Goal: Task Accomplishment & Management: Use online tool/utility

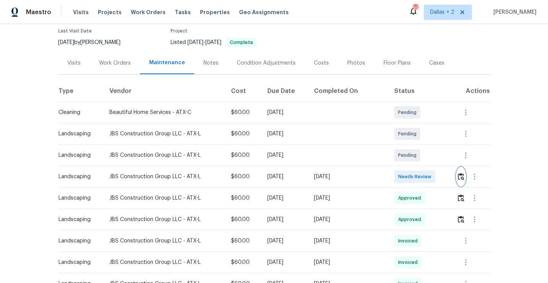
scroll to position [65, 0]
click at [462, 175] on img "button" at bounding box center [461, 176] width 7 height 7
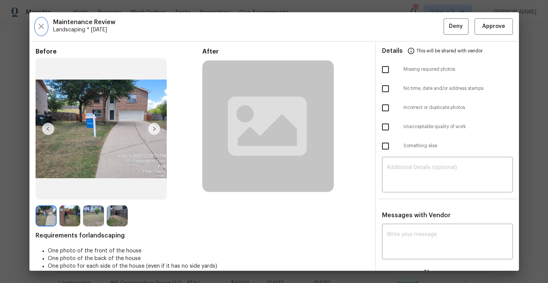
click at [38, 29] on icon "button" at bounding box center [41, 26] width 9 height 9
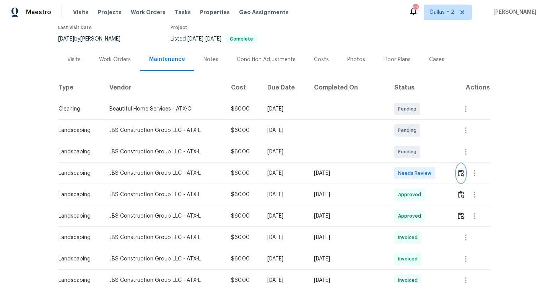
scroll to position [0, 0]
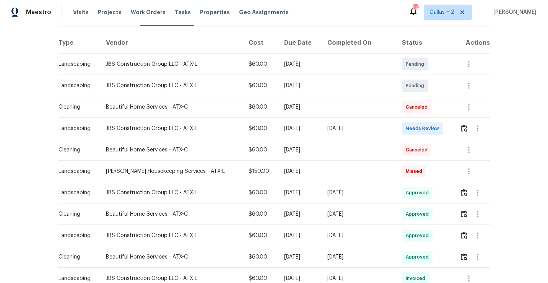
scroll to position [133, 0]
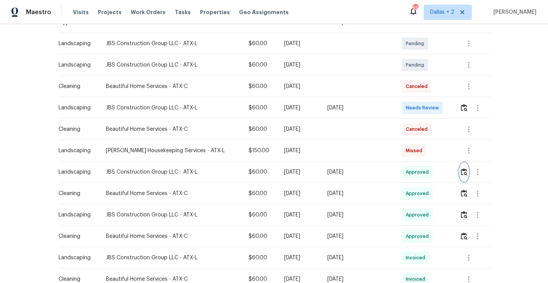
click at [460, 170] on button "button" at bounding box center [464, 172] width 9 height 18
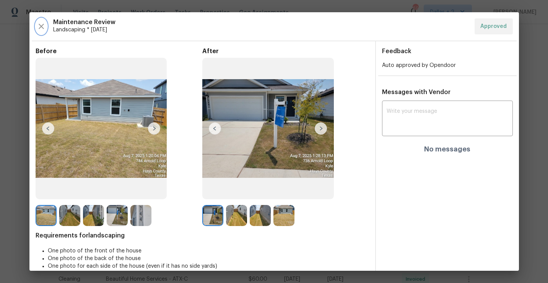
click at [44, 30] on icon "button" at bounding box center [41, 26] width 9 height 9
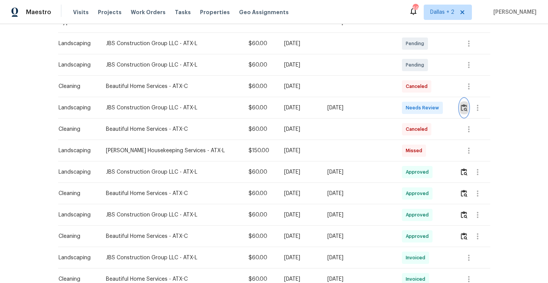
click at [462, 110] on img "button" at bounding box center [464, 107] width 7 height 7
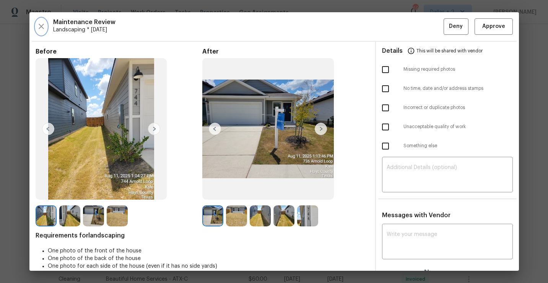
click at [41, 25] on icon "button" at bounding box center [41, 26] width 9 height 9
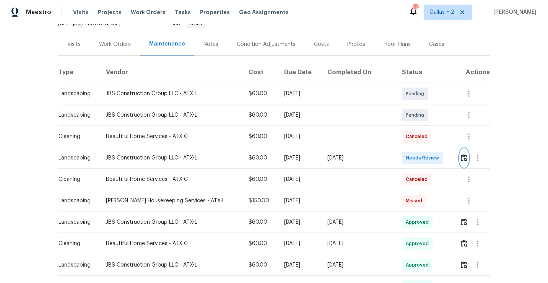
scroll to position [0, 0]
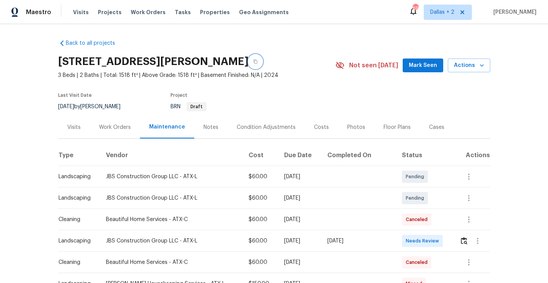
click at [253, 61] on icon "button" at bounding box center [255, 61] width 5 height 5
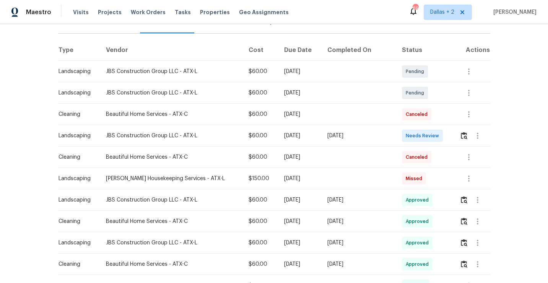
scroll to position [131, 0]
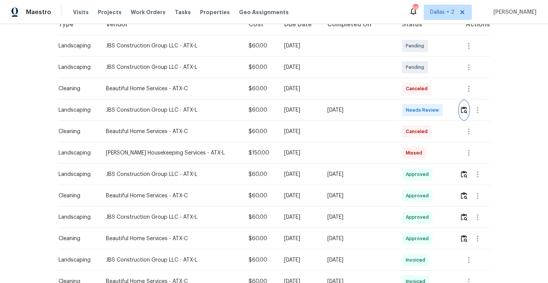
click at [462, 108] on img "button" at bounding box center [464, 109] width 7 height 7
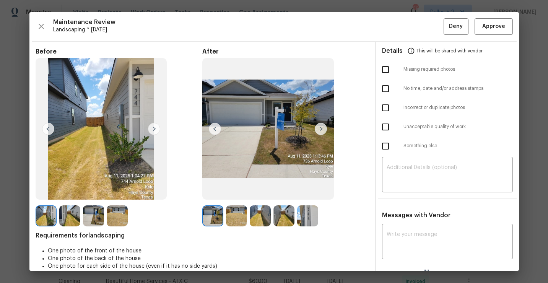
click at [318, 132] on img at bounding box center [321, 129] width 12 height 12
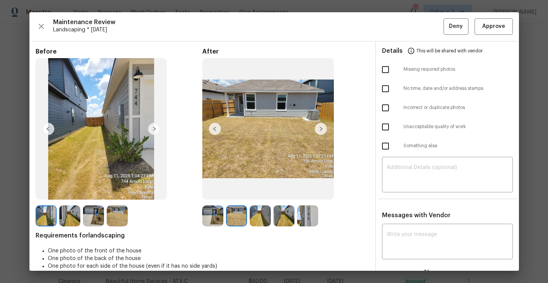
click at [322, 132] on img at bounding box center [321, 129] width 12 height 12
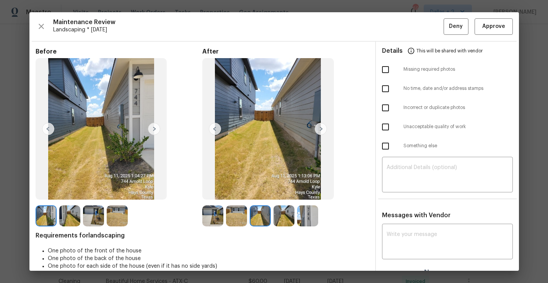
click at [322, 132] on img at bounding box center [321, 129] width 12 height 12
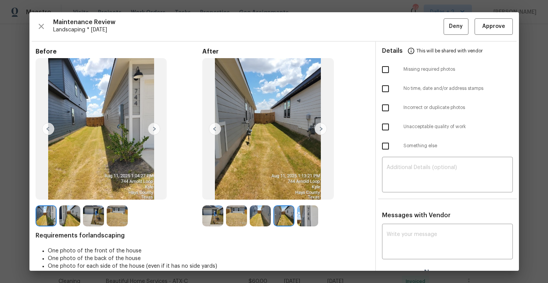
click at [322, 130] on img at bounding box center [321, 129] width 12 height 12
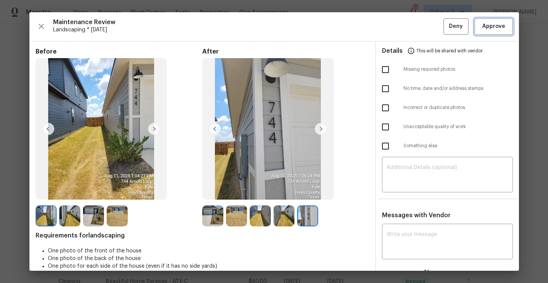
click at [501, 33] on button "Approve" at bounding box center [494, 26] width 38 height 16
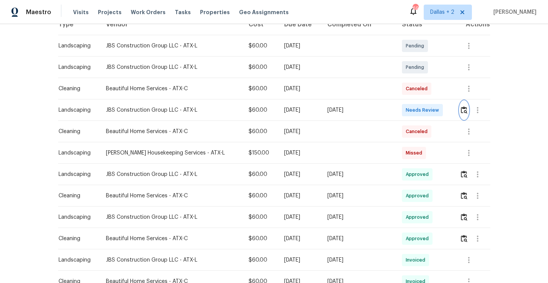
scroll to position [0, 0]
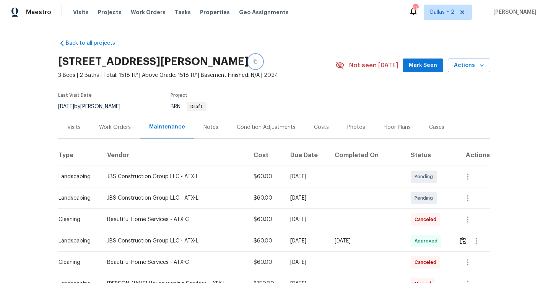
click at [249, 61] on button "button" at bounding box center [256, 62] width 14 height 14
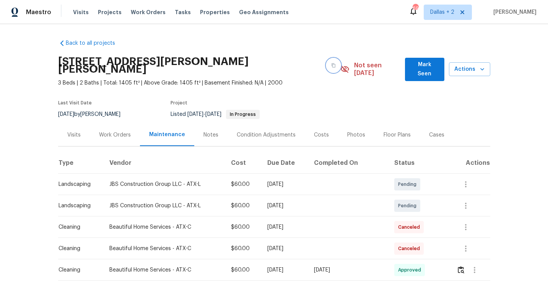
click at [327, 59] on button "button" at bounding box center [334, 66] width 14 height 14
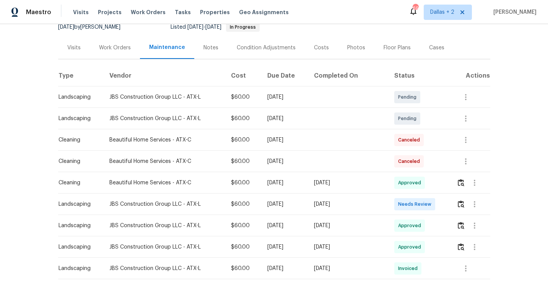
scroll to position [88, 0]
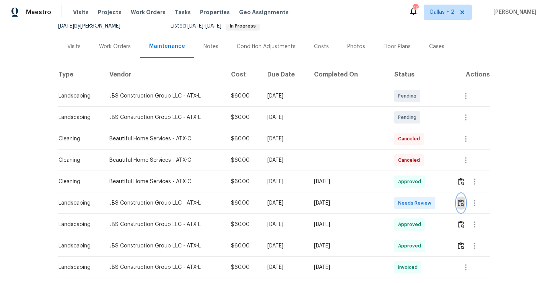
click at [464, 201] on button "button" at bounding box center [461, 203] width 9 height 18
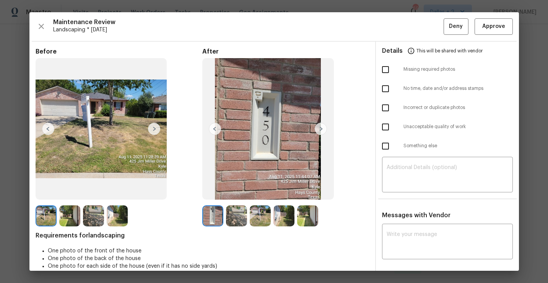
click at [236, 220] on img at bounding box center [236, 215] width 21 height 21
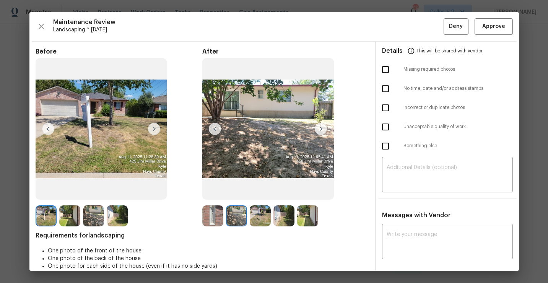
click at [240, 223] on img at bounding box center [236, 215] width 21 height 21
click at [249, 223] on div at bounding box center [238, 215] width 24 height 21
click at [259, 219] on img at bounding box center [260, 215] width 21 height 21
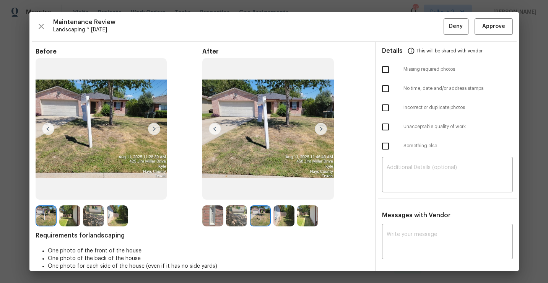
click at [284, 219] on img at bounding box center [284, 215] width 21 height 21
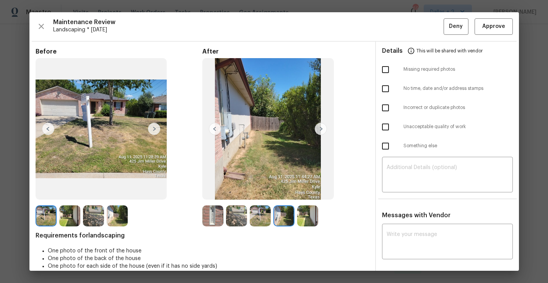
click at [308, 223] on img at bounding box center [307, 215] width 21 height 21
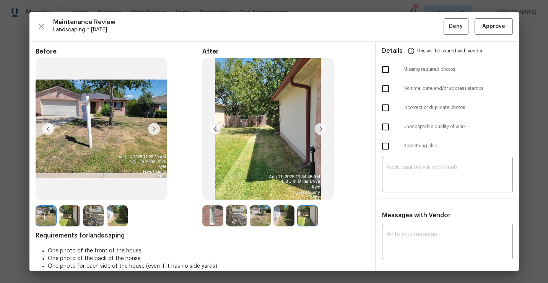
click at [210, 220] on img at bounding box center [212, 215] width 21 height 21
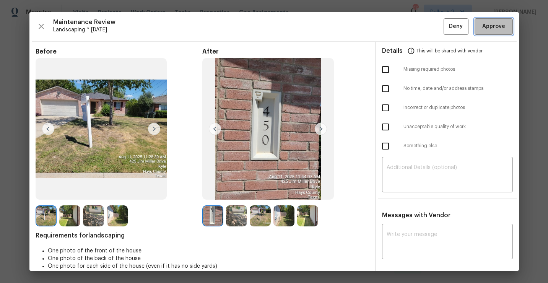
click at [489, 26] on span "Approve" at bounding box center [494, 27] width 23 height 10
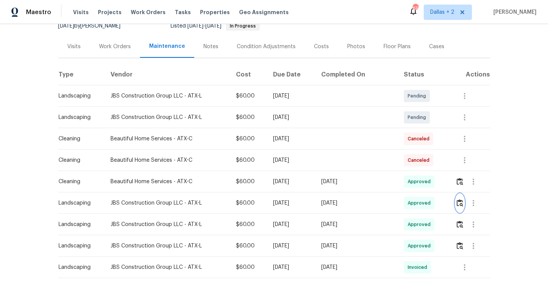
scroll to position [0, 0]
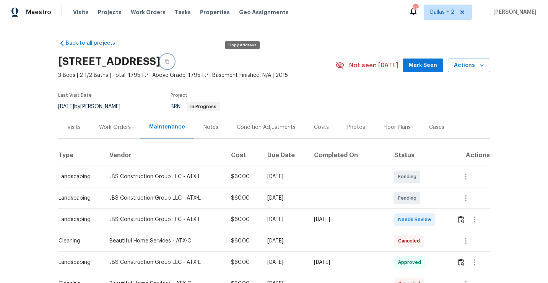
click at [169, 64] on icon "button" at bounding box center [167, 62] width 4 height 4
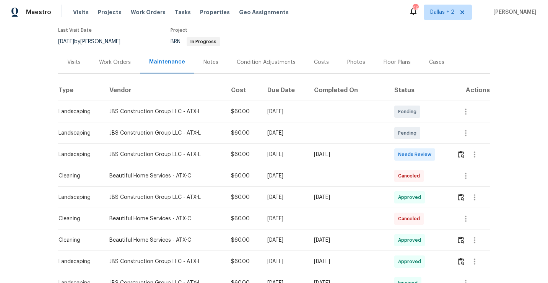
scroll to position [86, 0]
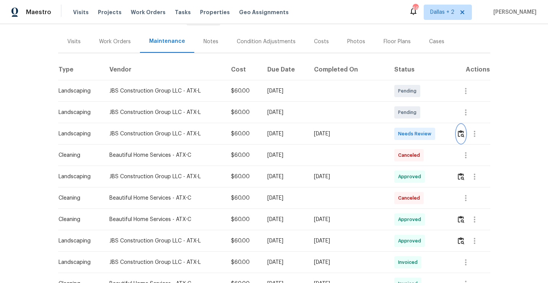
click at [461, 135] on img "button" at bounding box center [461, 133] width 7 height 7
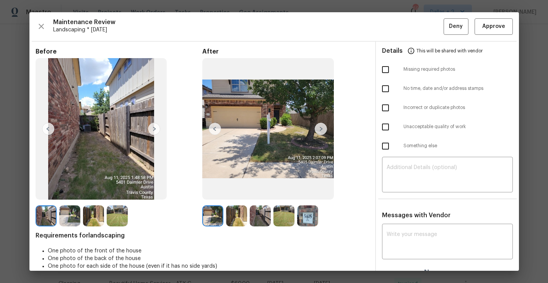
click at [235, 220] on img at bounding box center [236, 215] width 21 height 21
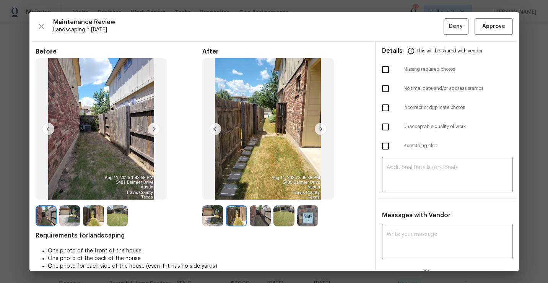
click at [257, 212] on img at bounding box center [260, 215] width 21 height 21
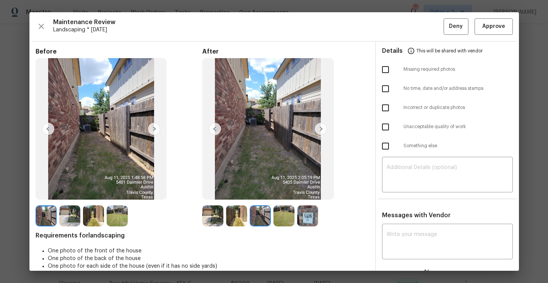
click at [284, 216] on img at bounding box center [284, 215] width 21 height 21
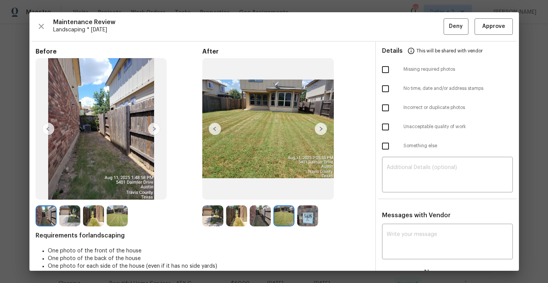
click at [307, 221] on img at bounding box center [307, 215] width 21 height 21
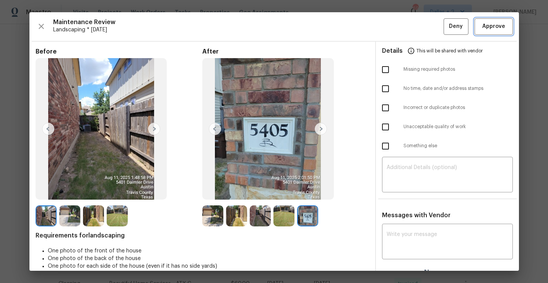
click at [487, 26] on span "Approve" at bounding box center [494, 27] width 23 height 10
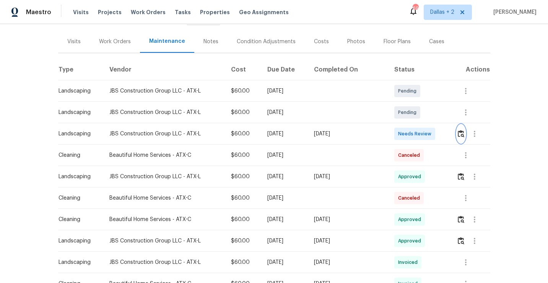
scroll to position [0, 0]
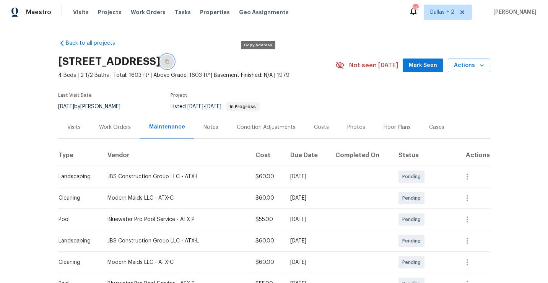
click at [174, 65] on button "button" at bounding box center [167, 62] width 14 height 14
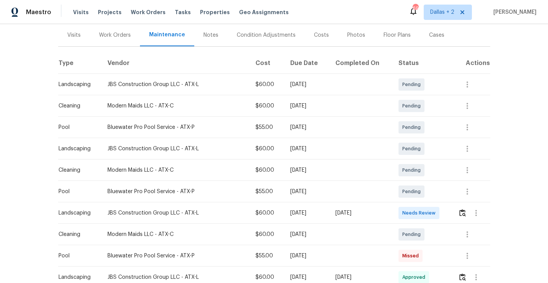
scroll to position [112, 0]
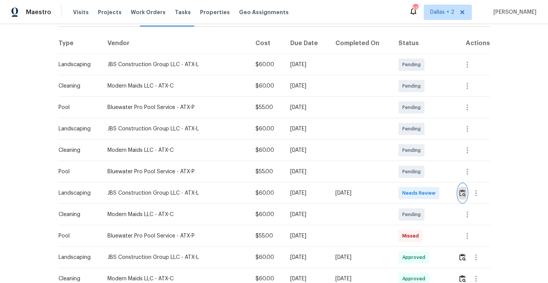
click at [463, 190] on img "button" at bounding box center [463, 192] width 7 height 7
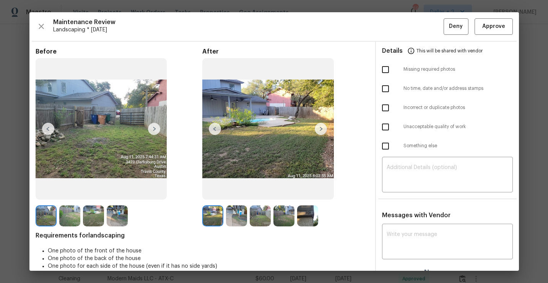
click at [236, 220] on img at bounding box center [236, 215] width 21 height 21
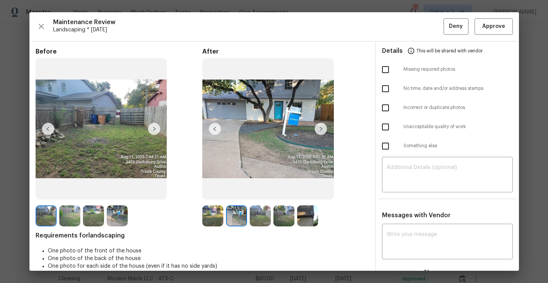
click at [306, 213] on img at bounding box center [307, 215] width 21 height 21
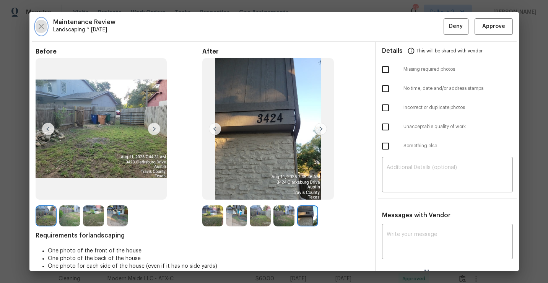
click at [38, 24] on icon "button" at bounding box center [41, 26] width 9 height 9
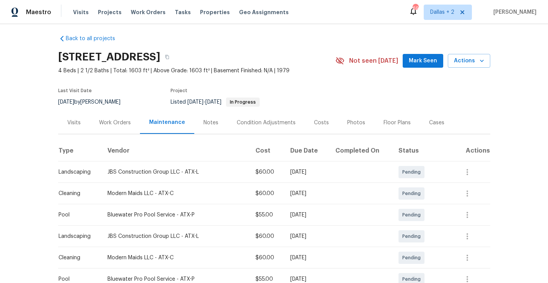
scroll to position [0, 0]
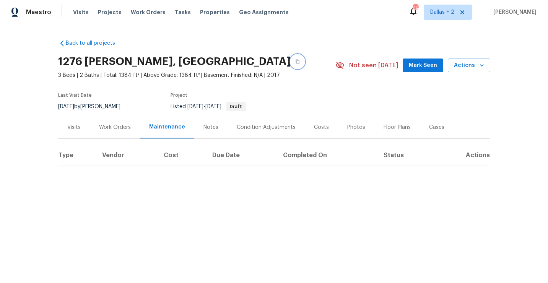
click at [295, 62] on icon "button" at bounding box center [297, 61] width 5 height 5
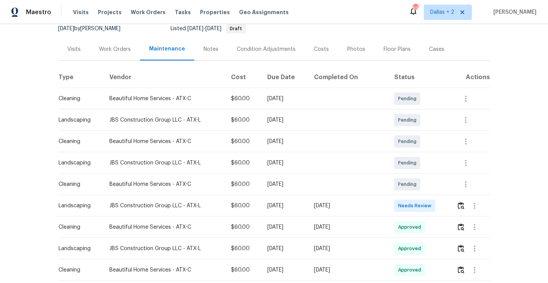
scroll to position [111, 0]
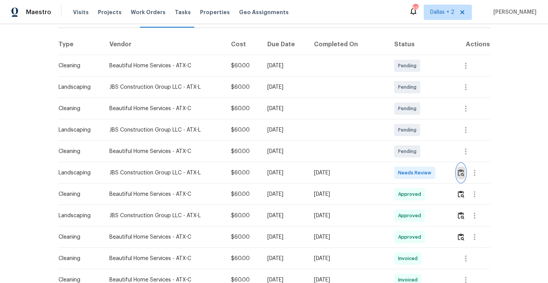
click at [463, 174] on img "button" at bounding box center [461, 172] width 7 height 7
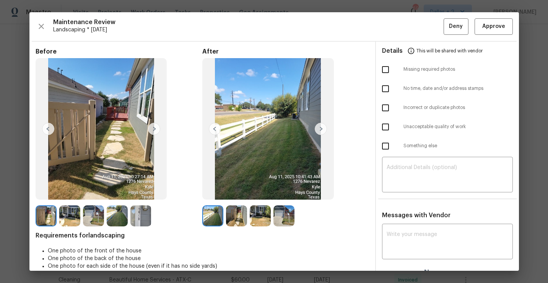
click at [235, 215] on img at bounding box center [236, 215] width 21 height 21
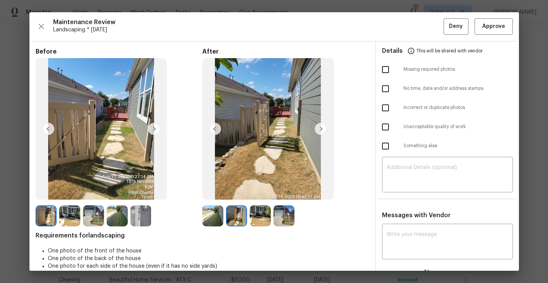
click at [266, 215] on img at bounding box center [260, 215] width 21 height 21
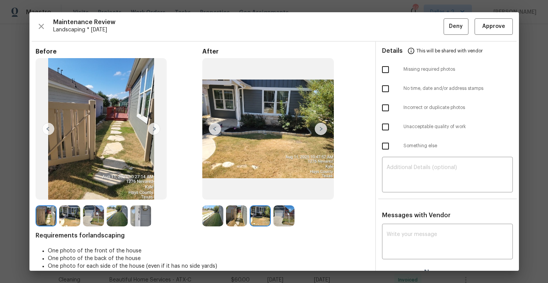
click at [284, 220] on img at bounding box center [284, 215] width 21 height 21
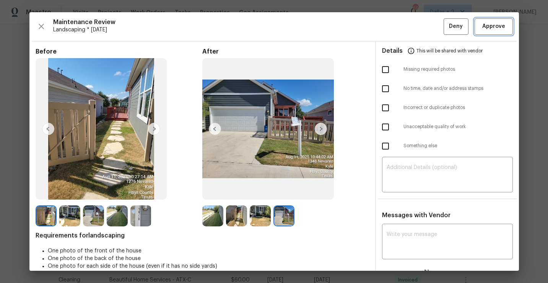
click at [494, 33] on button "Approve" at bounding box center [494, 26] width 38 height 16
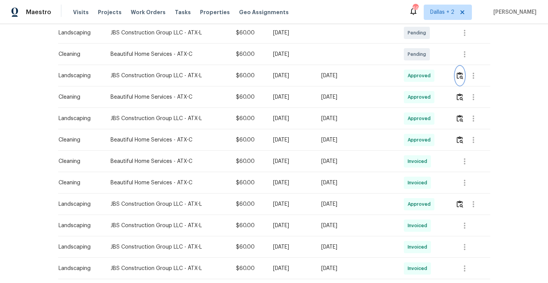
scroll to position [209, 0]
click at [456, 77] on td at bounding box center [470, 75] width 41 height 21
click at [458, 76] on img "button" at bounding box center [460, 75] width 7 height 7
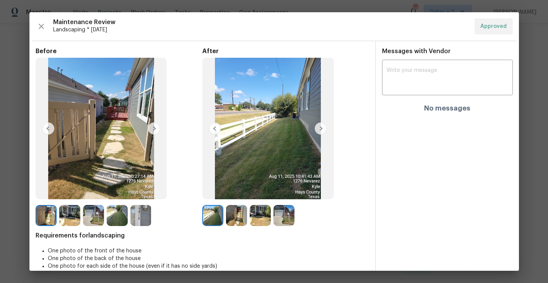
click at [240, 219] on img at bounding box center [236, 215] width 21 height 21
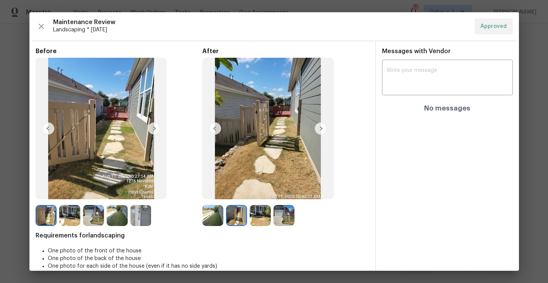
click at [272, 212] on div at bounding box center [262, 215] width 24 height 21
click at [36, 33] on div "Maintenance Review Landscaping * Mon, Aug 11 Approved" at bounding box center [275, 26] width 478 height 16
click at [44, 27] on icon "button" at bounding box center [41, 26] width 9 height 9
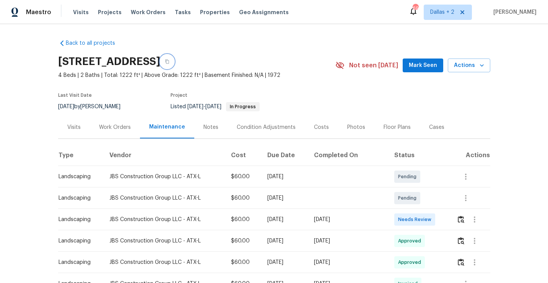
click at [170, 61] on icon "button" at bounding box center [167, 61] width 5 height 5
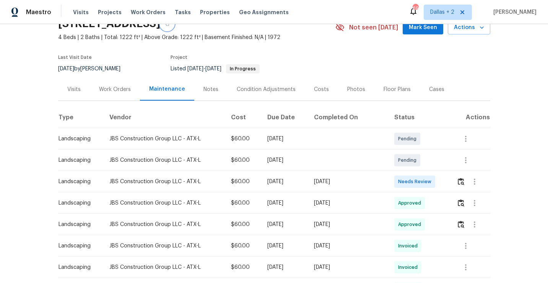
scroll to position [47, 0]
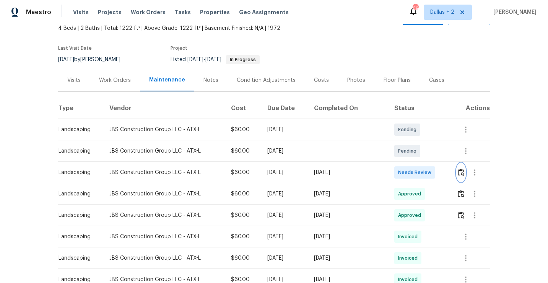
click at [466, 176] on button "button" at bounding box center [461, 172] width 9 height 18
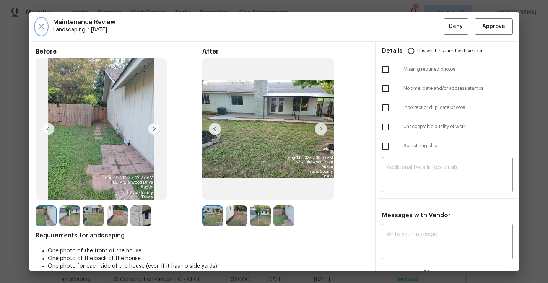
click at [36, 26] on button "button" at bounding box center [41, 26] width 11 height 16
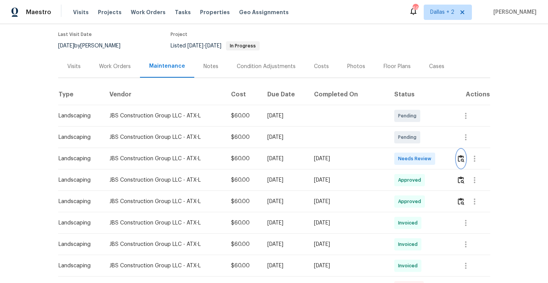
scroll to position [65, 0]
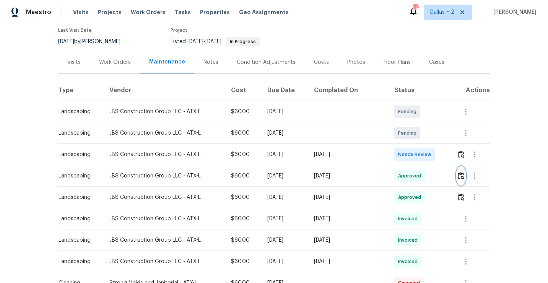
click at [461, 179] on img "button" at bounding box center [461, 175] width 7 height 7
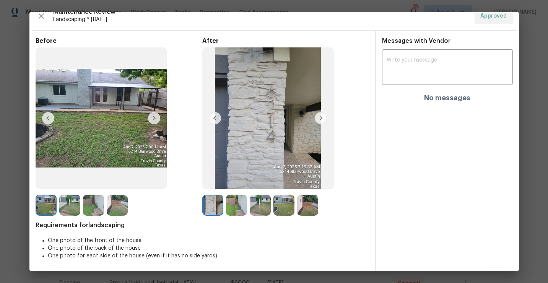
scroll to position [0, 0]
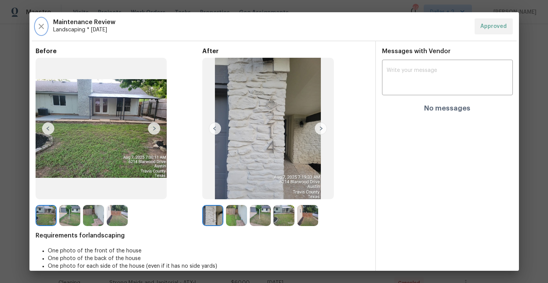
click at [40, 30] on icon "button" at bounding box center [41, 26] width 9 height 9
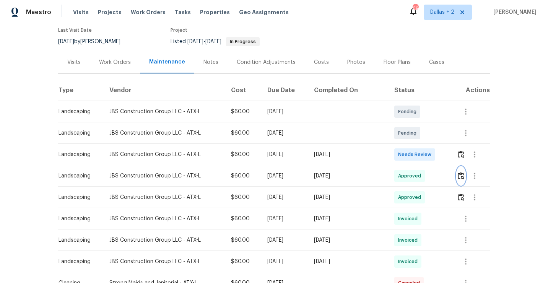
click at [460, 172] on button "button" at bounding box center [461, 176] width 9 height 18
click at [457, 151] on td at bounding box center [470, 154] width 39 height 21
click at [458, 151] on img "button" at bounding box center [461, 154] width 7 height 7
click at [464, 174] on img "button" at bounding box center [461, 175] width 7 height 7
click at [459, 153] on img "button" at bounding box center [461, 154] width 7 height 7
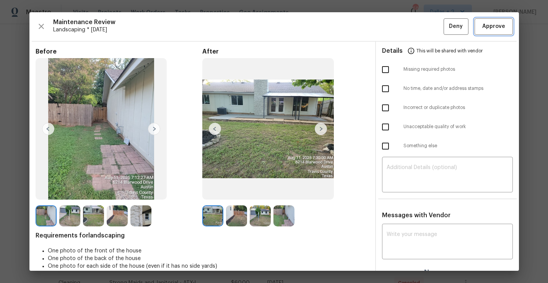
click at [491, 31] on span "Approve" at bounding box center [494, 27] width 23 height 10
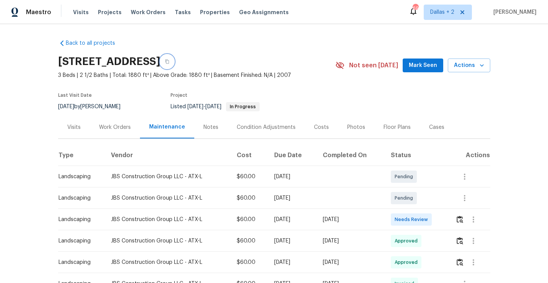
click at [170, 62] on icon "button" at bounding box center [167, 61] width 5 height 5
click at [170, 60] on icon "button" at bounding box center [167, 61] width 5 height 5
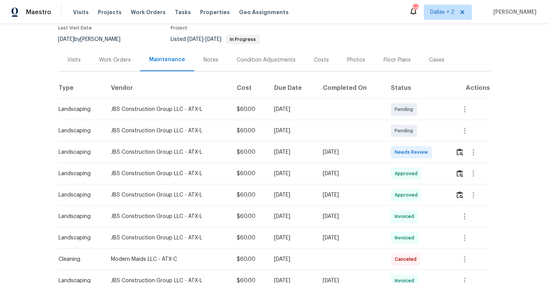
scroll to position [68, 0]
click at [462, 155] on button "button" at bounding box center [460, 151] width 9 height 18
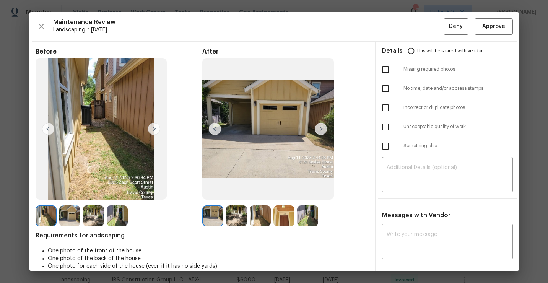
click at [317, 130] on img at bounding box center [321, 129] width 12 height 12
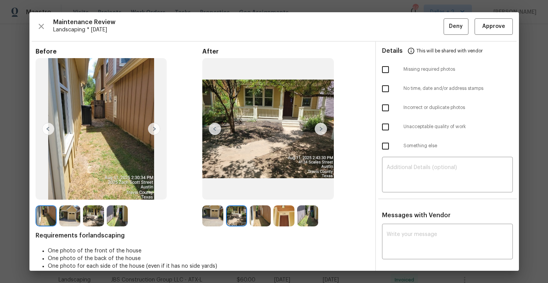
click at [317, 130] on img at bounding box center [321, 129] width 12 height 12
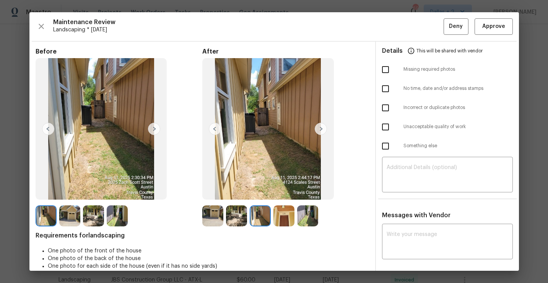
click at [317, 130] on img at bounding box center [321, 129] width 12 height 12
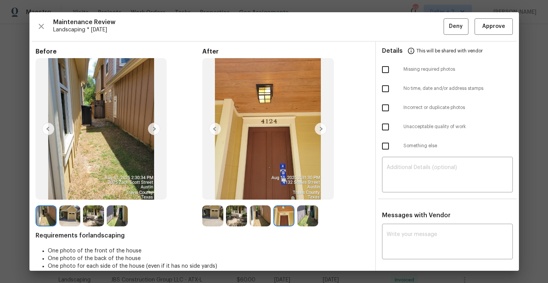
click at [317, 130] on img at bounding box center [321, 129] width 12 height 12
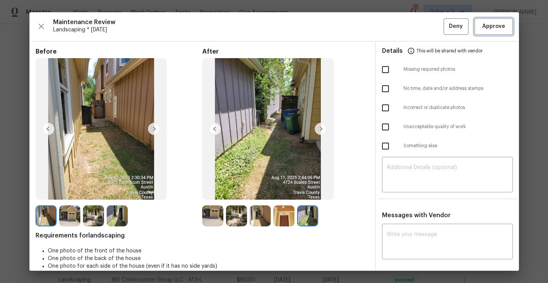
click at [493, 28] on span "Approve" at bounding box center [494, 27] width 23 height 10
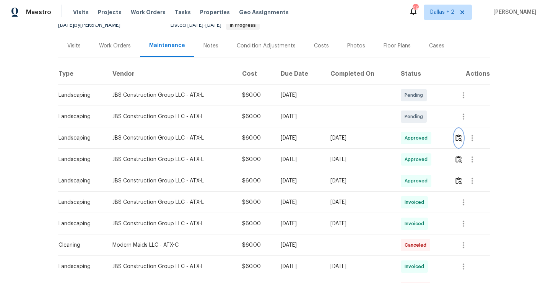
scroll to position [94, 0]
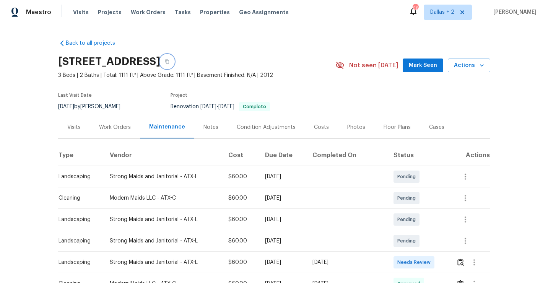
click at [174, 60] on button "button" at bounding box center [167, 62] width 14 height 14
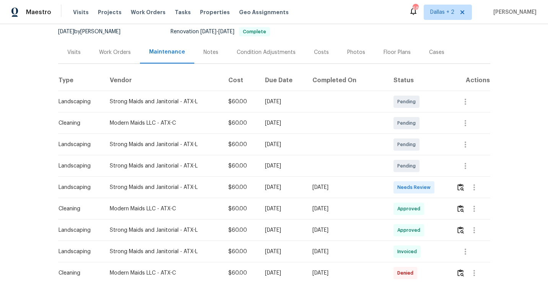
scroll to position [92, 0]
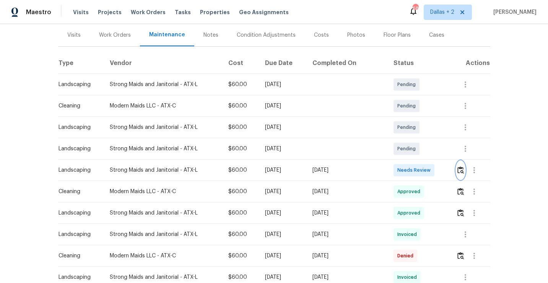
click at [463, 174] on button "button" at bounding box center [461, 170] width 9 height 18
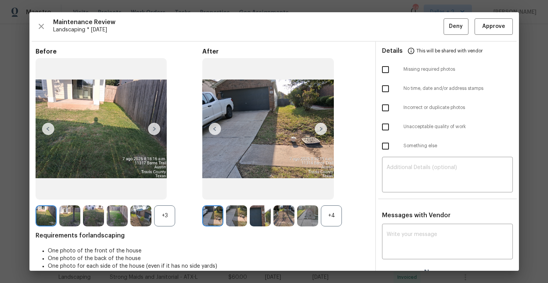
click at [329, 215] on div "+4" at bounding box center [331, 215] width 21 height 21
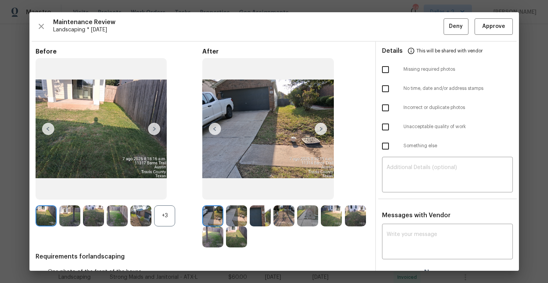
click at [308, 210] on img at bounding box center [307, 215] width 21 height 21
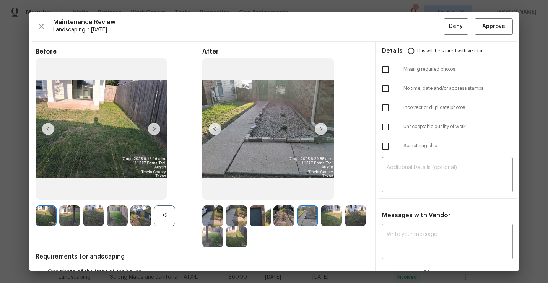
click at [168, 214] on div "+3" at bounding box center [164, 215] width 21 height 21
click at [234, 233] on img at bounding box center [236, 237] width 21 height 21
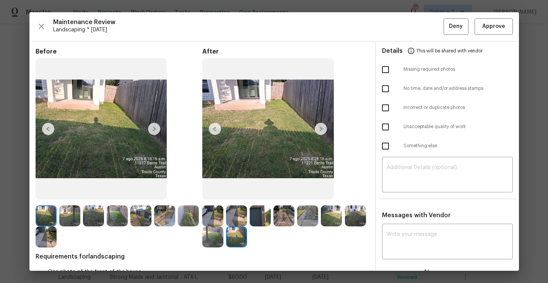
click at [211, 221] on img at bounding box center [212, 215] width 21 height 21
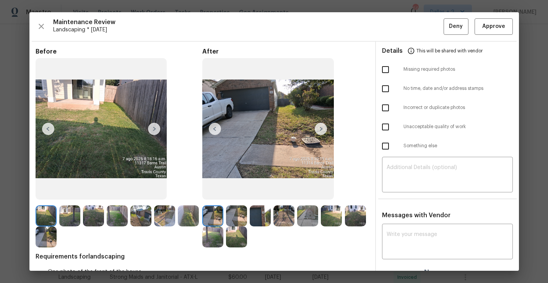
click at [321, 124] on img at bounding box center [321, 129] width 12 height 12
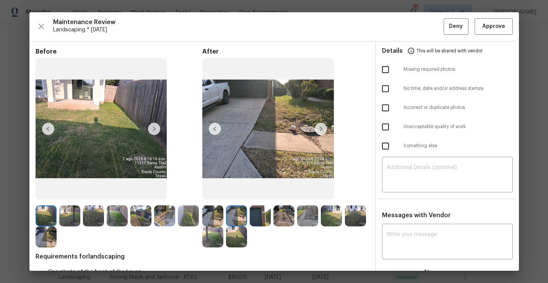
click at [212, 217] on img at bounding box center [212, 215] width 21 height 21
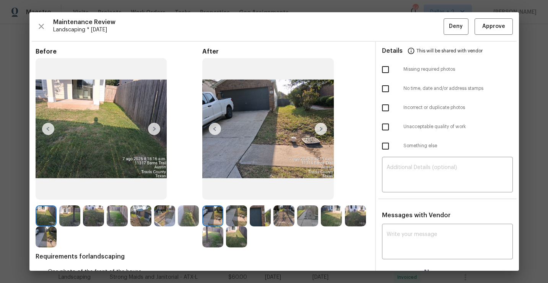
click at [42, 218] on img at bounding box center [46, 215] width 21 height 21
click at [74, 204] on div "Before" at bounding box center [119, 148] width 167 height 200
click at [70, 217] on img at bounding box center [69, 215] width 21 height 21
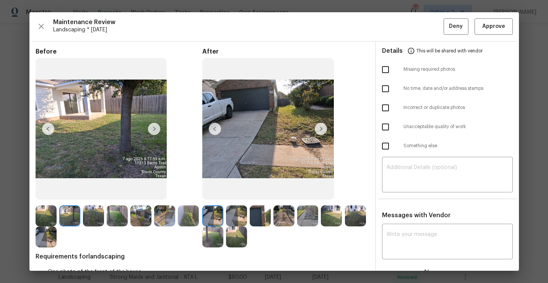
click at [103, 206] on div at bounding box center [95, 215] width 24 height 21
click at [92, 221] on img at bounding box center [93, 215] width 21 height 21
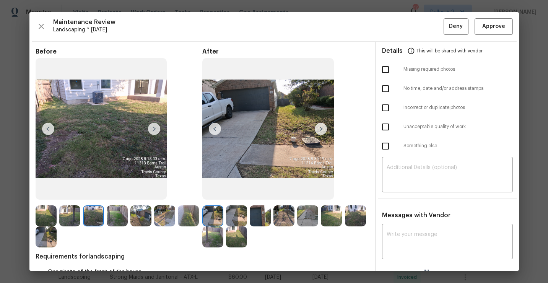
click at [111, 215] on img at bounding box center [117, 215] width 21 height 21
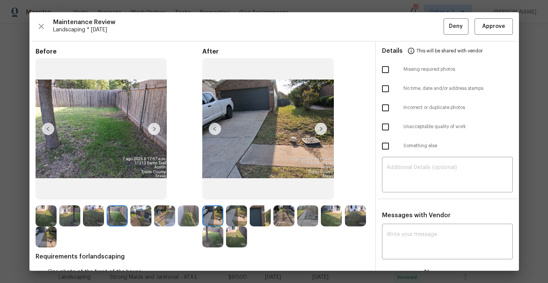
click at [483, 35] on div "Maintenance Review Landscaping * [DATE] Deny Approve Before After Requirements …" at bounding box center [274, 141] width 490 height 259
click at [489, 29] on span "Approve" at bounding box center [494, 27] width 23 height 10
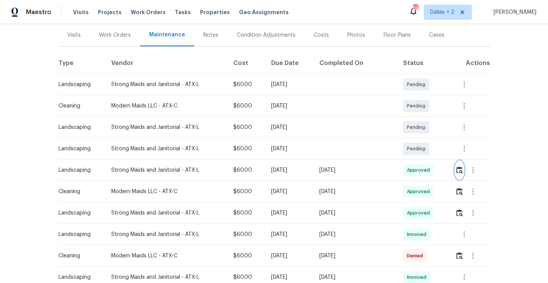
scroll to position [0, 0]
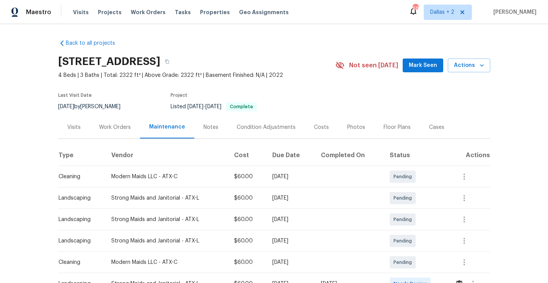
scroll to position [1, 0]
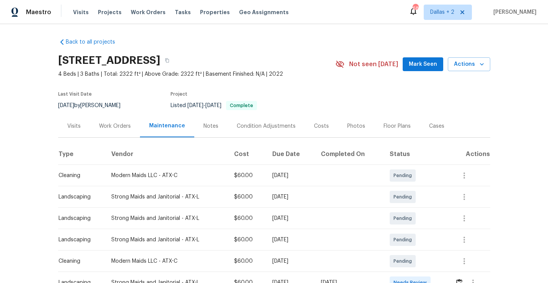
click at [258, 67] on div "[STREET_ADDRESS]" at bounding box center [196, 61] width 277 height 20
click at [170, 60] on icon "button" at bounding box center [167, 60] width 5 height 5
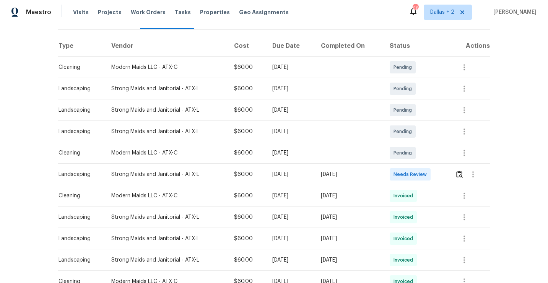
scroll to position [124, 0]
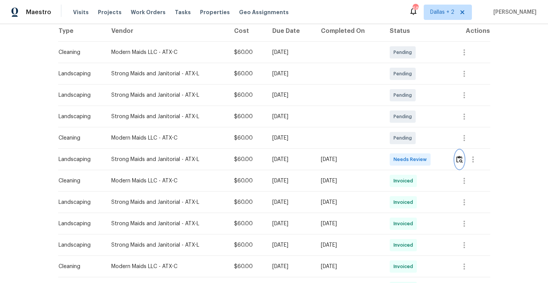
click at [460, 160] on img "button" at bounding box center [460, 159] width 7 height 7
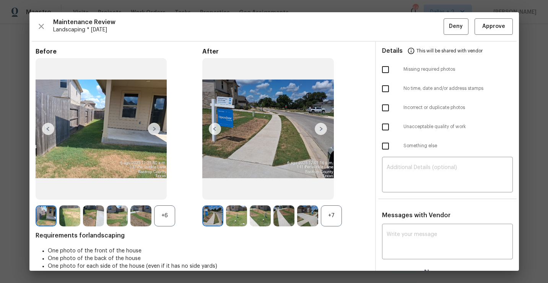
click at [46, 219] on img at bounding box center [46, 215] width 21 height 21
click at [336, 219] on div "+7" at bounding box center [331, 215] width 21 height 21
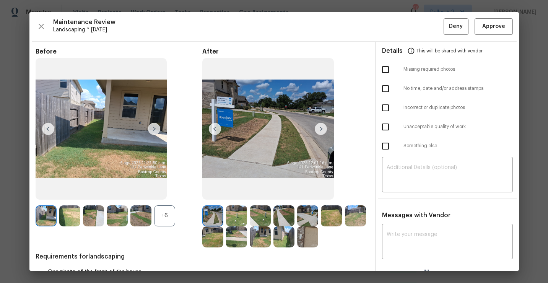
click at [232, 222] on img at bounding box center [236, 215] width 21 height 21
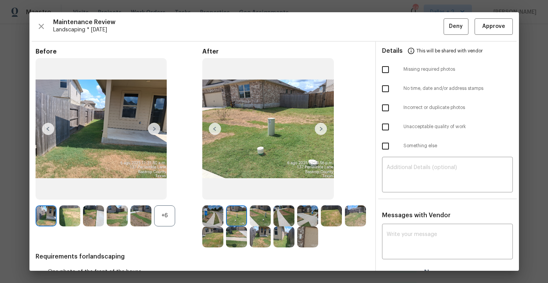
click at [232, 222] on img at bounding box center [236, 215] width 21 height 21
click at [218, 220] on img at bounding box center [212, 215] width 21 height 21
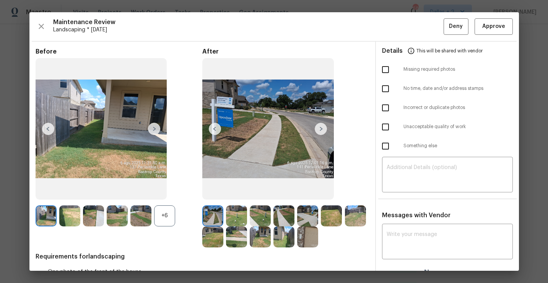
click at [321, 127] on img at bounding box center [321, 129] width 12 height 12
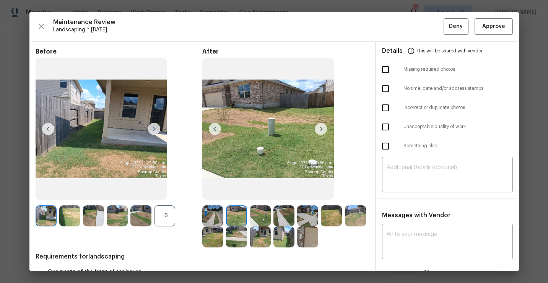
click at [321, 127] on img at bounding box center [321, 129] width 12 height 12
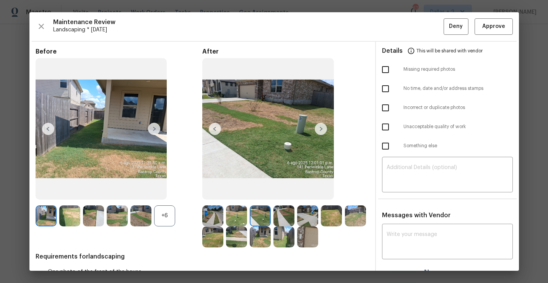
click at [220, 218] on img at bounding box center [212, 215] width 21 height 21
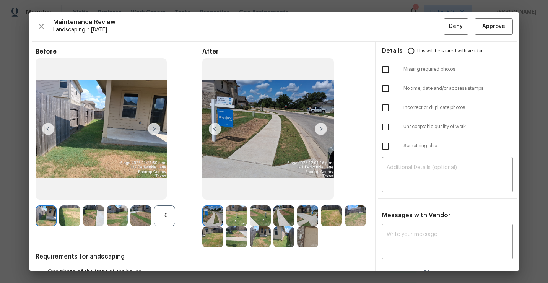
click at [168, 220] on div "+6" at bounding box center [164, 215] width 21 height 21
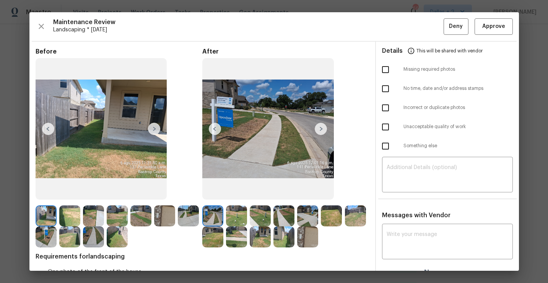
click at [174, 215] on img at bounding box center [164, 215] width 21 height 21
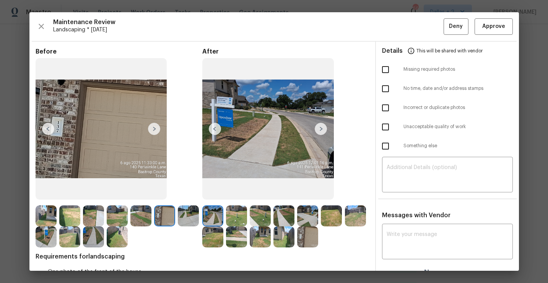
click at [302, 238] on img at bounding box center [307, 237] width 21 height 21
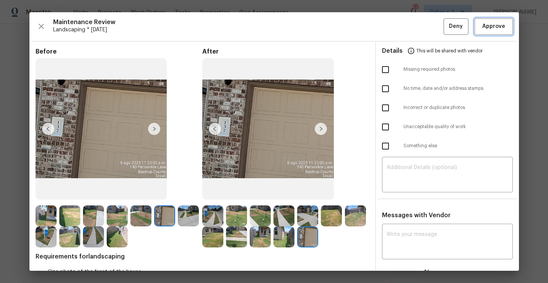
click at [487, 24] on span "Approve" at bounding box center [494, 27] width 23 height 10
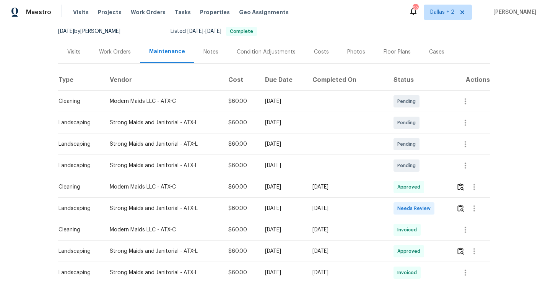
scroll to position [96, 0]
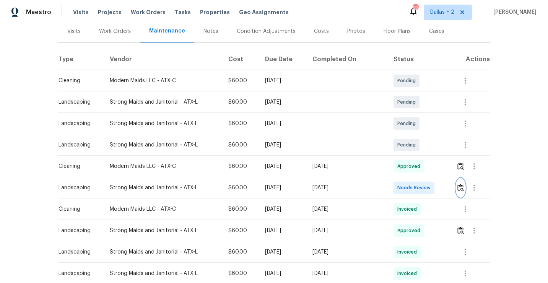
click at [463, 191] on img "button" at bounding box center [461, 187] width 7 height 7
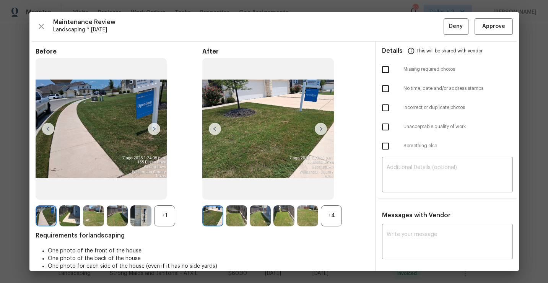
click at [330, 220] on div "+4" at bounding box center [331, 215] width 21 height 21
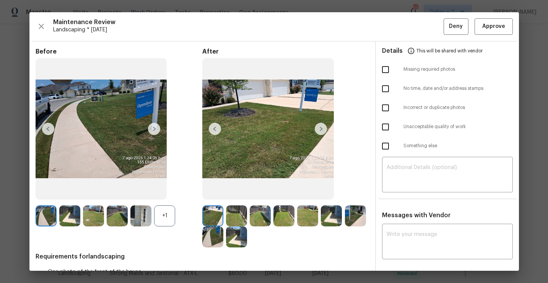
click at [157, 212] on div "+1" at bounding box center [164, 215] width 21 height 21
click at [44, 27] on icon "button" at bounding box center [41, 26] width 9 height 9
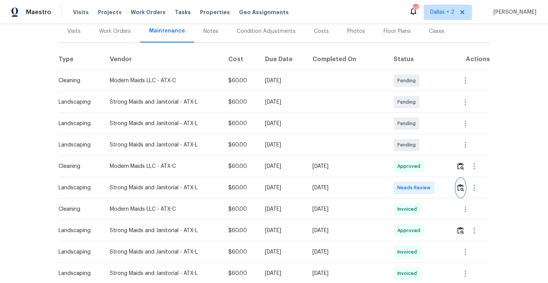
scroll to position [0, 0]
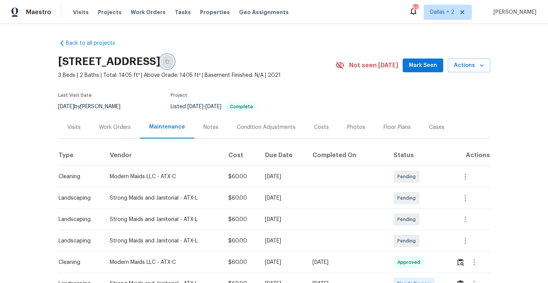
click at [170, 64] on icon "button" at bounding box center [167, 61] width 5 height 5
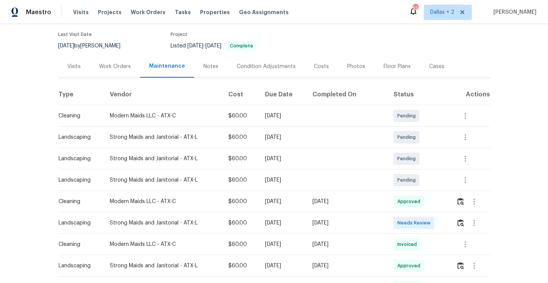
scroll to position [71, 0]
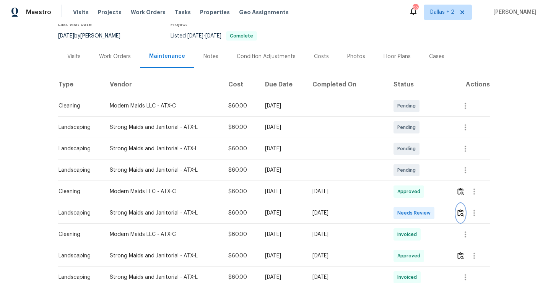
click at [459, 217] on button "button" at bounding box center [461, 213] width 9 height 18
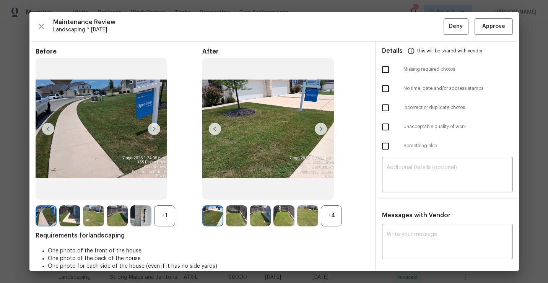
click at [328, 204] on div "After +4" at bounding box center [285, 137] width 167 height 179
click at [327, 211] on div "+4" at bounding box center [331, 215] width 21 height 21
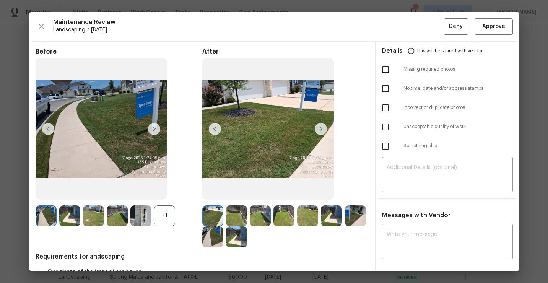
click at [171, 219] on div "+1" at bounding box center [164, 215] width 21 height 21
click at [144, 219] on img at bounding box center [140, 215] width 21 height 21
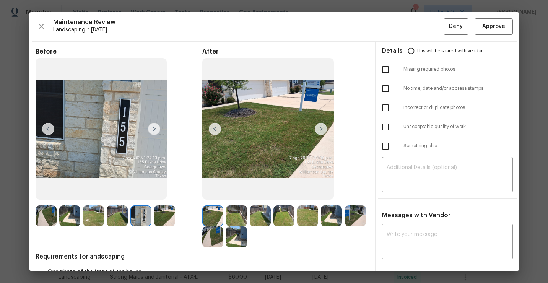
click at [236, 210] on img at bounding box center [236, 215] width 21 height 21
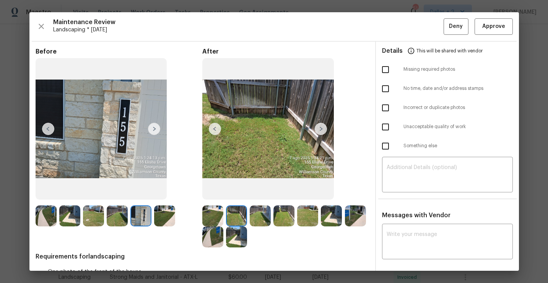
click at [262, 218] on img at bounding box center [260, 215] width 21 height 21
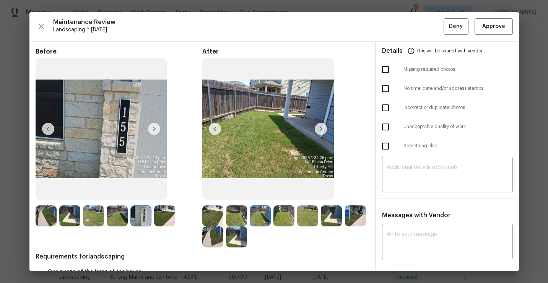
click at [329, 220] on img at bounding box center [331, 215] width 21 height 21
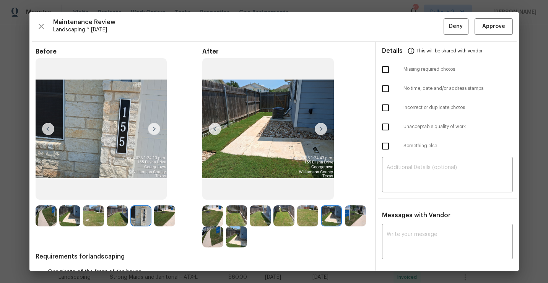
click at [308, 215] on img at bounding box center [307, 215] width 21 height 21
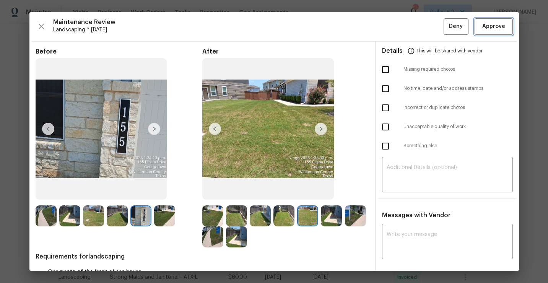
click at [502, 28] on span "Approve" at bounding box center [494, 27] width 23 height 10
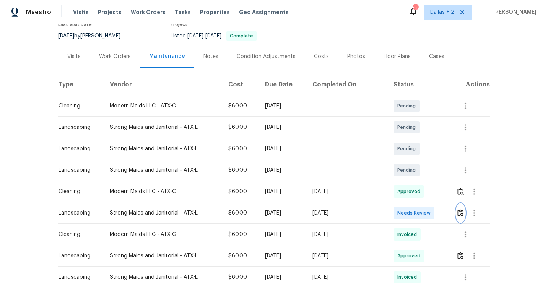
scroll to position [0, 0]
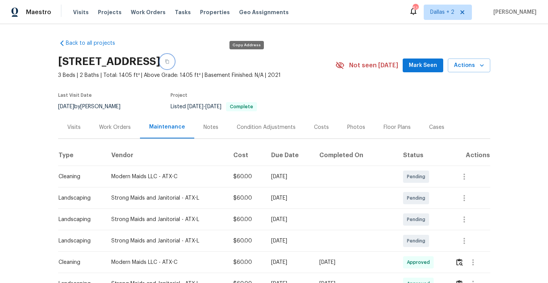
click at [174, 59] on button "button" at bounding box center [167, 62] width 14 height 14
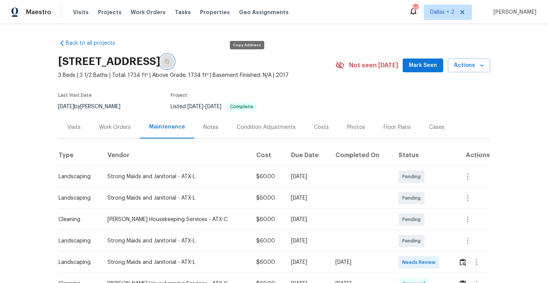
click at [174, 59] on button "button" at bounding box center [167, 62] width 14 height 14
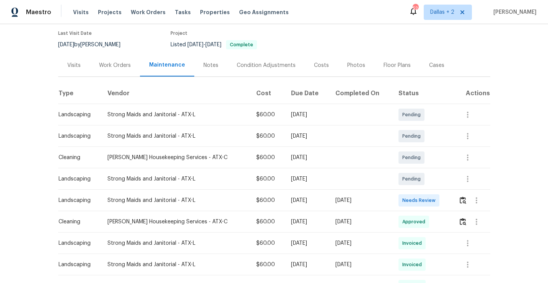
scroll to position [73, 0]
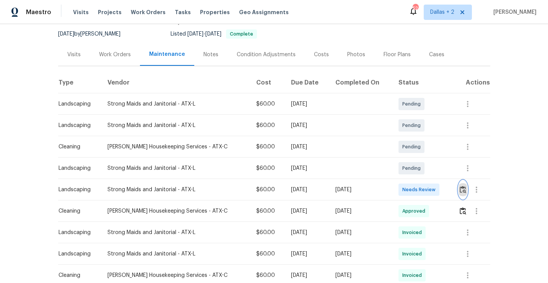
click at [462, 189] on img "button" at bounding box center [463, 189] width 7 height 7
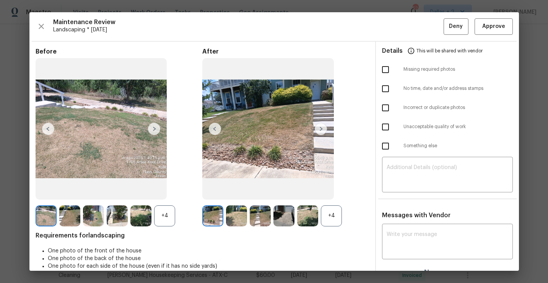
click at [331, 219] on div "+4" at bounding box center [331, 215] width 21 height 21
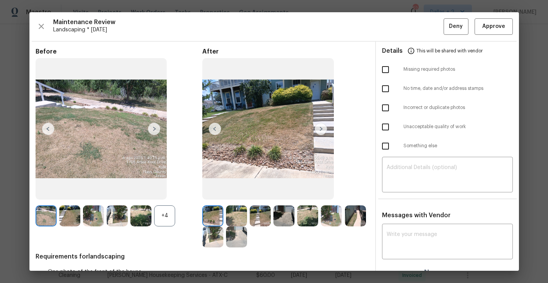
click at [160, 219] on div "+4" at bounding box center [164, 215] width 21 height 21
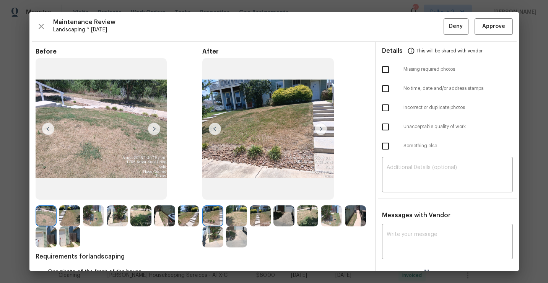
click at [63, 227] on img at bounding box center [69, 237] width 21 height 21
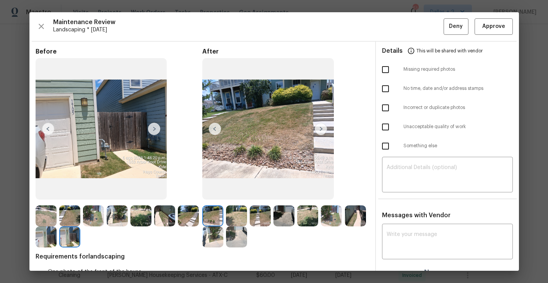
scroll to position [31, 0]
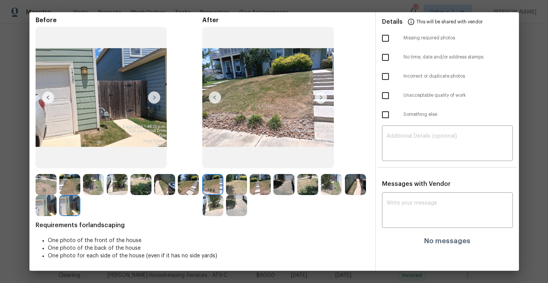
click at [65, 203] on img at bounding box center [69, 205] width 21 height 21
click at [321, 99] on img at bounding box center [321, 97] width 12 height 12
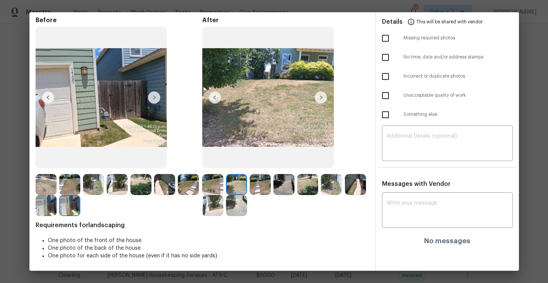
click at [321, 99] on img at bounding box center [321, 97] width 12 height 12
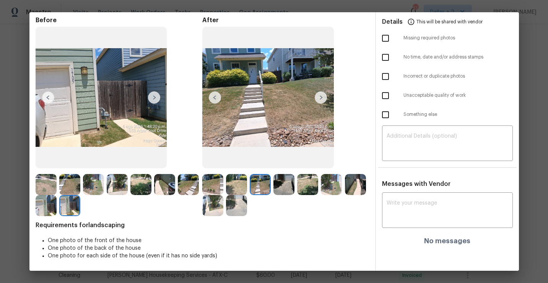
click at [308, 173] on div "After" at bounding box center [285, 116] width 167 height 200
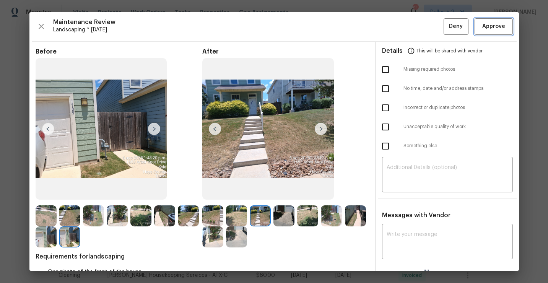
click at [488, 27] on span "Approve" at bounding box center [494, 27] width 23 height 10
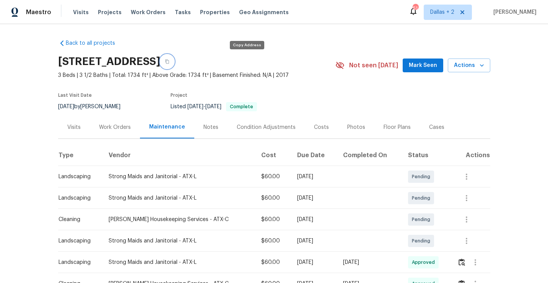
click at [174, 63] on button "button" at bounding box center [167, 62] width 14 height 14
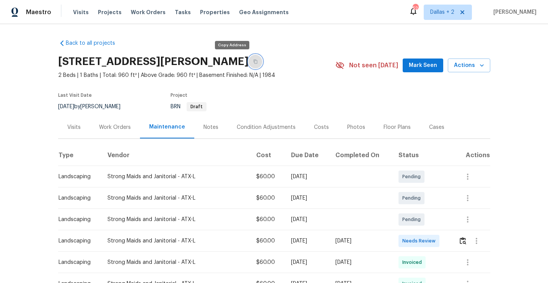
click at [254, 60] on icon "button" at bounding box center [256, 62] width 4 height 4
click at [462, 245] on button "button" at bounding box center [463, 241] width 9 height 18
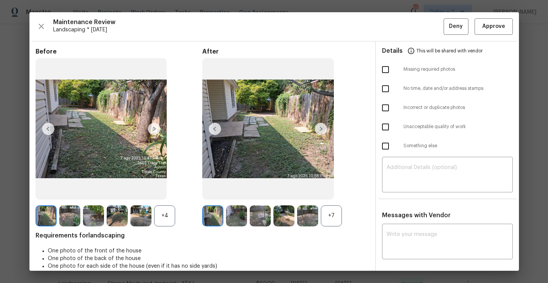
click at [331, 211] on div "+7" at bounding box center [331, 215] width 21 height 21
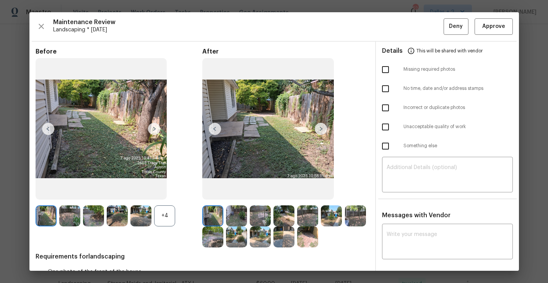
drag, startPoint x: 258, startPoint y: 199, endPoint x: 455, endPoint y: 1, distance: 279.3
click at [164, 214] on div "+4" at bounding box center [164, 215] width 21 height 21
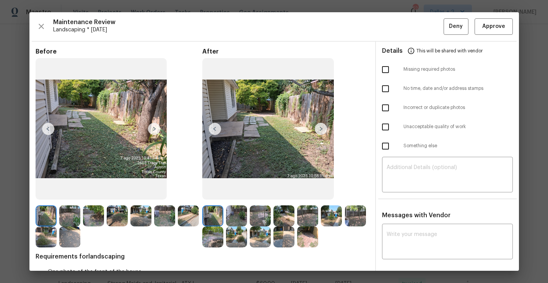
click at [214, 215] on img at bounding box center [212, 215] width 21 height 21
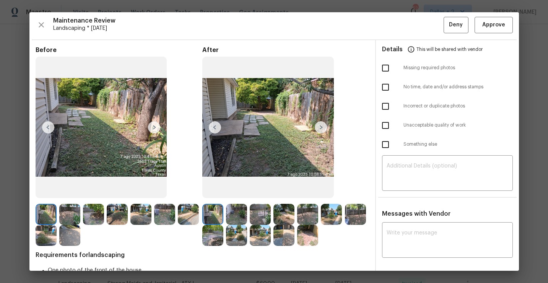
click at [206, 216] on img at bounding box center [212, 214] width 21 height 21
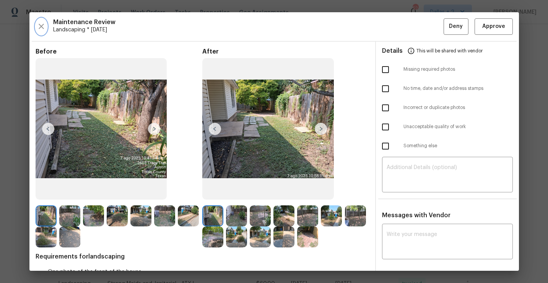
click at [39, 28] on icon "button" at bounding box center [41, 26] width 5 height 5
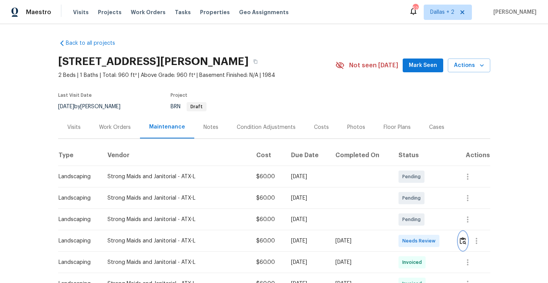
click at [462, 243] on img "button" at bounding box center [463, 240] width 7 height 7
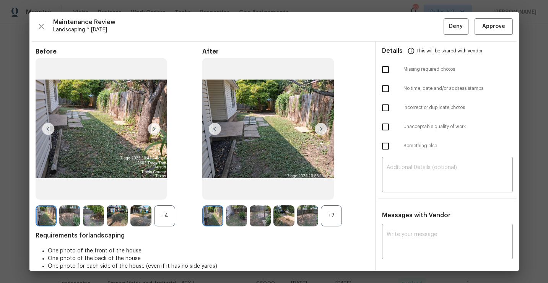
click at [326, 217] on div "+7" at bounding box center [331, 215] width 21 height 21
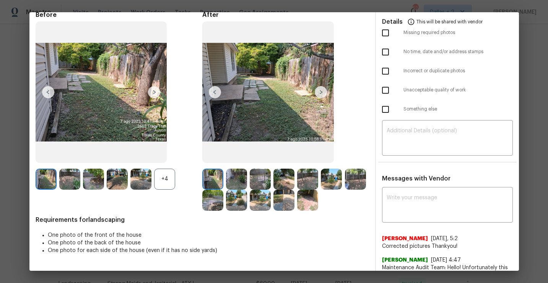
scroll to position [36, 0]
click at [234, 176] on img at bounding box center [236, 179] width 21 height 21
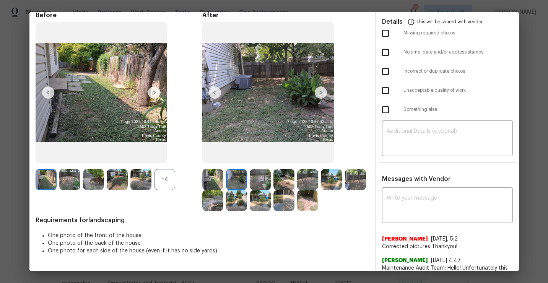
click at [166, 171] on div "+4" at bounding box center [164, 179] width 21 height 21
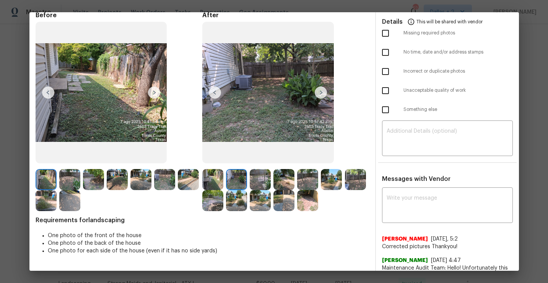
click at [321, 92] on img at bounding box center [321, 92] width 12 height 12
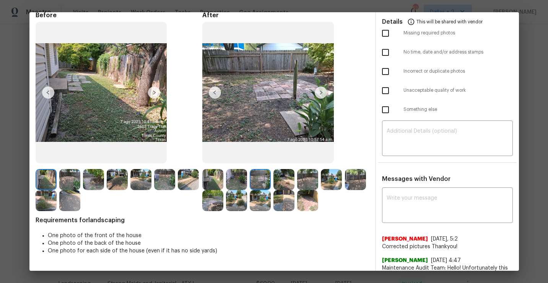
click at [321, 92] on img at bounding box center [321, 92] width 12 height 12
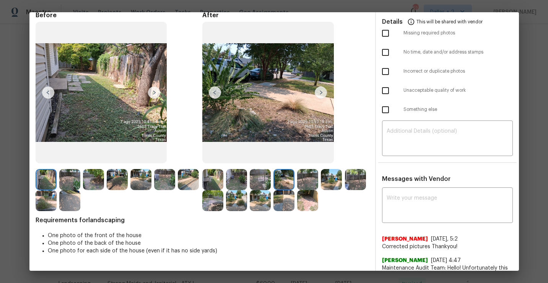
click at [204, 175] on img at bounding box center [212, 179] width 21 height 21
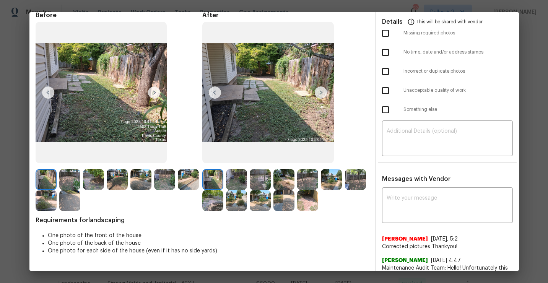
click at [323, 95] on img at bounding box center [321, 92] width 12 height 12
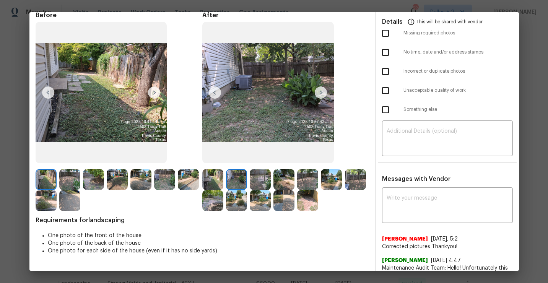
click at [323, 95] on img at bounding box center [321, 92] width 12 height 12
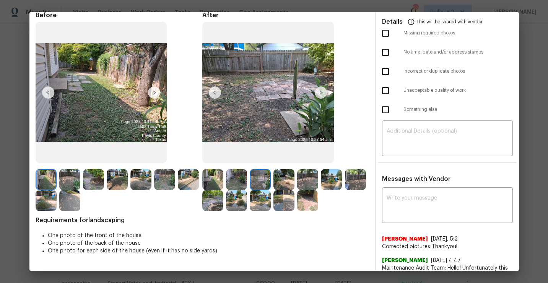
click at [323, 95] on img at bounding box center [321, 92] width 12 height 12
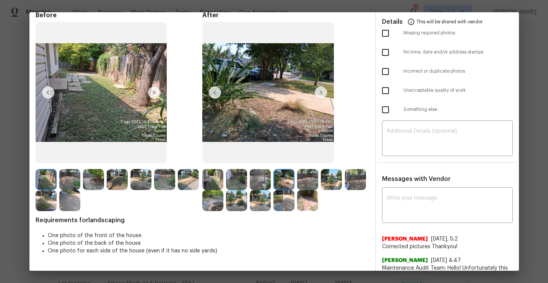
click at [323, 95] on img at bounding box center [321, 92] width 12 height 12
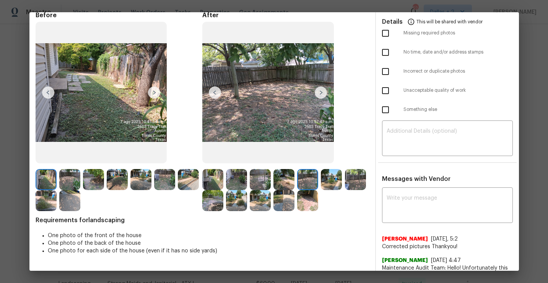
click at [323, 95] on img at bounding box center [321, 92] width 12 height 12
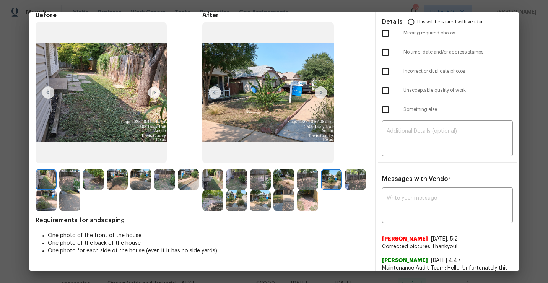
click at [212, 179] on img at bounding box center [212, 179] width 21 height 21
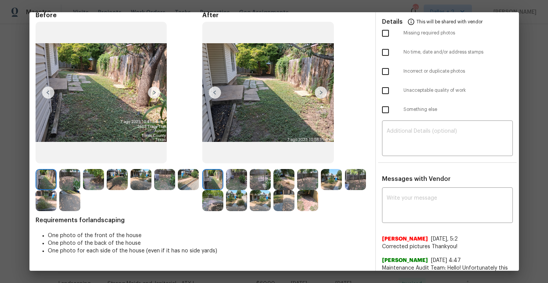
click at [324, 92] on img at bounding box center [321, 92] width 12 height 12
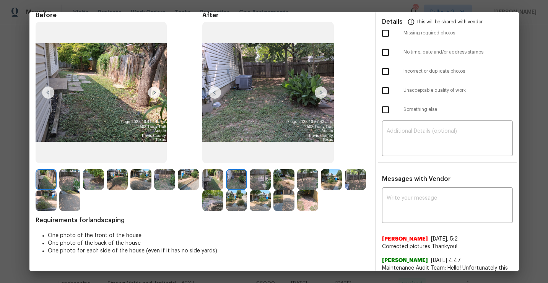
click at [324, 92] on img at bounding box center [321, 92] width 12 height 12
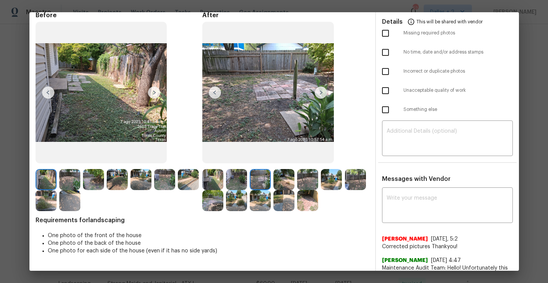
click at [324, 92] on img at bounding box center [321, 92] width 12 height 12
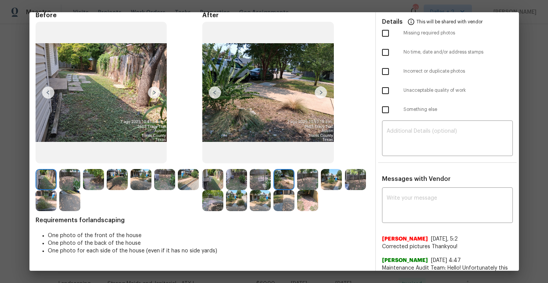
click at [324, 92] on img at bounding box center [321, 92] width 12 height 12
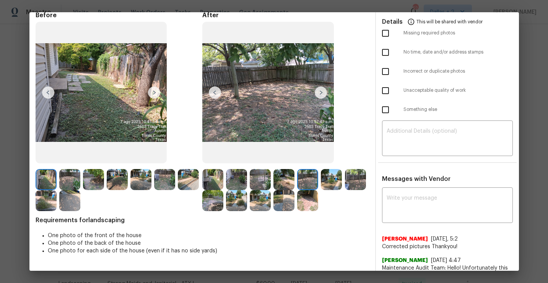
click at [324, 92] on img at bounding box center [321, 92] width 12 height 12
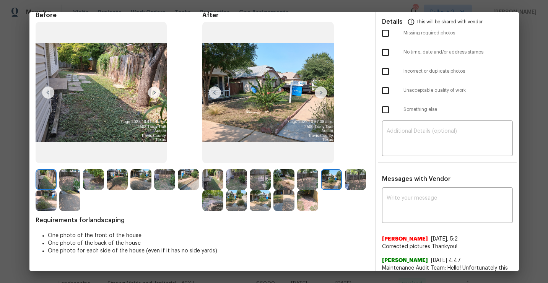
click at [323, 95] on img at bounding box center [321, 92] width 12 height 12
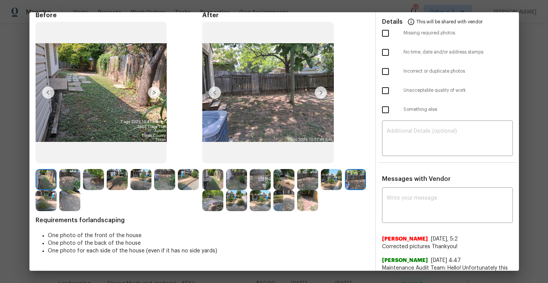
click at [319, 95] on img at bounding box center [321, 92] width 12 height 12
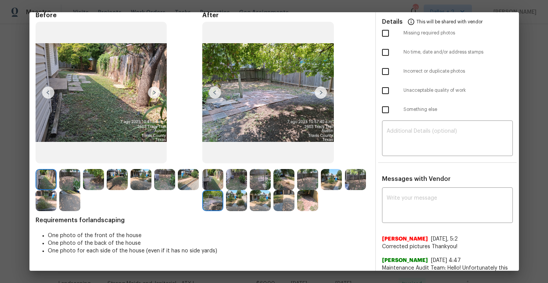
click at [212, 199] on img at bounding box center [212, 200] width 21 height 21
click at [320, 93] on img at bounding box center [321, 92] width 12 height 12
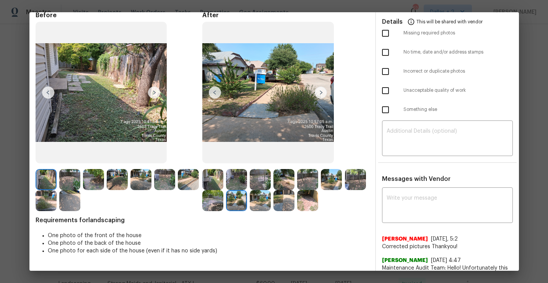
click at [323, 88] on img at bounding box center [321, 92] width 12 height 12
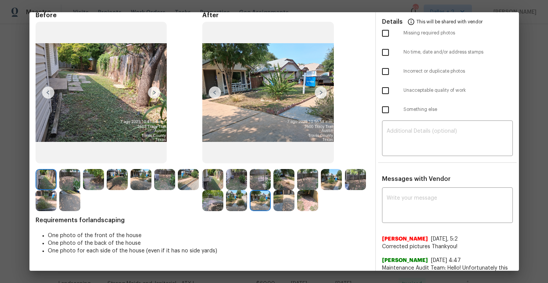
click at [285, 199] on img at bounding box center [284, 200] width 21 height 21
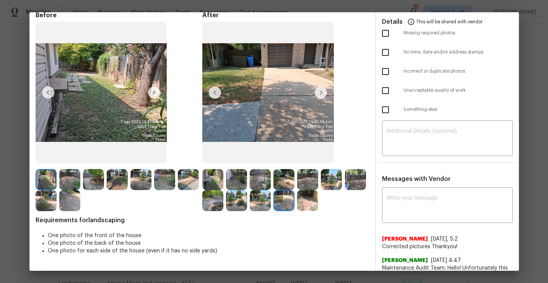
click at [306, 204] on img at bounding box center [307, 200] width 21 height 21
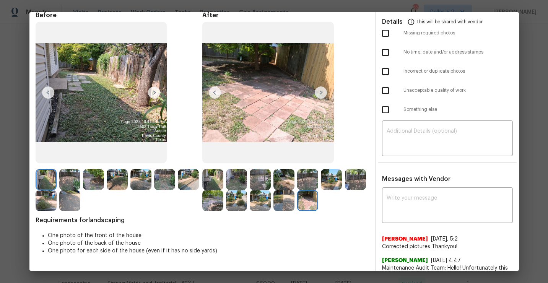
scroll to position [8, 0]
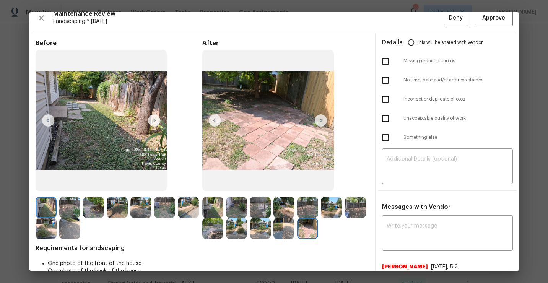
click at [49, 208] on img at bounding box center [46, 207] width 21 height 21
click at [158, 119] on img at bounding box center [154, 120] width 12 height 12
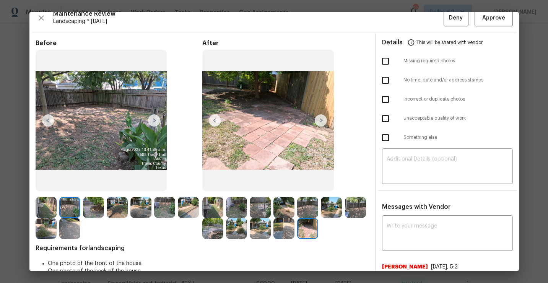
click at [72, 212] on img at bounding box center [69, 207] width 21 height 21
click at [293, 250] on span "Requirements for landscaping" at bounding box center [203, 249] width 334 height 8
click at [64, 212] on img at bounding box center [69, 207] width 21 height 21
click at [155, 124] on img at bounding box center [154, 120] width 12 height 12
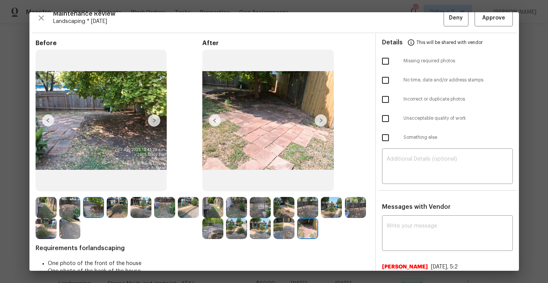
click at [155, 124] on img at bounding box center [154, 120] width 12 height 12
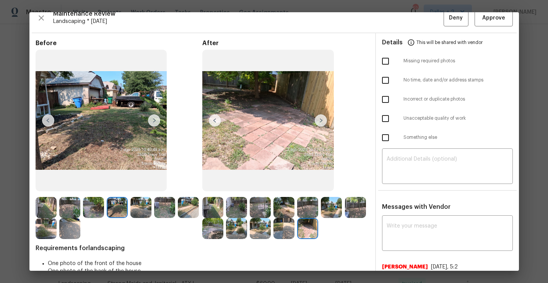
click at [160, 125] on img at bounding box center [154, 120] width 12 height 12
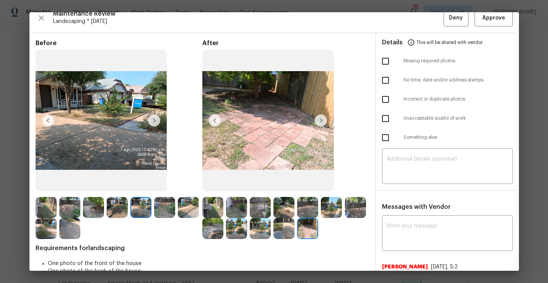
click at [51, 213] on img at bounding box center [46, 207] width 21 height 21
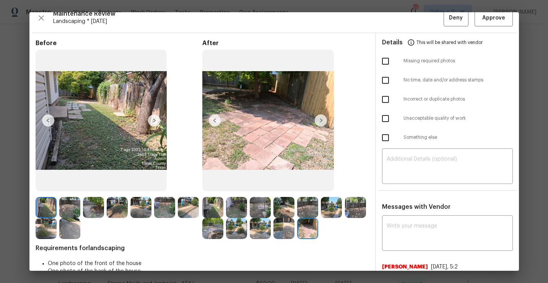
click at [153, 121] on img at bounding box center [154, 120] width 12 height 12
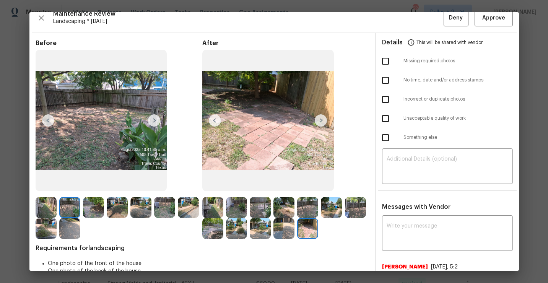
click at [153, 121] on img at bounding box center [154, 120] width 12 height 12
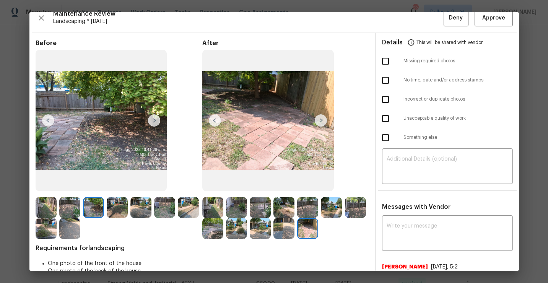
click at [153, 121] on img at bounding box center [154, 120] width 12 height 12
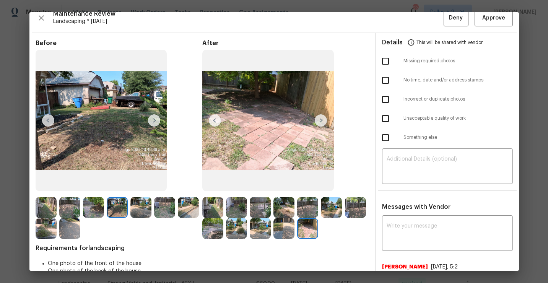
click at [41, 221] on img at bounding box center [46, 228] width 21 height 21
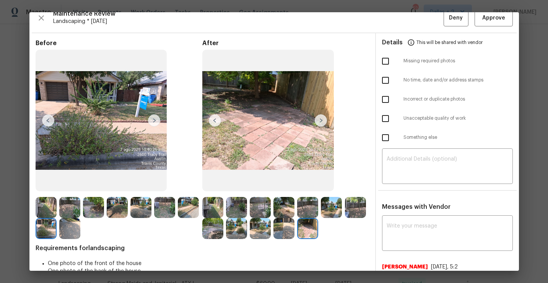
click at [46, 210] on img at bounding box center [46, 207] width 21 height 21
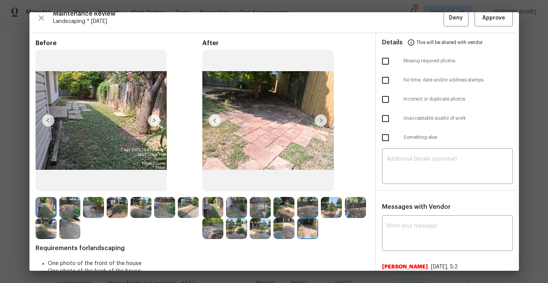
click at [156, 117] on img at bounding box center [154, 120] width 12 height 12
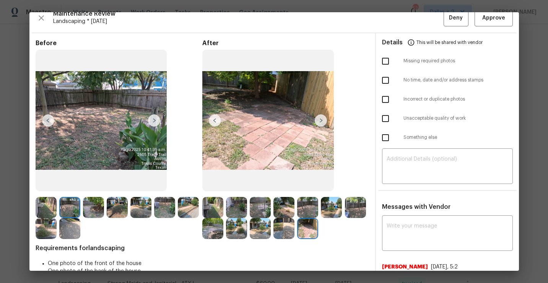
click at [155, 119] on img at bounding box center [154, 120] width 12 height 12
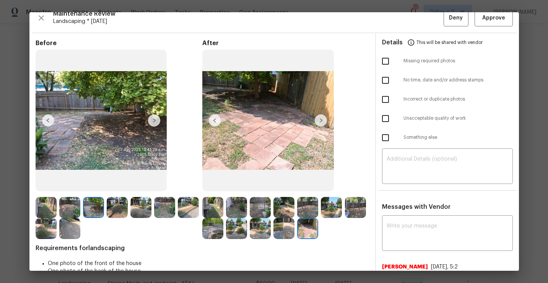
click at [155, 119] on img at bounding box center [154, 120] width 12 height 12
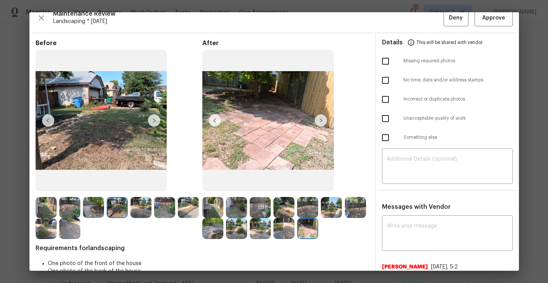
click at [155, 119] on img at bounding box center [154, 120] width 12 height 12
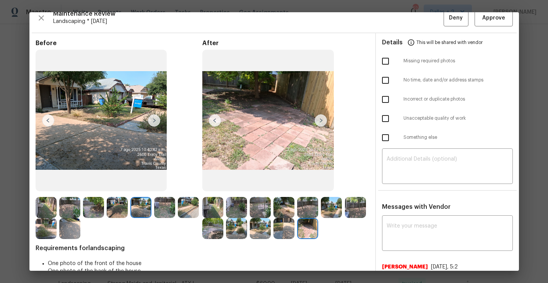
click at [155, 119] on img at bounding box center [154, 120] width 12 height 12
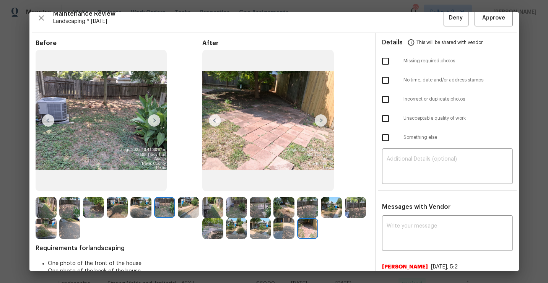
click at [155, 119] on img at bounding box center [154, 120] width 12 height 12
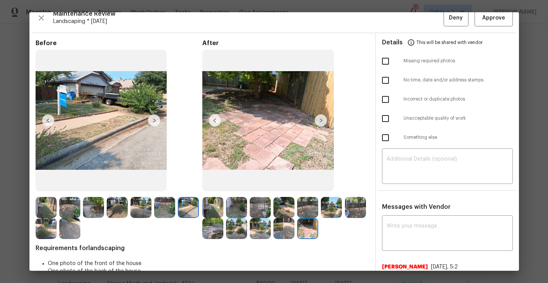
click at [155, 119] on img at bounding box center [154, 120] width 12 height 12
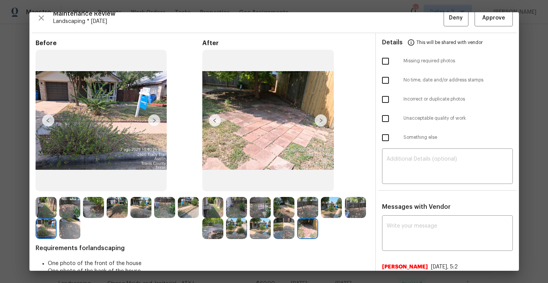
click at [153, 121] on img at bounding box center [154, 120] width 12 height 12
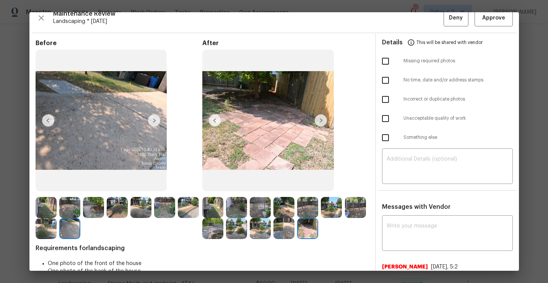
click at [153, 121] on img at bounding box center [154, 120] width 12 height 12
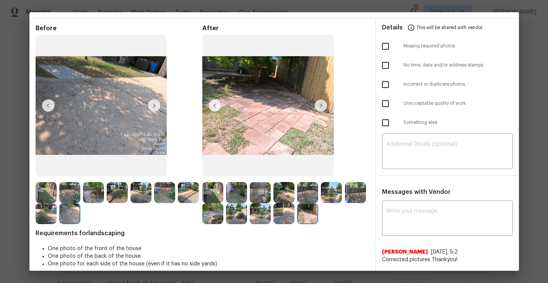
scroll to position [26, 0]
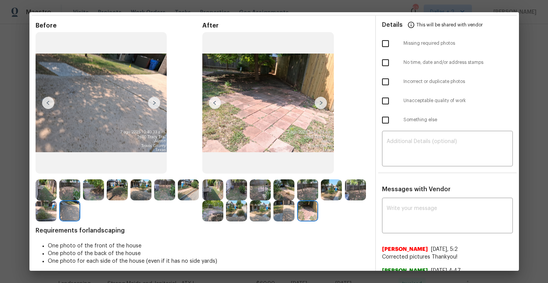
click at [51, 190] on img at bounding box center [46, 189] width 21 height 21
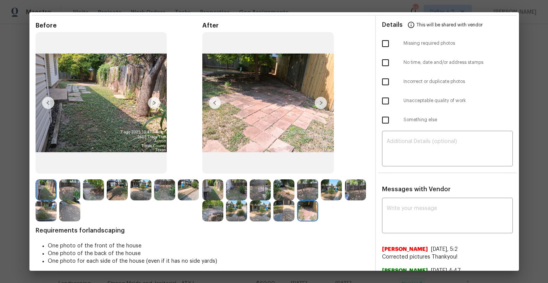
click at [161, 105] on img at bounding box center [102, 103] width 132 height 142
click at [156, 105] on img at bounding box center [154, 103] width 12 height 12
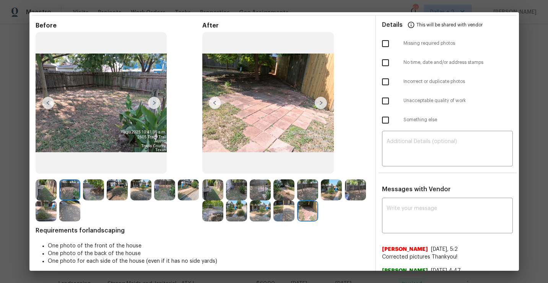
click at [156, 105] on img at bounding box center [154, 103] width 12 height 12
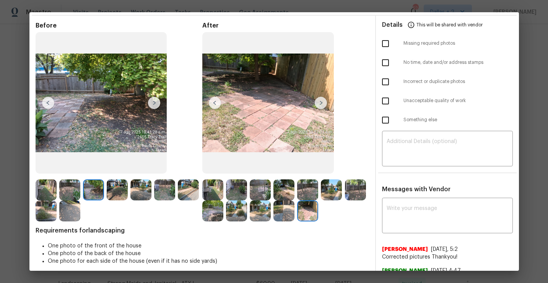
click at [157, 105] on img at bounding box center [154, 103] width 12 height 12
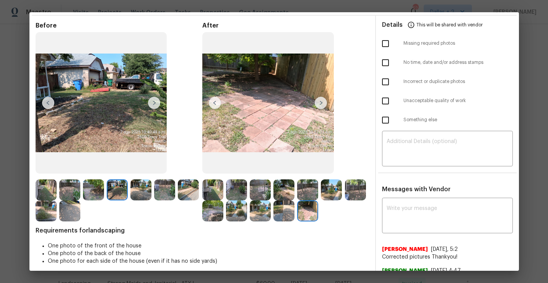
click at [157, 105] on img at bounding box center [154, 103] width 12 height 12
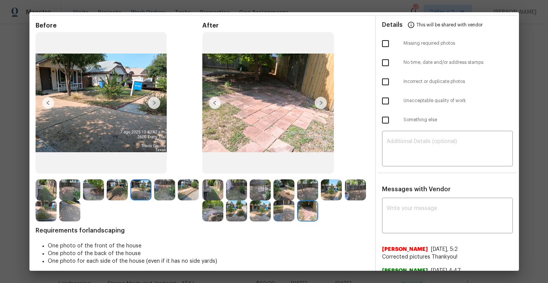
click at [157, 105] on img at bounding box center [154, 103] width 12 height 12
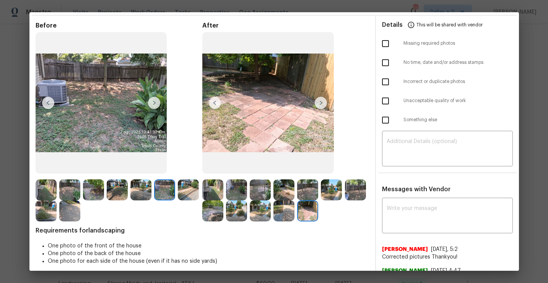
click at [56, 192] on div at bounding box center [48, 189] width 24 height 21
click at [47, 194] on img at bounding box center [46, 189] width 21 height 21
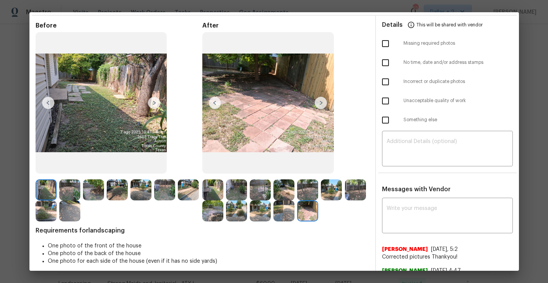
click at [152, 108] on img at bounding box center [154, 103] width 12 height 12
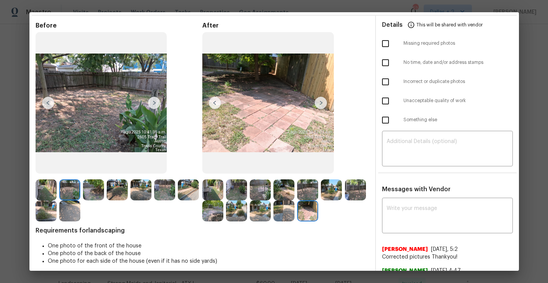
click at [152, 108] on img at bounding box center [154, 103] width 12 height 12
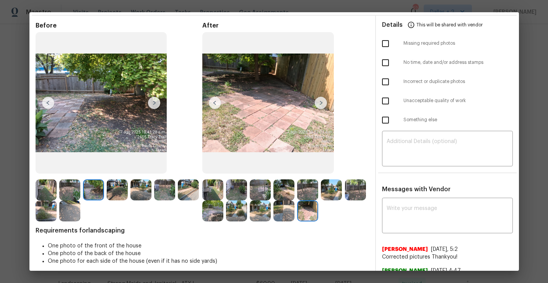
click at [152, 108] on img at bounding box center [154, 103] width 12 height 12
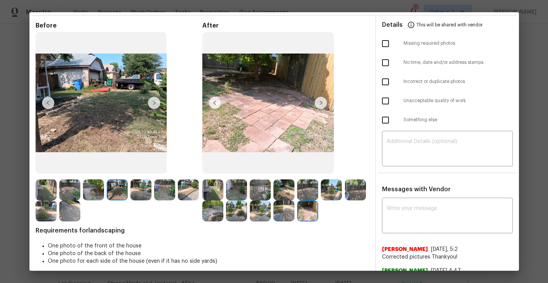
click at [152, 108] on img at bounding box center [154, 103] width 12 height 12
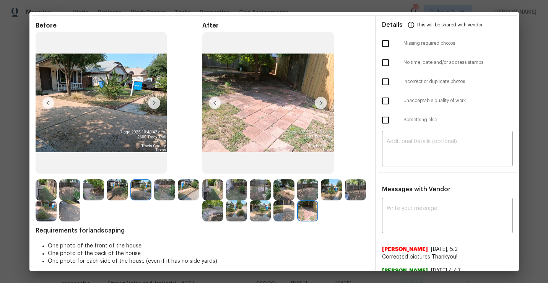
click at [152, 108] on img at bounding box center [154, 103] width 12 height 12
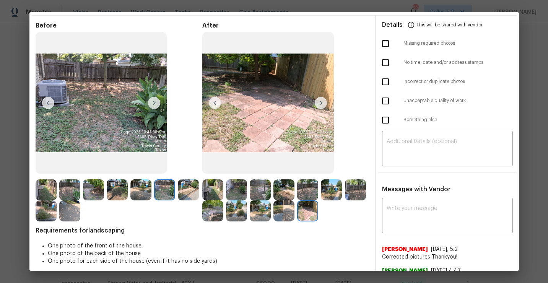
click at [152, 108] on img at bounding box center [154, 103] width 12 height 12
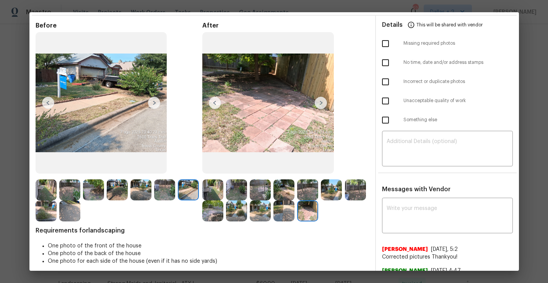
click at [152, 108] on img at bounding box center [154, 103] width 12 height 12
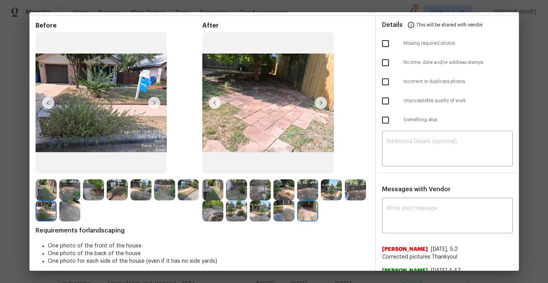
click at [152, 108] on img at bounding box center [154, 103] width 12 height 12
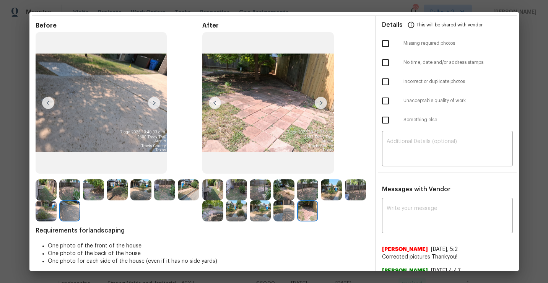
click at [152, 108] on img at bounding box center [154, 103] width 12 height 12
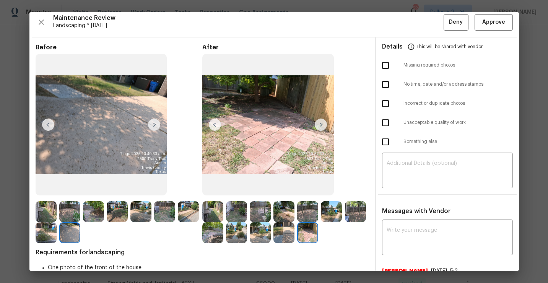
scroll to position [4, 0]
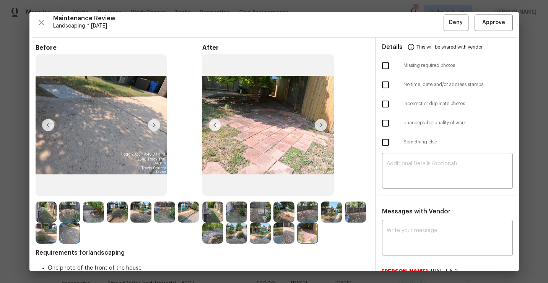
click at [443, 46] on span "This will be shared with vendor" at bounding box center [450, 47] width 66 height 18
click at [48, 212] on img at bounding box center [46, 212] width 21 height 21
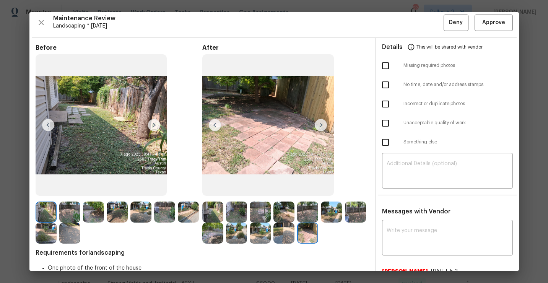
click at [151, 127] on img at bounding box center [154, 125] width 12 height 12
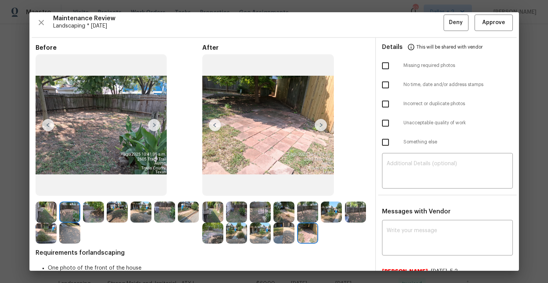
click at [153, 125] on img at bounding box center [154, 125] width 12 height 12
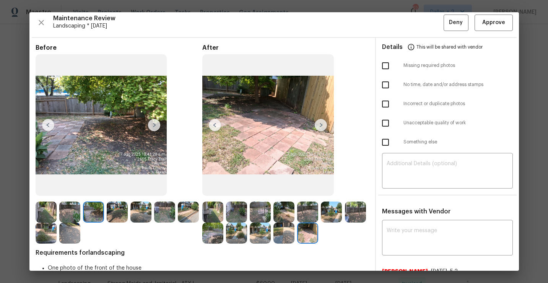
click at [153, 125] on img at bounding box center [154, 125] width 12 height 12
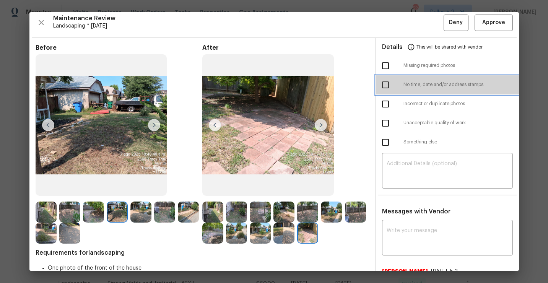
drag, startPoint x: 378, startPoint y: 76, endPoint x: 378, endPoint y: 88, distance: 12.6
click at [378, 86] on div "No time, date and/or address stamps" at bounding box center [447, 84] width 143 height 19
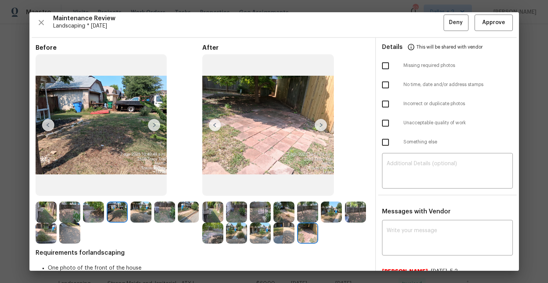
click at [210, 219] on img at bounding box center [212, 212] width 21 height 21
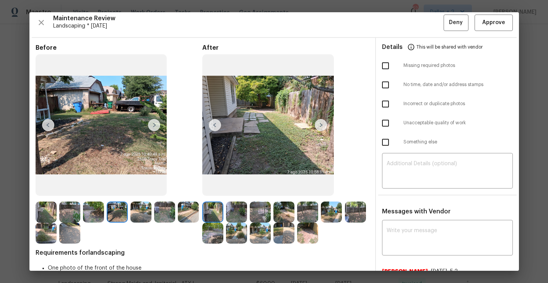
click at [242, 212] on img at bounding box center [236, 212] width 21 height 21
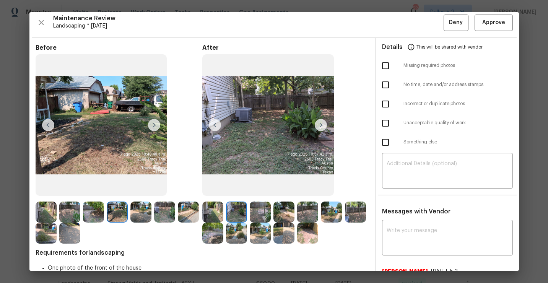
click at [262, 203] on img at bounding box center [260, 212] width 21 height 21
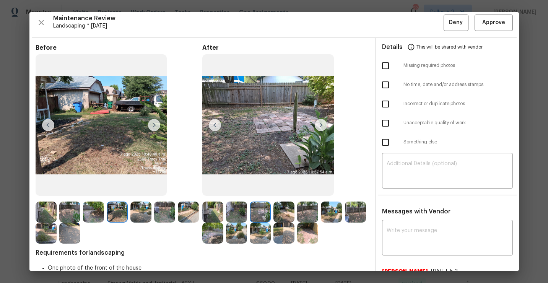
click at [286, 214] on img at bounding box center [284, 212] width 21 height 21
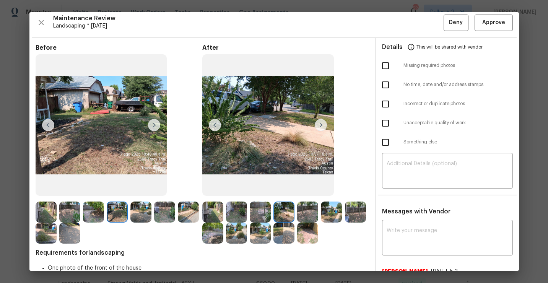
click at [305, 210] on img at bounding box center [307, 212] width 21 height 21
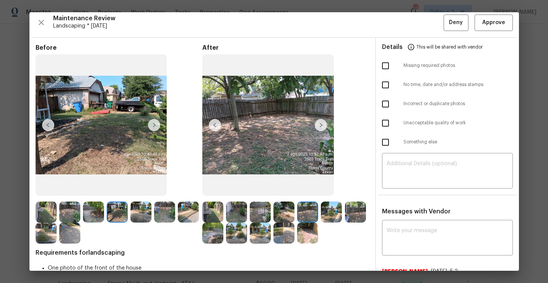
click at [329, 208] on img at bounding box center [331, 212] width 21 height 21
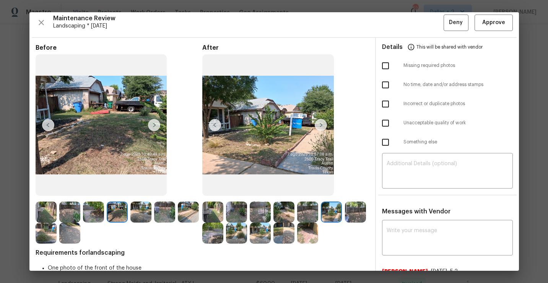
click at [353, 209] on img at bounding box center [355, 212] width 21 height 21
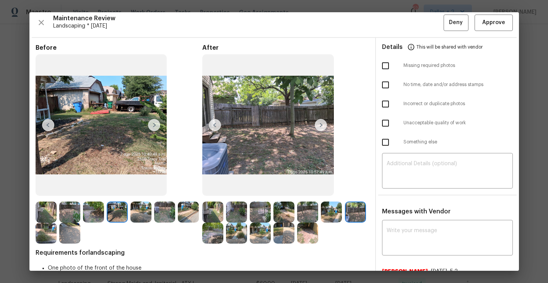
click at [219, 238] on img at bounding box center [212, 233] width 21 height 21
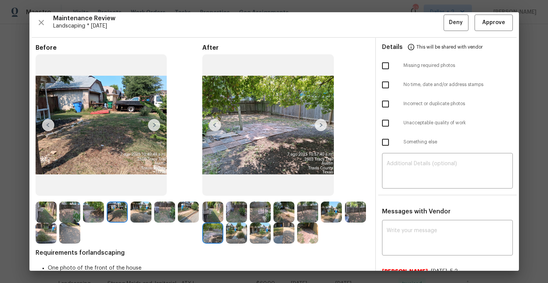
click at [235, 233] on img at bounding box center [236, 233] width 21 height 21
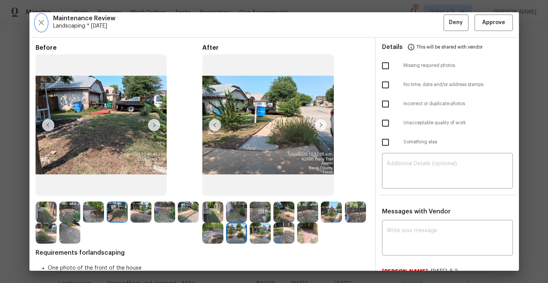
click at [41, 22] on icon "button" at bounding box center [41, 22] width 5 height 5
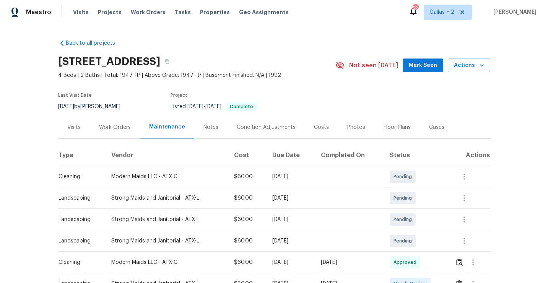
click at [261, 65] on div "[STREET_ADDRESS]" at bounding box center [196, 62] width 277 height 20
click at [169, 62] on icon "button" at bounding box center [167, 62] width 4 height 4
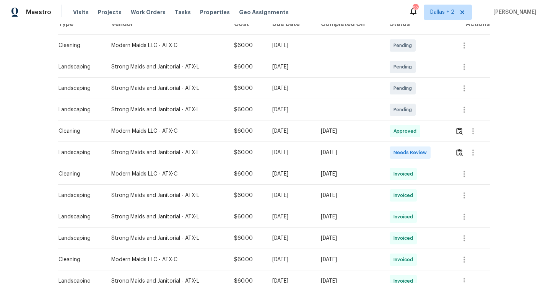
scroll to position [133, 0]
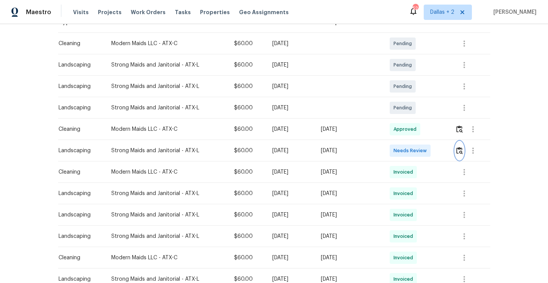
click at [463, 149] on img "button" at bounding box center [460, 150] width 7 height 7
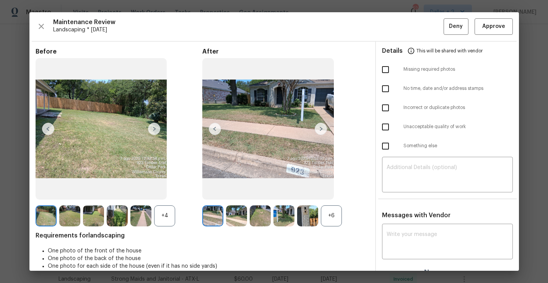
click at [336, 224] on div "+6" at bounding box center [331, 215] width 21 height 21
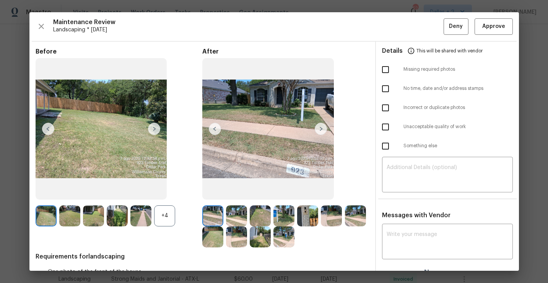
click at [167, 215] on div "+4" at bounding box center [164, 215] width 21 height 21
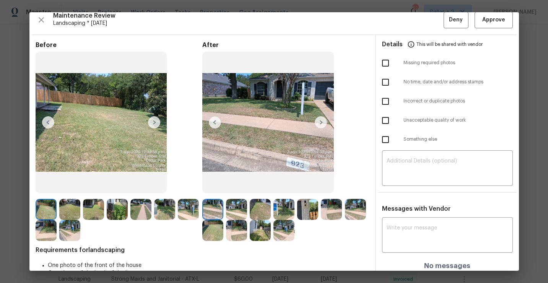
scroll to position [0, 0]
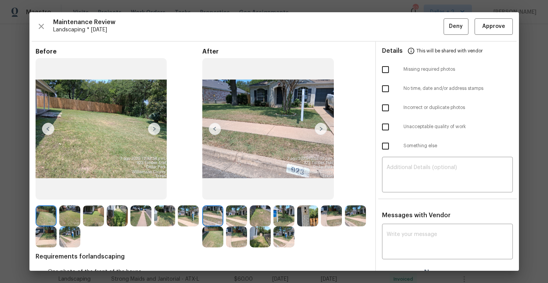
click at [289, 212] on img at bounding box center [284, 215] width 21 height 21
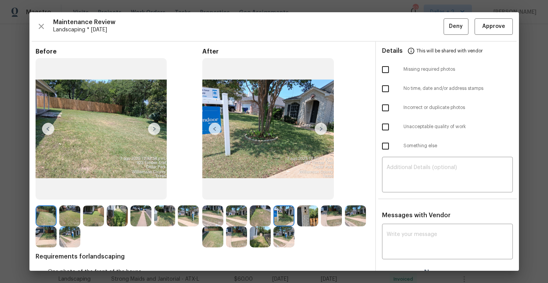
click at [214, 219] on img at bounding box center [212, 215] width 21 height 21
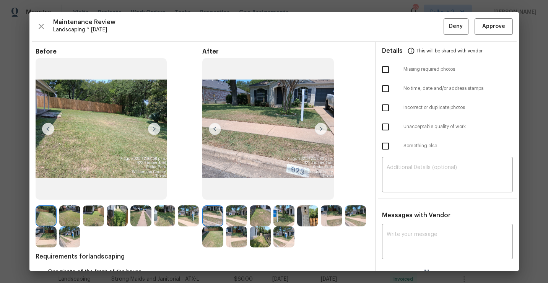
click at [316, 215] on img at bounding box center [307, 215] width 21 height 21
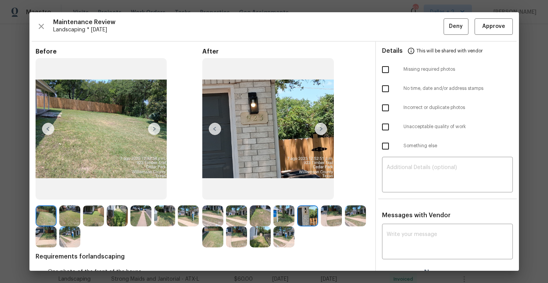
click at [248, 248] on div "Before After Requirements for landscaping One photo of the front of the house O…" at bounding box center [203, 175] width 334 height 255
click at [270, 238] on img at bounding box center [260, 237] width 21 height 21
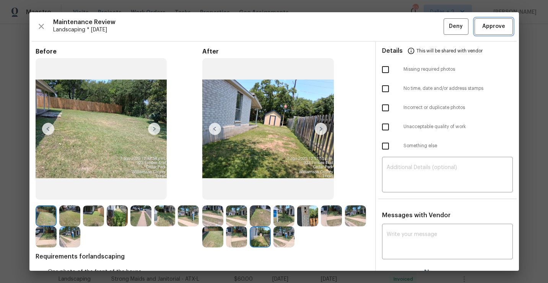
click at [495, 28] on span "Approve" at bounding box center [494, 27] width 23 height 10
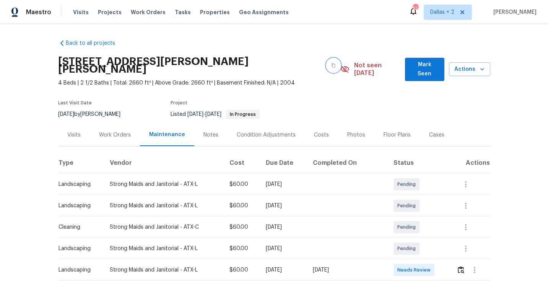
click at [332, 64] on icon "button" at bounding box center [334, 66] width 4 height 4
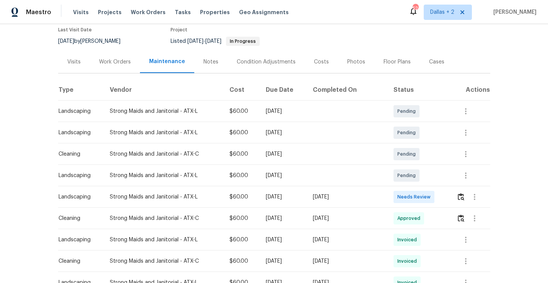
scroll to position [74, 0]
drag, startPoint x: 460, startPoint y: 189, endPoint x: 442, endPoint y: 9, distance: 181.6
click at [463, 192] on img "button" at bounding box center [461, 195] width 7 height 7
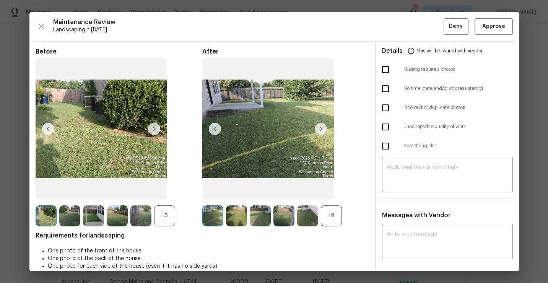
click at [329, 216] on div "+8" at bounding box center [331, 215] width 21 height 21
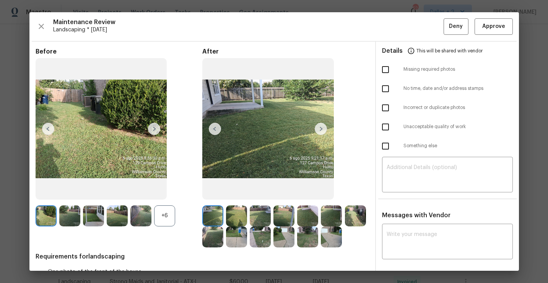
click at [162, 218] on div "+6" at bounding box center [164, 215] width 21 height 21
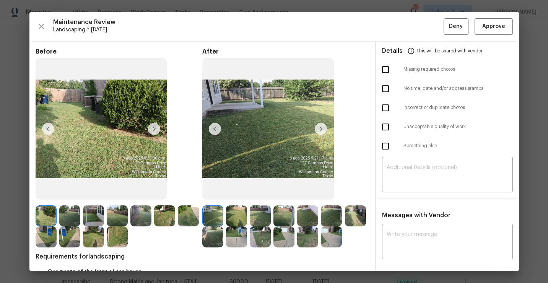
click at [50, 215] on img at bounding box center [46, 215] width 21 height 21
click at [154, 122] on img at bounding box center [102, 129] width 132 height 142
click at [154, 132] on img at bounding box center [154, 129] width 12 height 12
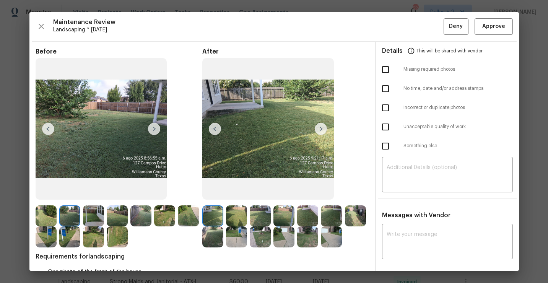
click at [118, 238] on img at bounding box center [117, 237] width 21 height 21
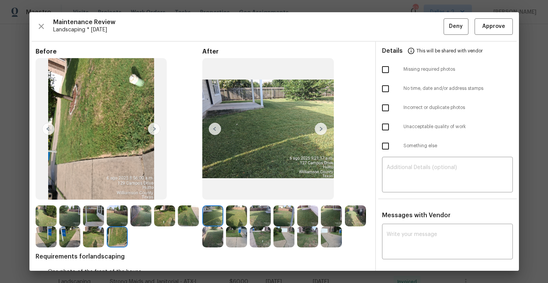
click at [239, 217] on img at bounding box center [236, 215] width 21 height 21
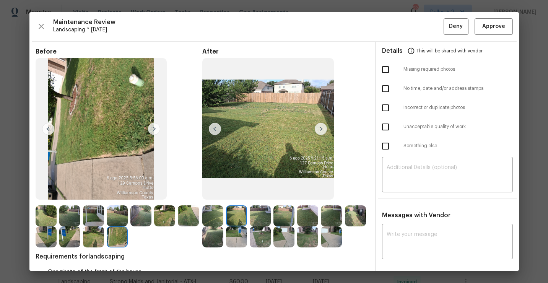
click at [331, 239] on img at bounding box center [331, 237] width 21 height 21
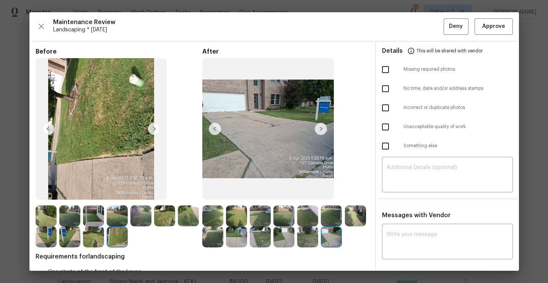
click at [310, 240] on img at bounding box center [307, 237] width 21 height 21
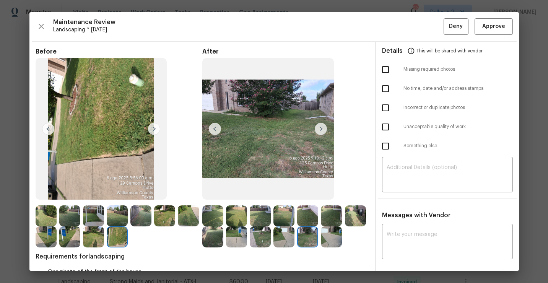
click at [284, 234] on img at bounding box center [284, 237] width 21 height 21
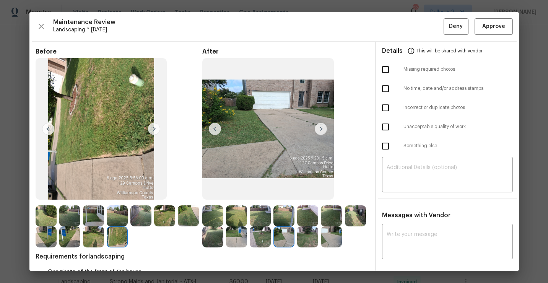
click at [254, 238] on img at bounding box center [260, 237] width 21 height 21
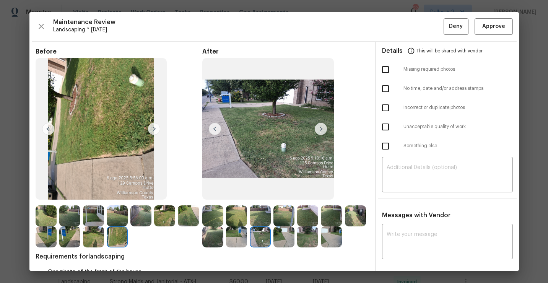
click at [219, 215] on img at bounding box center [212, 215] width 21 height 21
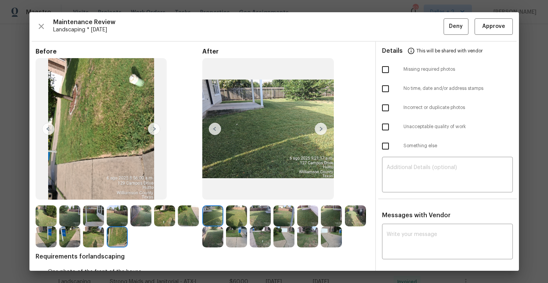
click at [315, 125] on img at bounding box center [321, 129] width 12 height 12
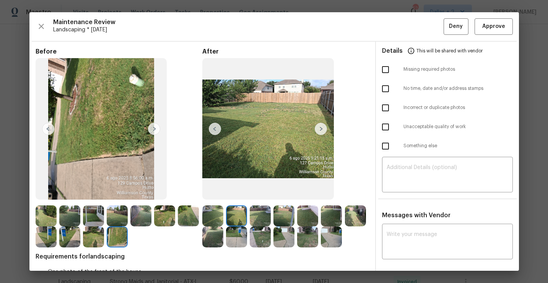
click at [323, 122] on img at bounding box center [268, 129] width 132 height 142
click at [321, 126] on img at bounding box center [321, 129] width 12 height 12
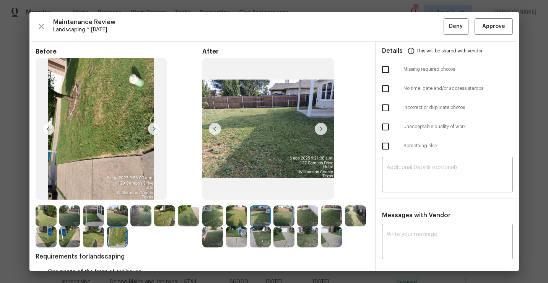
click at [320, 129] on img at bounding box center [321, 129] width 12 height 12
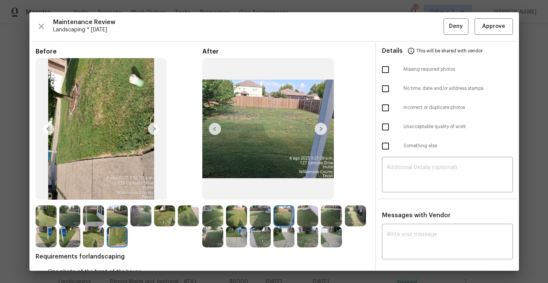
click at [242, 211] on img at bounding box center [236, 215] width 21 height 21
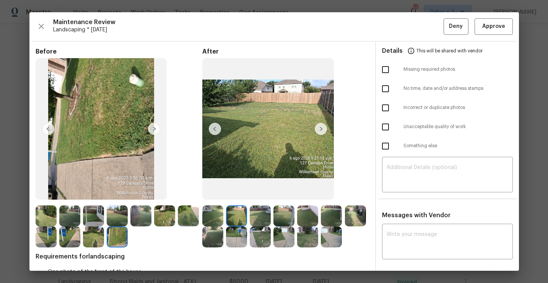
click at [267, 215] on img at bounding box center [260, 215] width 21 height 21
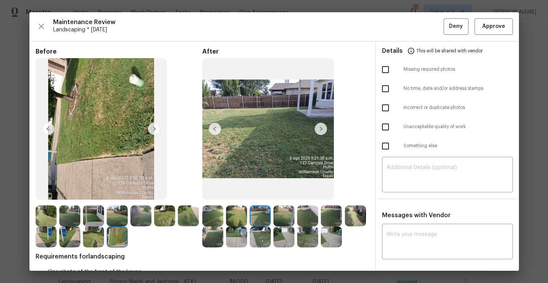
click at [322, 134] on img at bounding box center [321, 129] width 12 height 12
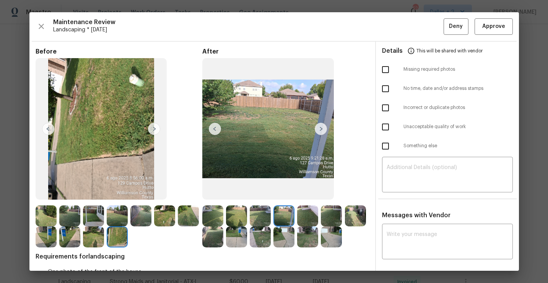
click at [321, 132] on img at bounding box center [321, 129] width 12 height 12
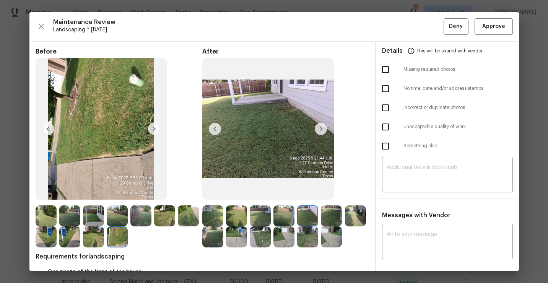
click at [50, 212] on img at bounding box center [46, 215] width 21 height 21
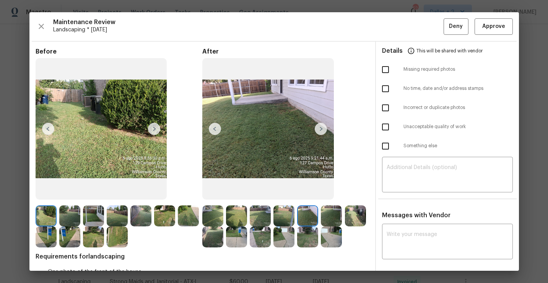
click at [151, 125] on img at bounding box center [154, 129] width 12 height 12
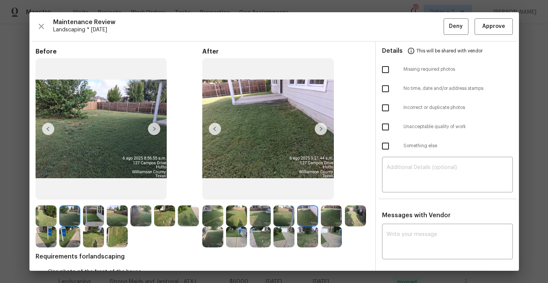
click at [151, 125] on img at bounding box center [154, 129] width 12 height 12
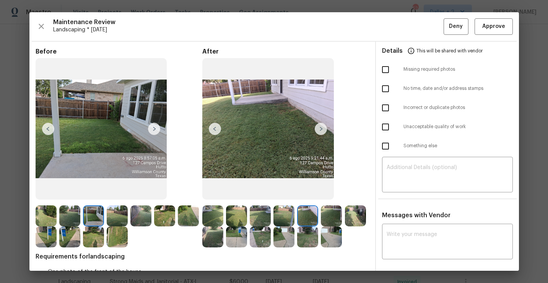
click at [322, 126] on img at bounding box center [321, 129] width 12 height 12
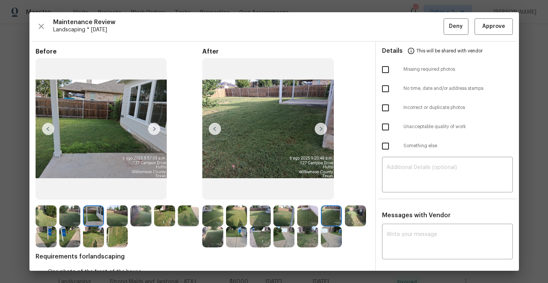
click at [322, 128] on img at bounding box center [321, 129] width 12 height 12
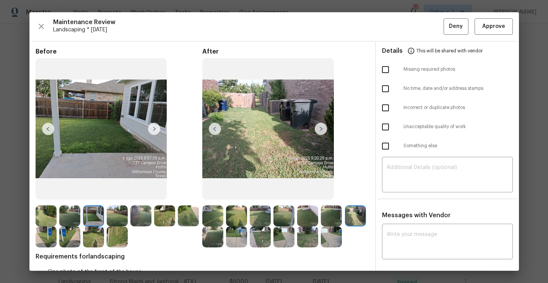
click at [323, 129] on img at bounding box center [321, 129] width 12 height 12
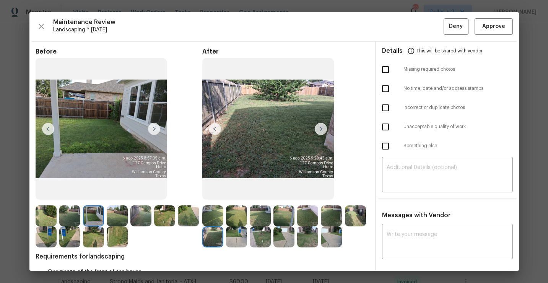
click at [321, 133] on img at bounding box center [321, 129] width 12 height 12
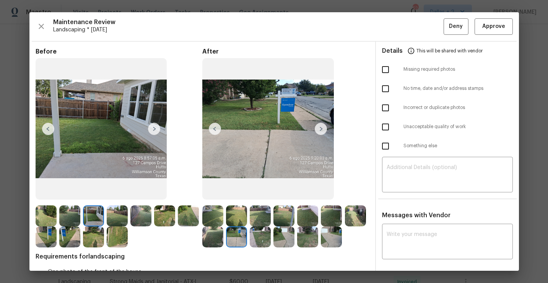
click at [322, 132] on img at bounding box center [321, 129] width 12 height 12
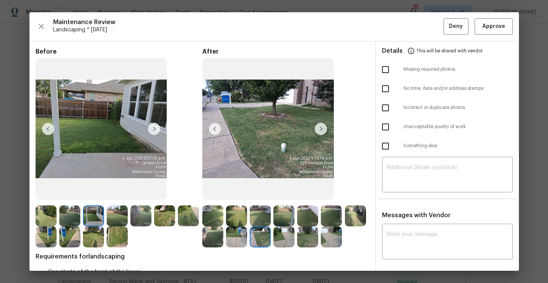
click at [321, 131] on img at bounding box center [321, 129] width 12 height 12
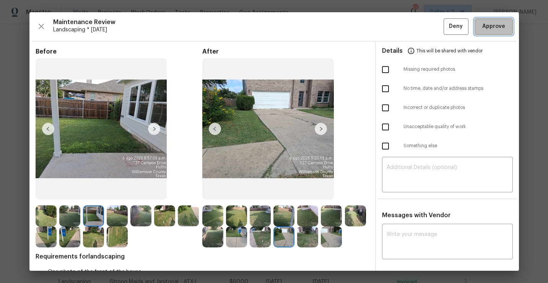
click at [493, 23] on span "Approve" at bounding box center [494, 27] width 23 height 10
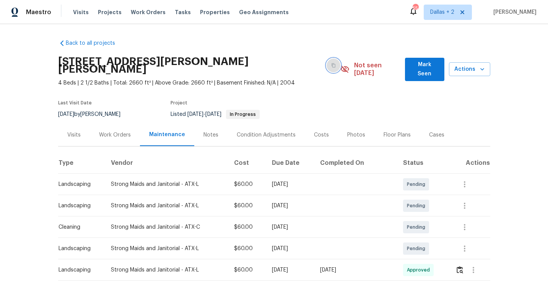
click at [331, 63] on icon "button" at bounding box center [333, 65] width 5 height 5
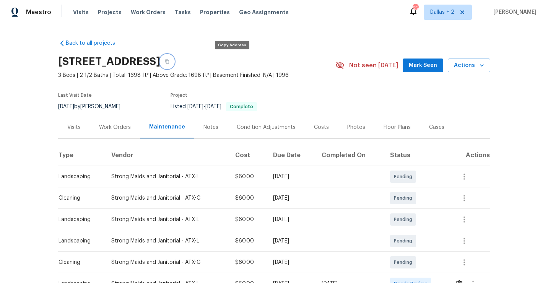
click at [174, 62] on button "button" at bounding box center [167, 62] width 14 height 14
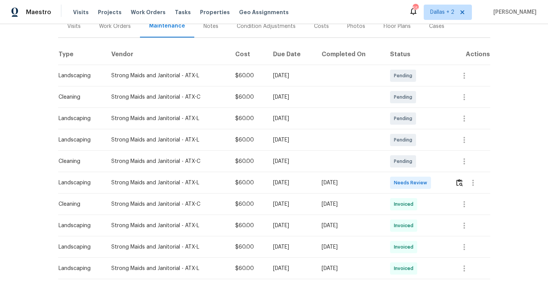
scroll to position [160, 0]
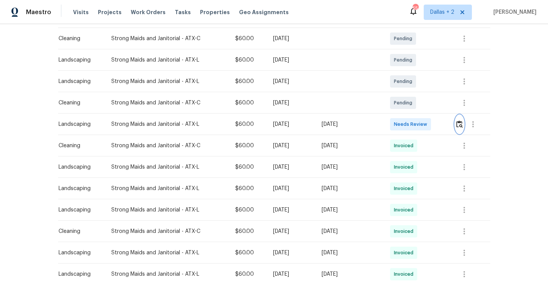
click at [459, 122] on img "button" at bounding box center [460, 124] width 7 height 7
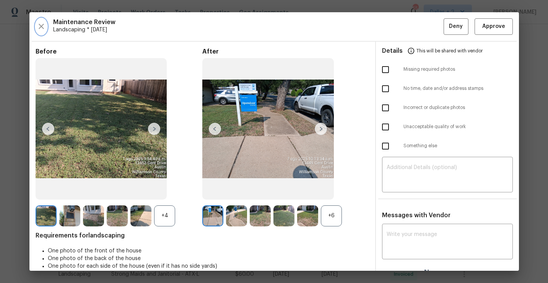
click at [44, 25] on icon "button" at bounding box center [41, 26] width 9 height 9
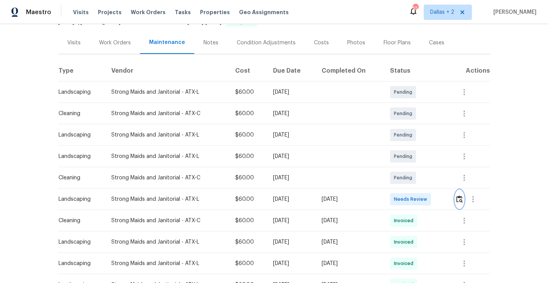
scroll to position [113, 0]
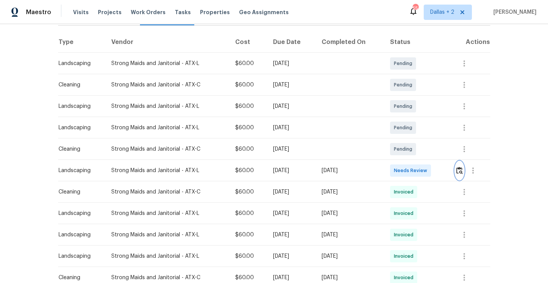
click at [460, 173] on img "button" at bounding box center [460, 170] width 7 height 7
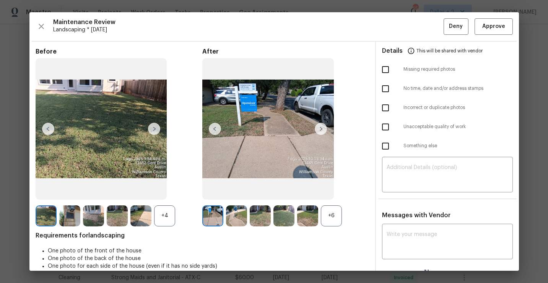
click at [331, 217] on div "+6" at bounding box center [331, 215] width 21 height 21
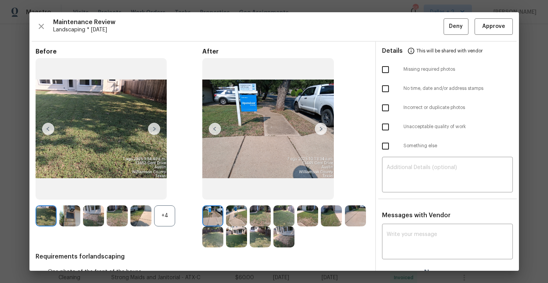
click at [168, 216] on div "+4" at bounding box center [164, 215] width 21 height 21
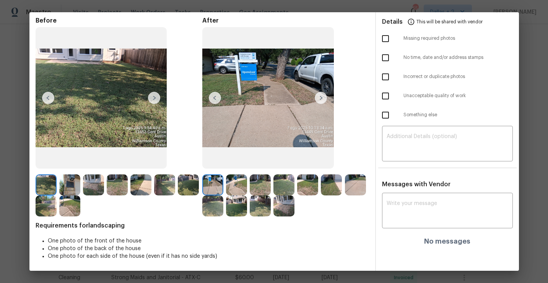
scroll to position [0, 0]
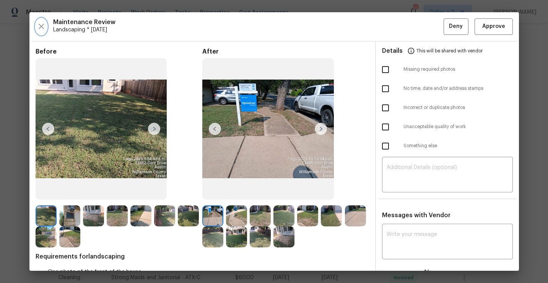
click at [36, 25] on button "button" at bounding box center [41, 26] width 11 height 16
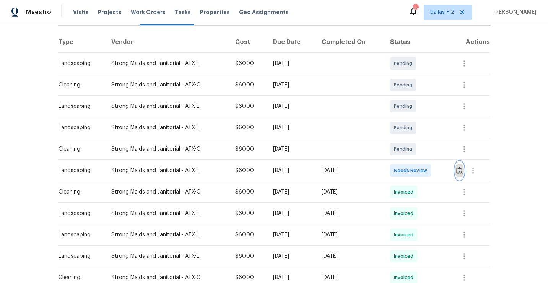
click at [463, 171] on img "button" at bounding box center [460, 170] width 7 height 7
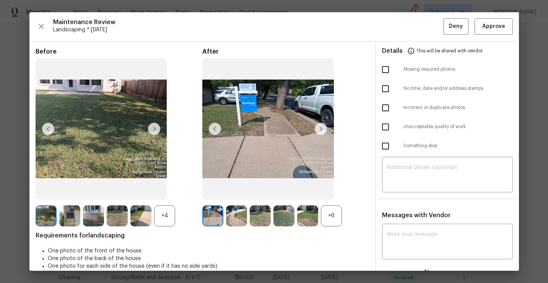
click at [329, 217] on div "+6" at bounding box center [331, 215] width 21 height 21
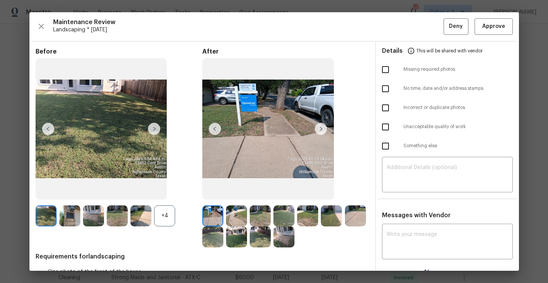
click at [169, 219] on div "+4" at bounding box center [164, 215] width 21 height 21
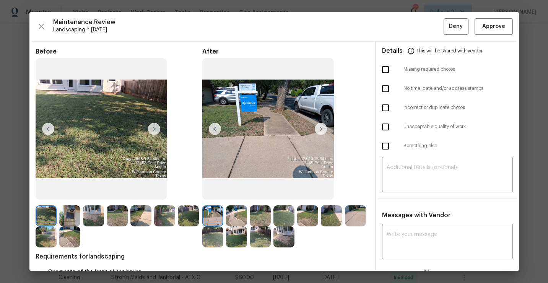
scroll to position [31, 0]
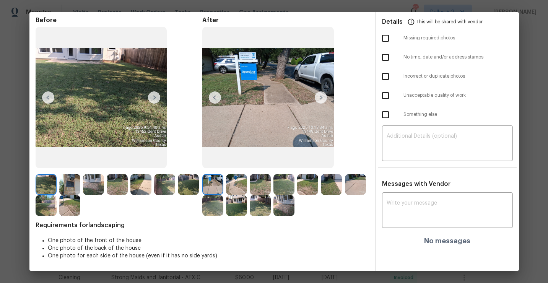
click at [68, 188] on img at bounding box center [69, 184] width 21 height 21
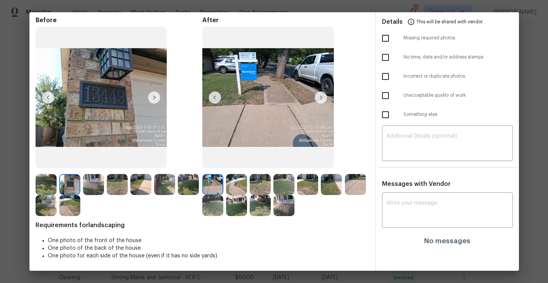
click at [278, 209] on img at bounding box center [284, 205] width 21 height 21
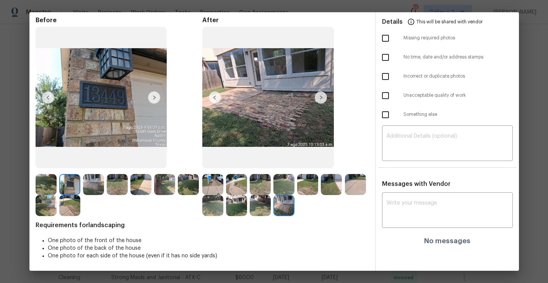
scroll to position [0, 0]
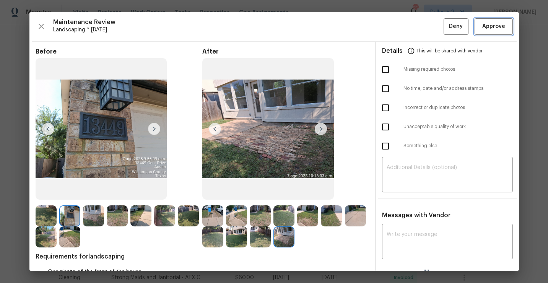
click at [494, 25] on span "Approve" at bounding box center [494, 27] width 23 height 10
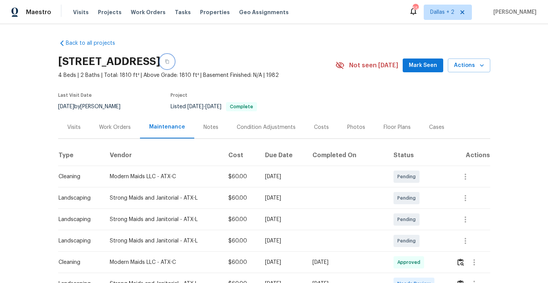
click at [174, 64] on button "button" at bounding box center [167, 62] width 14 height 14
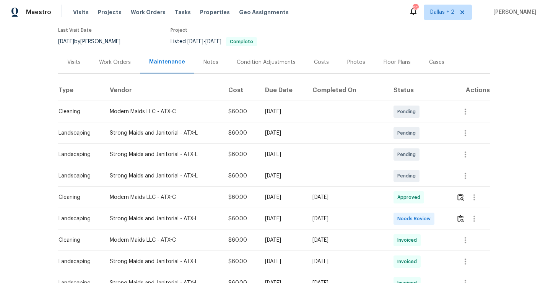
scroll to position [88, 0]
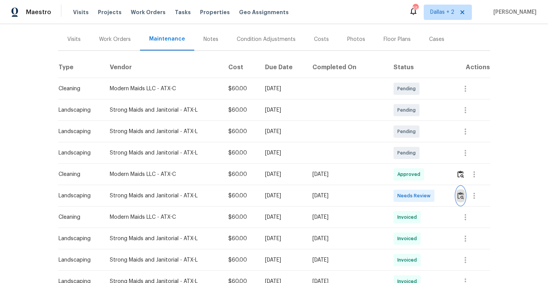
click at [461, 198] on img "button" at bounding box center [461, 195] width 7 height 7
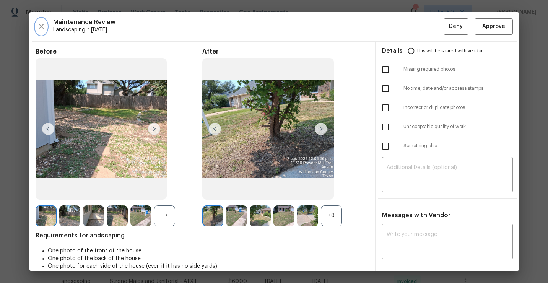
click at [44, 29] on icon "button" at bounding box center [41, 26] width 9 height 9
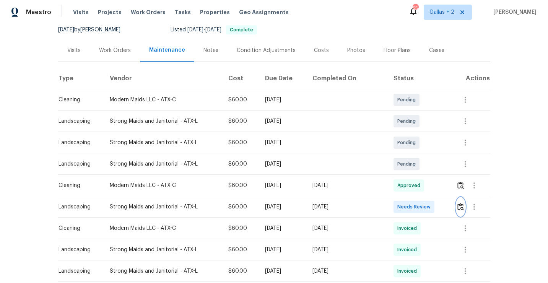
scroll to position [104, 0]
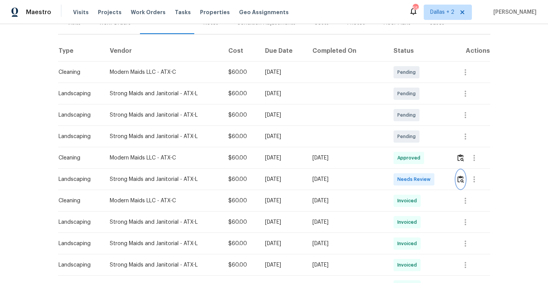
click at [463, 184] on button "button" at bounding box center [461, 179] width 9 height 18
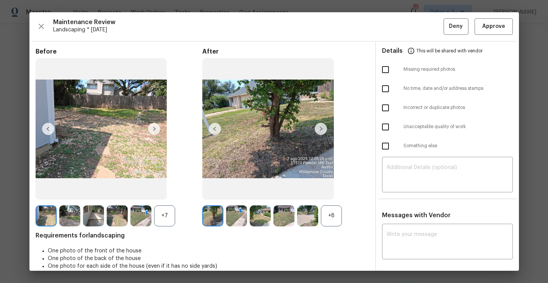
click at [334, 210] on div "+8" at bounding box center [331, 215] width 21 height 21
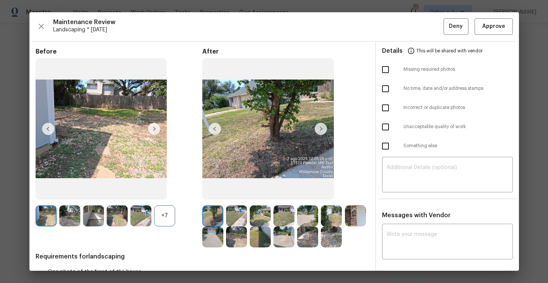
click at [166, 220] on div "+7" at bounding box center [164, 215] width 21 height 21
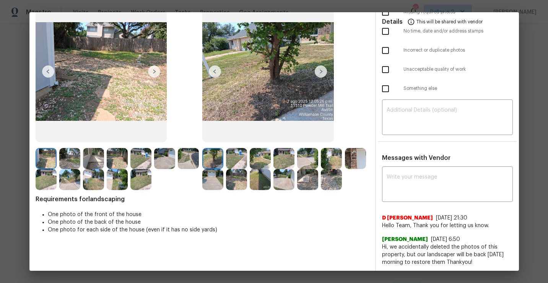
scroll to position [59, 0]
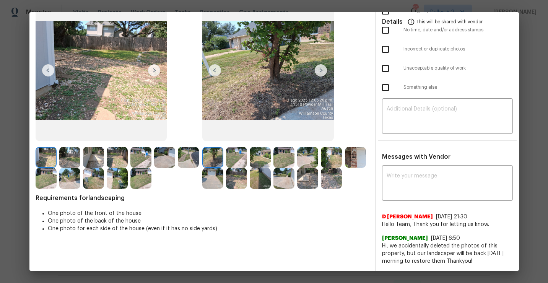
click at [357, 158] on img at bounding box center [355, 157] width 21 height 21
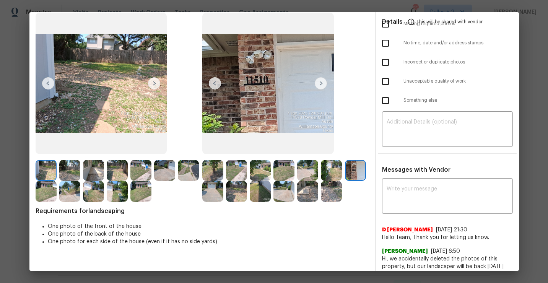
scroll to position [42, 0]
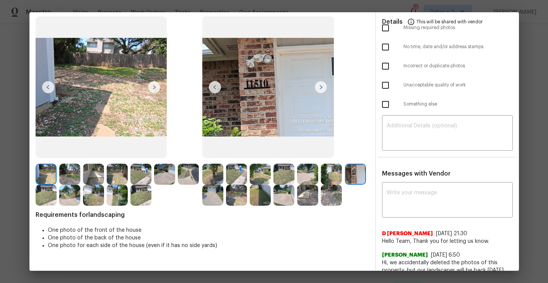
click at [356, 177] on img at bounding box center [355, 174] width 21 height 21
click at [335, 203] on img at bounding box center [331, 195] width 21 height 21
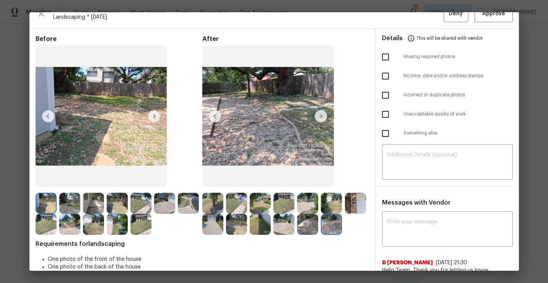
scroll to position [4, 0]
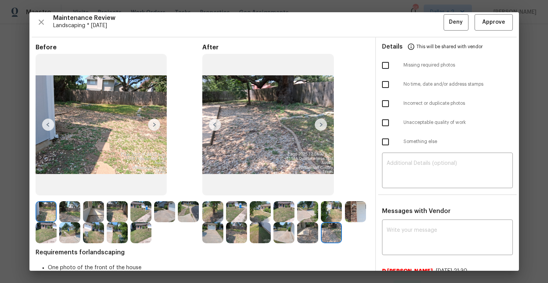
click at [332, 233] on img at bounding box center [331, 232] width 21 height 21
click at [311, 236] on img at bounding box center [307, 232] width 21 height 21
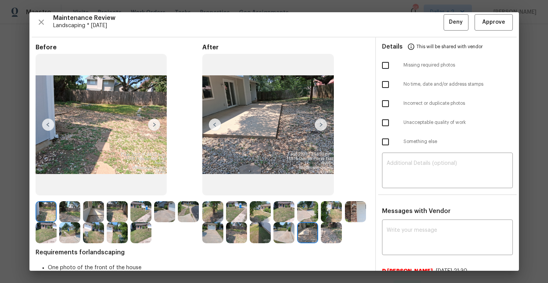
click at [229, 238] on img at bounding box center [236, 232] width 21 height 21
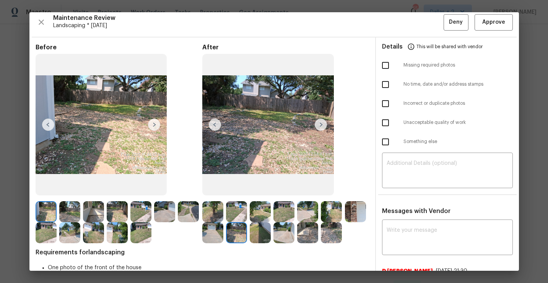
click at [312, 242] on img at bounding box center [307, 232] width 21 height 21
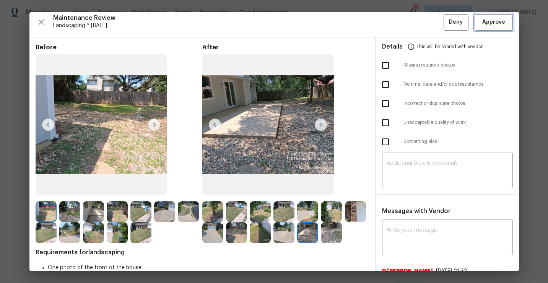
click at [496, 20] on span "Approve" at bounding box center [494, 23] width 23 height 10
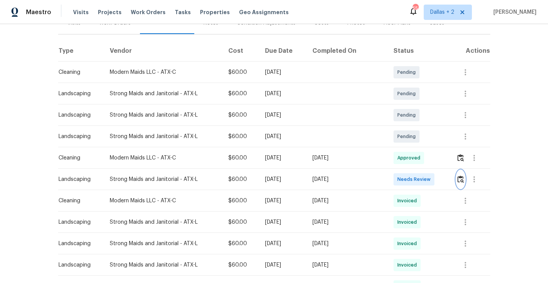
scroll to position [0, 0]
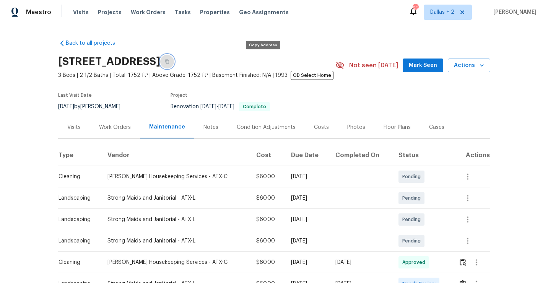
click at [174, 64] on button "button" at bounding box center [167, 62] width 14 height 14
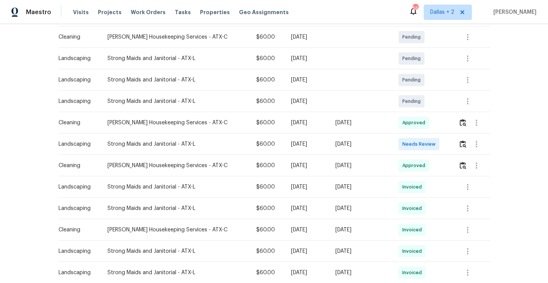
scroll to position [154, 0]
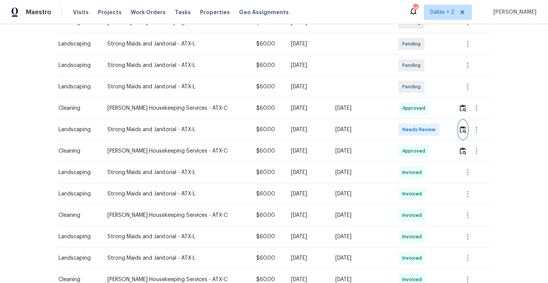
click at [464, 131] on img "button" at bounding box center [463, 129] width 7 height 7
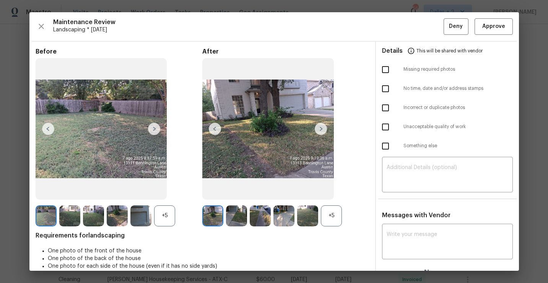
click at [331, 223] on div "+5" at bounding box center [331, 215] width 21 height 21
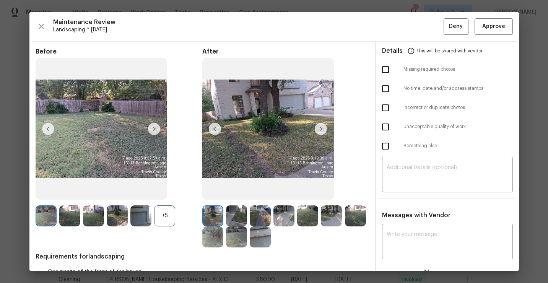
click at [165, 220] on div "+5" at bounding box center [164, 215] width 21 height 21
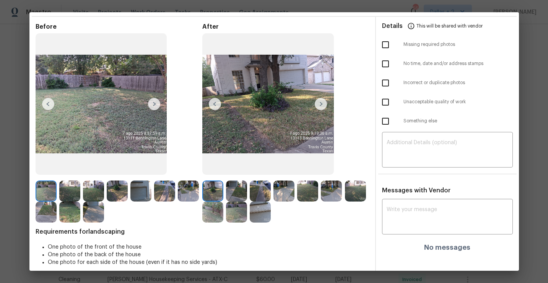
scroll to position [26, 0]
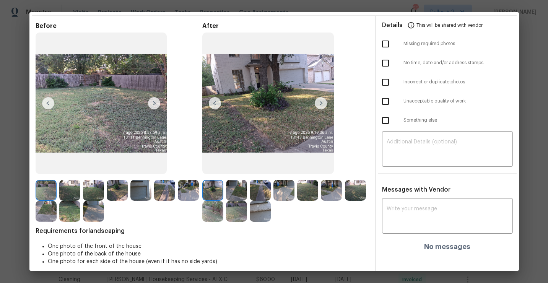
click at [318, 105] on img at bounding box center [321, 103] width 12 height 12
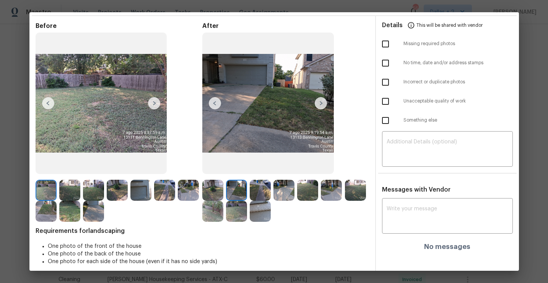
scroll to position [0, 0]
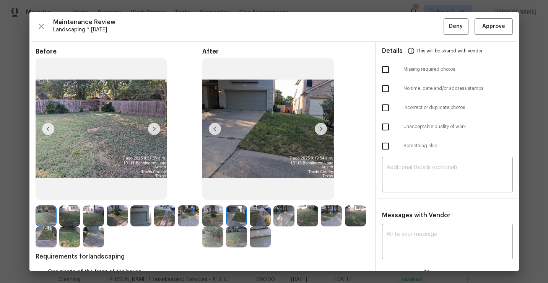
click at [259, 215] on img at bounding box center [260, 215] width 21 height 21
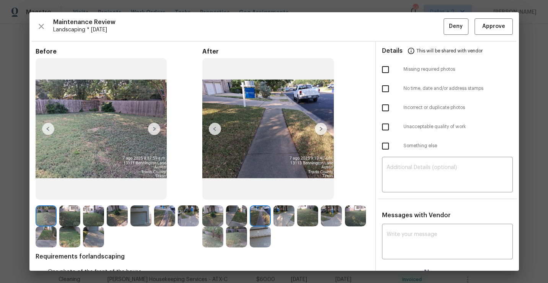
click at [282, 217] on img at bounding box center [284, 215] width 21 height 21
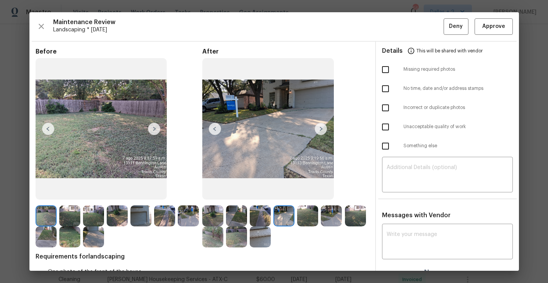
click at [285, 217] on img at bounding box center [284, 215] width 21 height 21
click at [302, 208] on img at bounding box center [307, 215] width 21 height 21
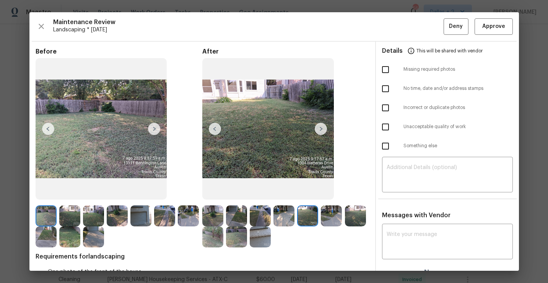
click at [332, 214] on img at bounding box center [331, 215] width 21 height 21
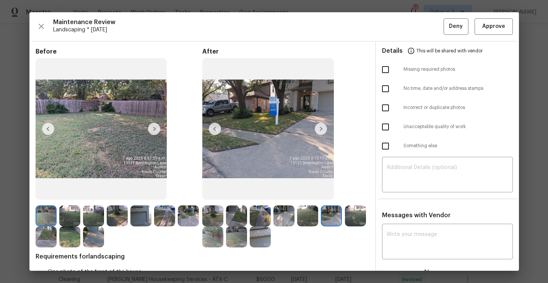
click at [239, 238] on img at bounding box center [236, 237] width 21 height 21
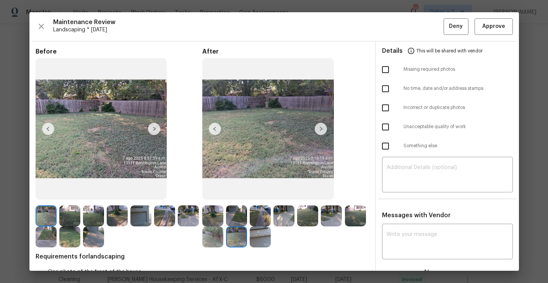
click at [239, 238] on img at bounding box center [236, 237] width 21 height 21
click at [263, 242] on img at bounding box center [260, 237] width 21 height 21
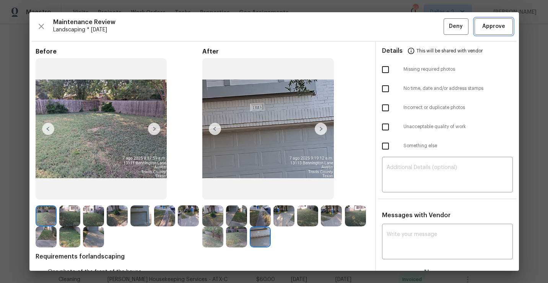
click at [493, 23] on span "Approve" at bounding box center [494, 27] width 23 height 10
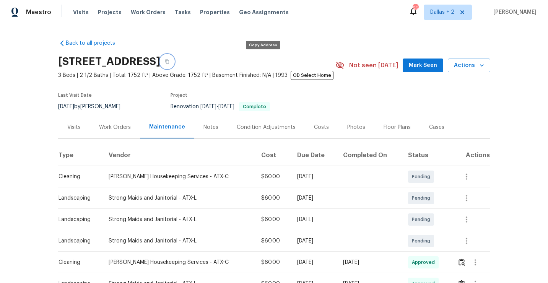
click at [174, 58] on button "button" at bounding box center [167, 62] width 14 height 14
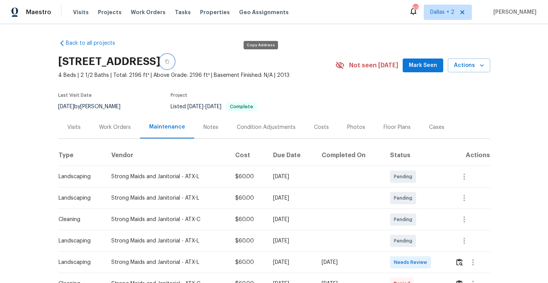
click at [170, 62] on icon "button" at bounding box center [167, 61] width 5 height 5
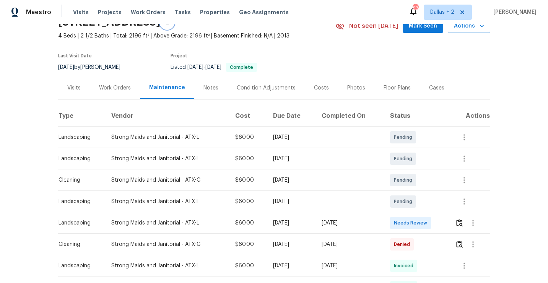
scroll to position [41, 0]
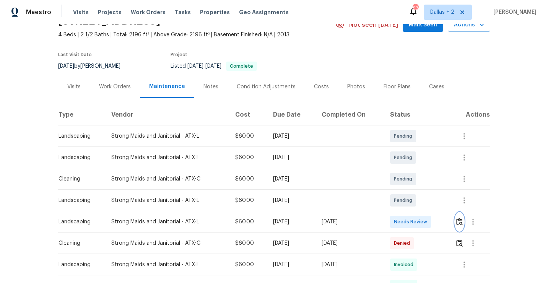
click at [462, 220] on img "button" at bounding box center [460, 221] width 7 height 7
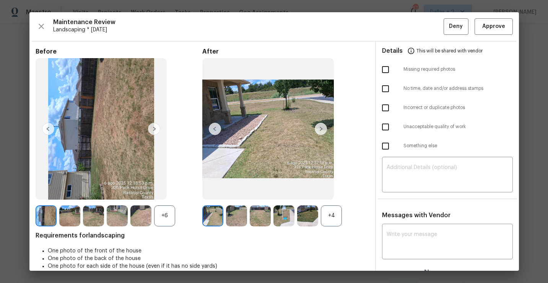
click at [331, 207] on div "+4" at bounding box center [331, 215] width 21 height 21
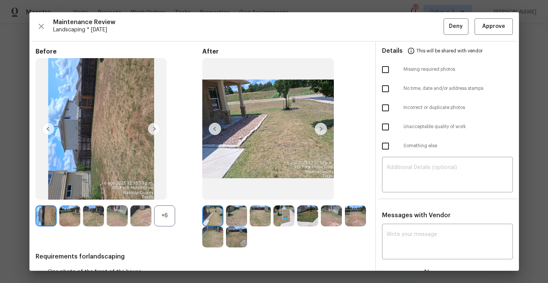
click at [163, 219] on div "+6" at bounding box center [164, 215] width 21 height 21
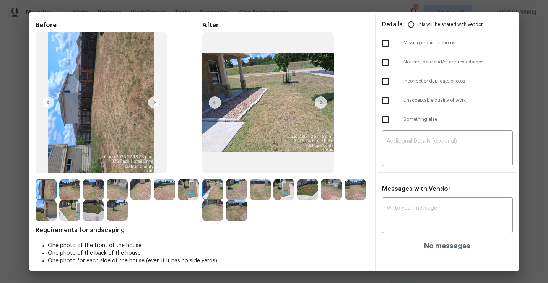
scroll to position [31, 0]
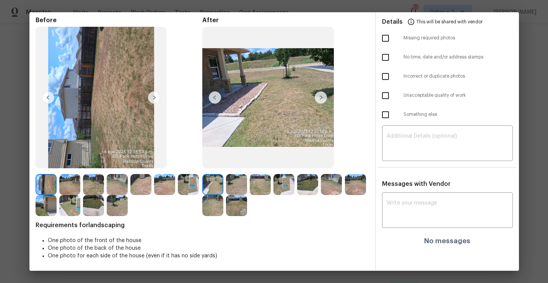
click at [352, 116] on div "After" at bounding box center [285, 116] width 167 height 200
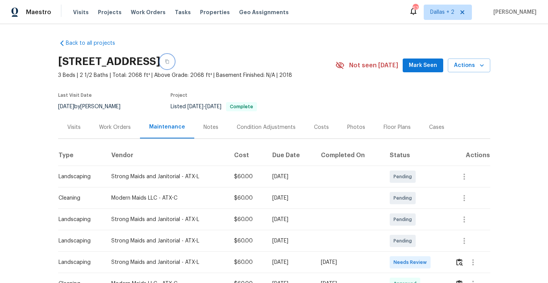
click at [174, 64] on button "button" at bounding box center [167, 62] width 14 height 14
click at [170, 60] on icon "button" at bounding box center [167, 61] width 5 height 5
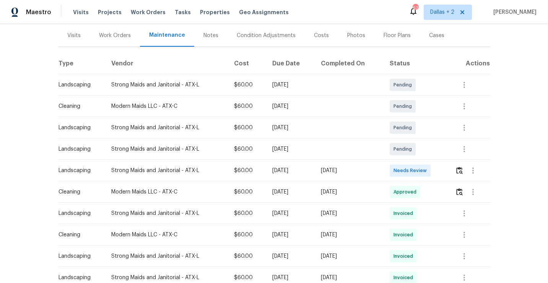
scroll to position [91, 0]
click at [462, 168] on img "button" at bounding box center [460, 170] width 7 height 7
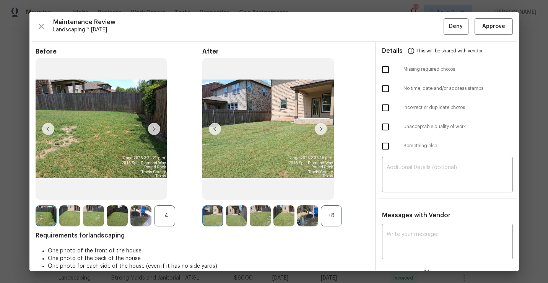
click at [335, 225] on div "+8" at bounding box center [331, 215] width 21 height 21
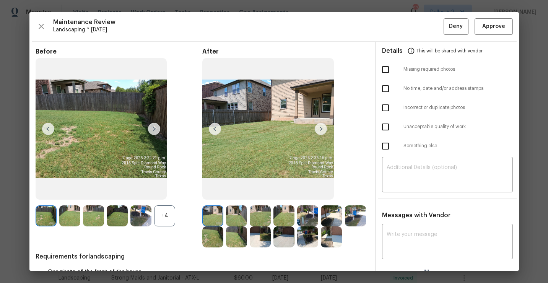
click at [158, 220] on div "+4" at bounding box center [164, 215] width 21 height 21
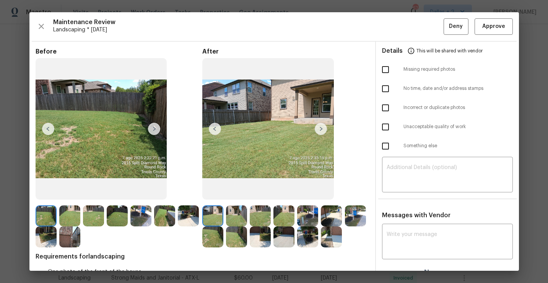
click at [331, 238] on img at bounding box center [331, 237] width 21 height 21
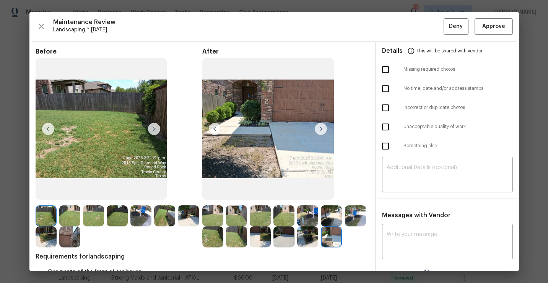
click at [210, 217] on img at bounding box center [212, 215] width 21 height 21
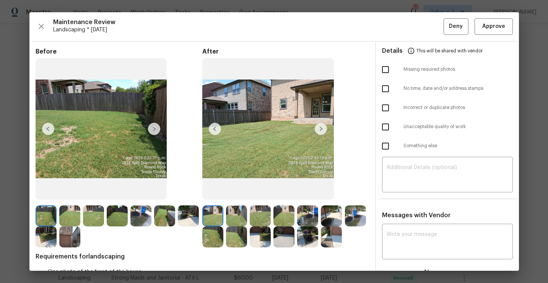
click at [321, 132] on img at bounding box center [321, 129] width 12 height 12
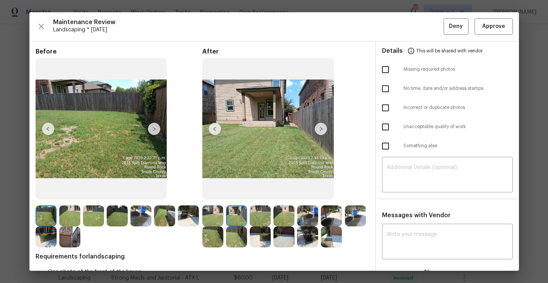
click at [322, 130] on img at bounding box center [321, 129] width 12 height 12
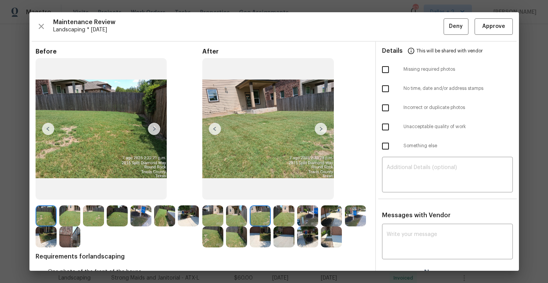
click at [322, 130] on img at bounding box center [321, 129] width 12 height 12
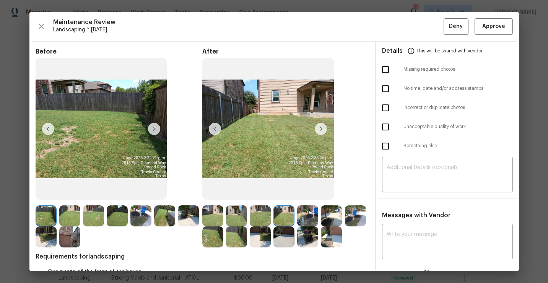
click at [322, 130] on img at bounding box center [321, 129] width 12 height 12
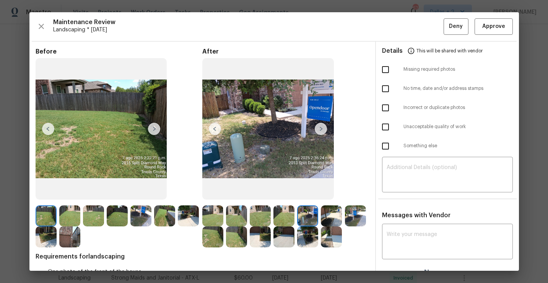
click at [259, 220] on img at bounding box center [260, 215] width 21 height 21
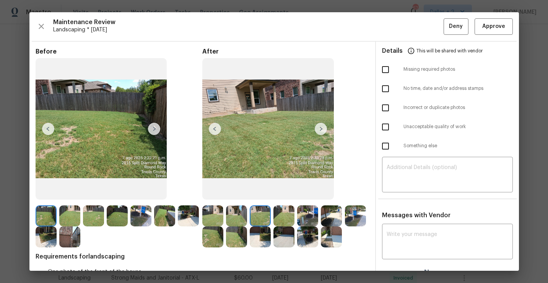
click at [277, 219] on img at bounding box center [284, 215] width 21 height 21
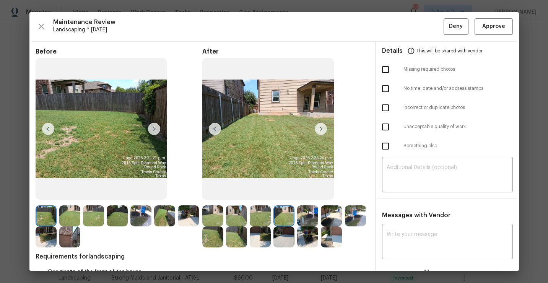
click at [301, 219] on img at bounding box center [307, 215] width 21 height 21
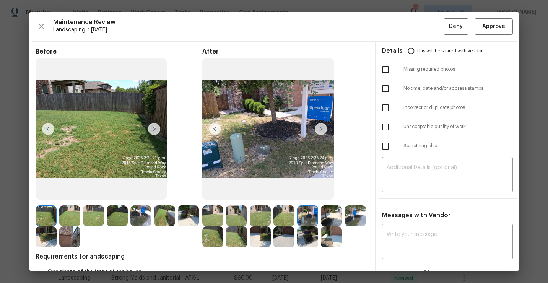
click at [324, 217] on img at bounding box center [331, 215] width 21 height 21
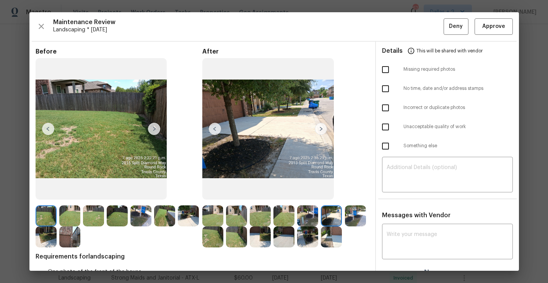
click at [353, 217] on img at bounding box center [355, 215] width 21 height 21
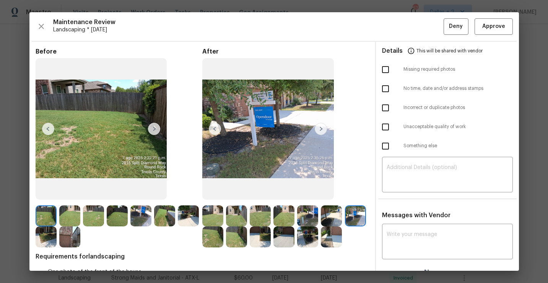
click at [332, 241] on img at bounding box center [331, 237] width 21 height 21
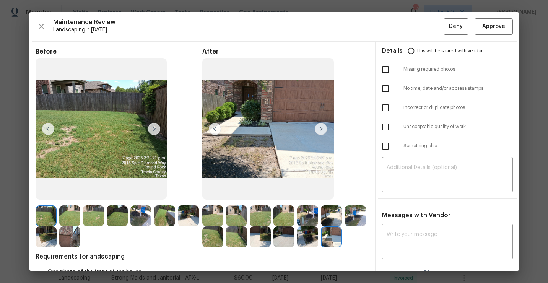
click at [307, 238] on img at bounding box center [307, 237] width 21 height 21
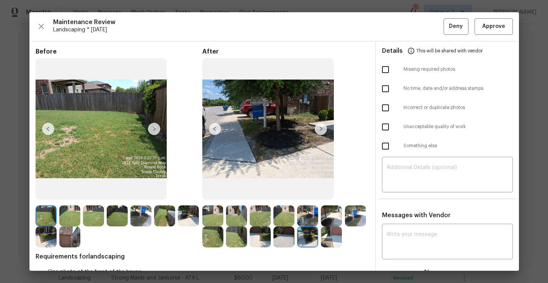
click at [281, 235] on img at bounding box center [284, 237] width 21 height 21
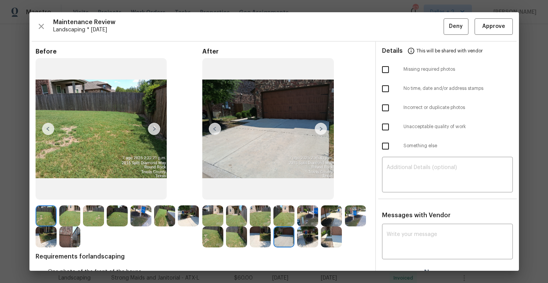
click at [233, 234] on img at bounding box center [236, 237] width 21 height 21
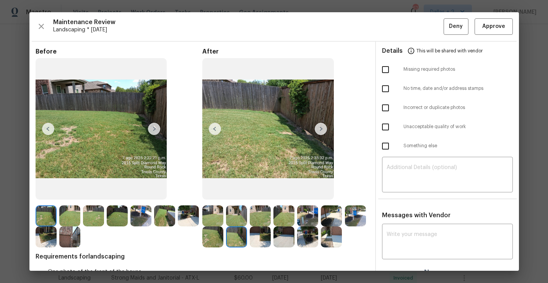
click at [261, 236] on img at bounding box center [260, 237] width 21 height 21
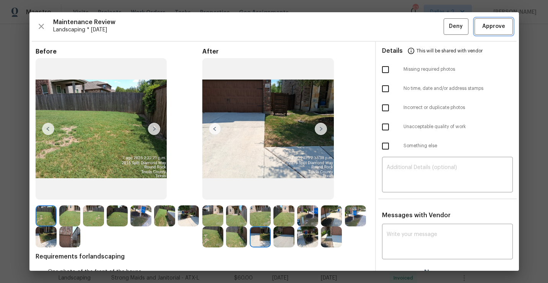
click at [490, 31] on button "Approve" at bounding box center [494, 26] width 38 height 16
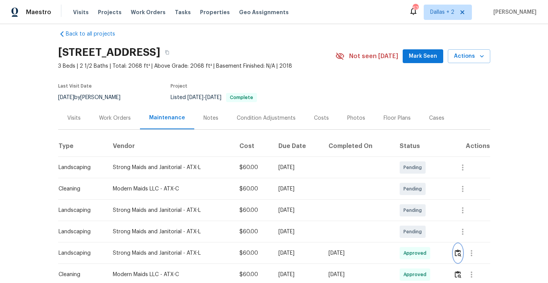
scroll to position [0, 0]
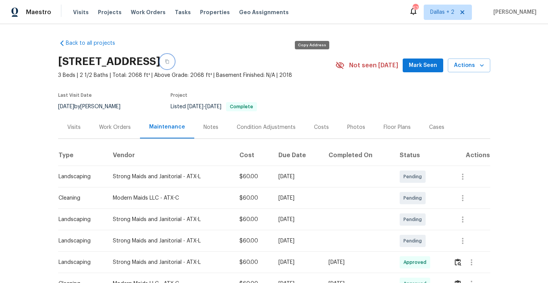
click at [174, 65] on button "button" at bounding box center [167, 62] width 14 height 14
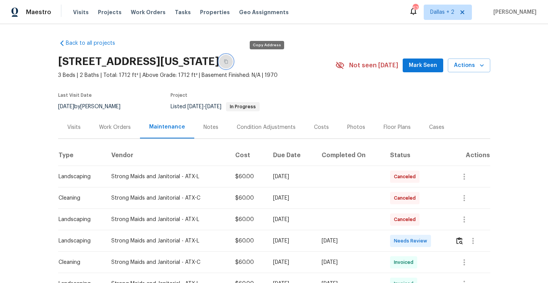
click at [233, 65] on button "button" at bounding box center [226, 62] width 14 height 14
click at [228, 62] on icon "button" at bounding box center [226, 62] width 4 height 4
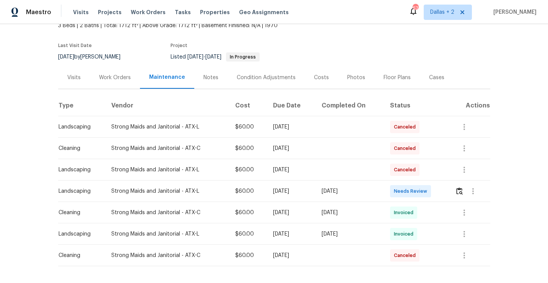
scroll to position [62, 0]
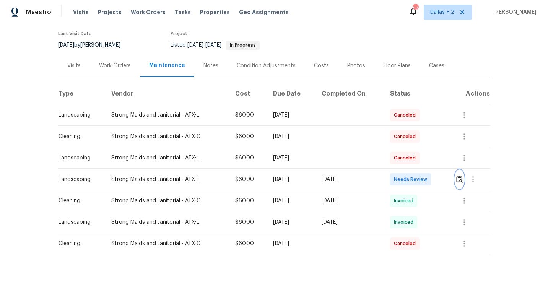
click at [460, 183] on img "button" at bounding box center [460, 179] width 7 height 7
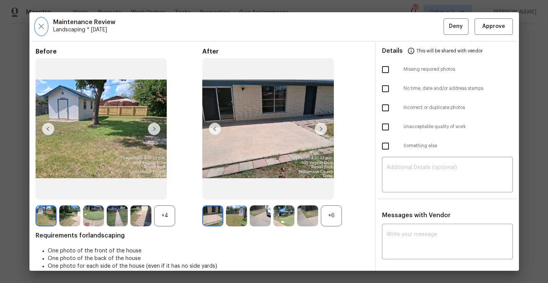
click at [42, 33] on button "button" at bounding box center [41, 26] width 11 height 16
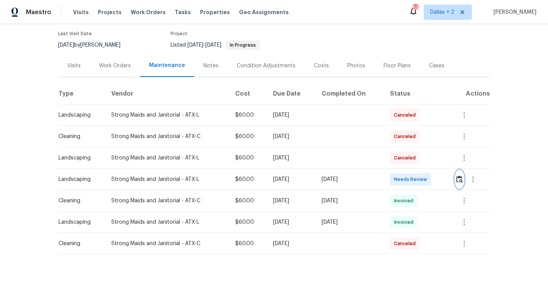
click at [462, 185] on button "button" at bounding box center [459, 179] width 9 height 18
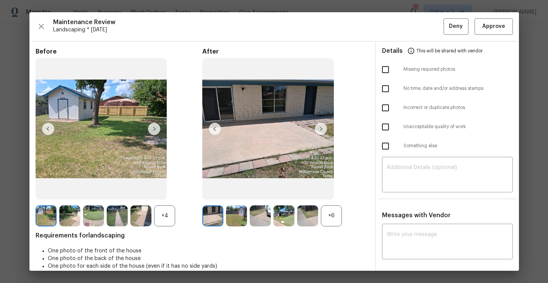
click at [328, 216] on div "+6" at bounding box center [331, 215] width 21 height 21
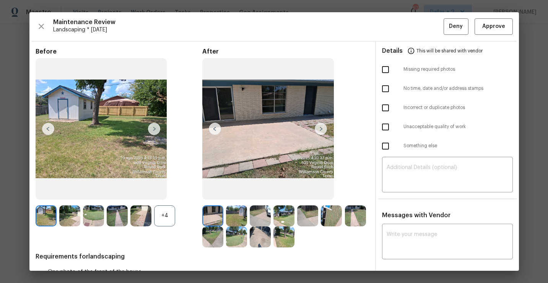
click at [160, 214] on div "+4" at bounding box center [164, 215] width 21 height 21
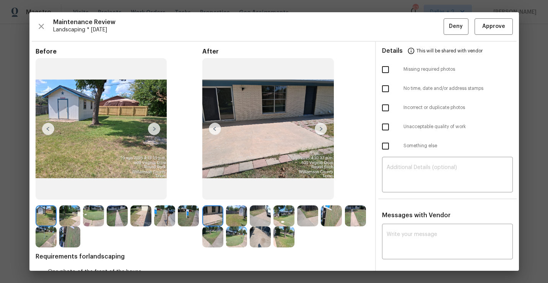
click at [213, 211] on img at bounding box center [212, 215] width 21 height 21
click at [320, 130] on img at bounding box center [321, 129] width 12 height 12
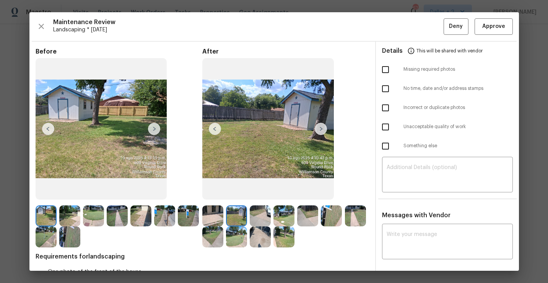
click at [237, 210] on img at bounding box center [236, 215] width 21 height 21
click at [320, 126] on img at bounding box center [321, 129] width 12 height 12
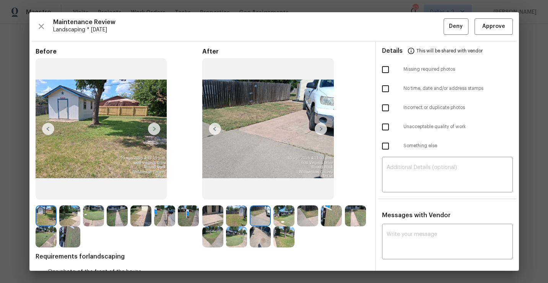
click at [283, 211] on img at bounding box center [284, 215] width 21 height 21
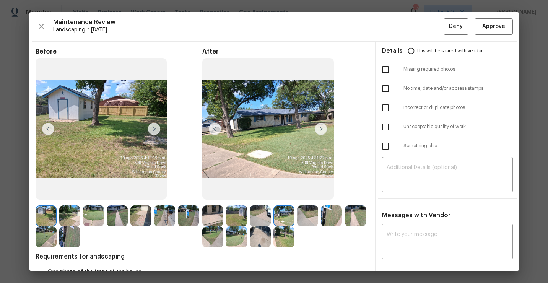
click at [284, 217] on img at bounding box center [284, 215] width 21 height 21
click at [307, 217] on img at bounding box center [307, 215] width 21 height 21
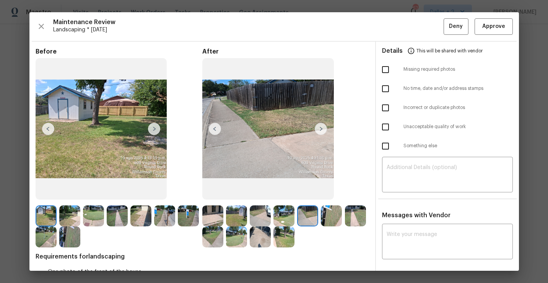
click at [163, 218] on img at bounding box center [164, 215] width 21 height 21
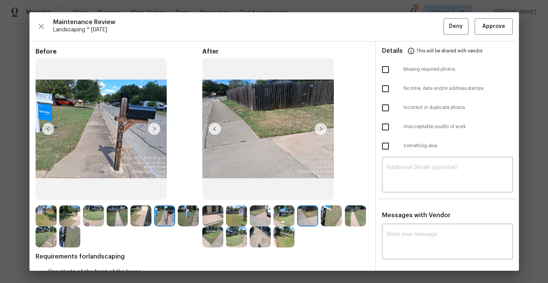
click at [237, 243] on img at bounding box center [236, 237] width 21 height 21
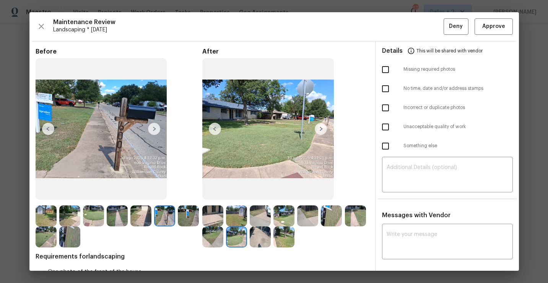
click at [260, 212] on img at bounding box center [260, 215] width 21 height 21
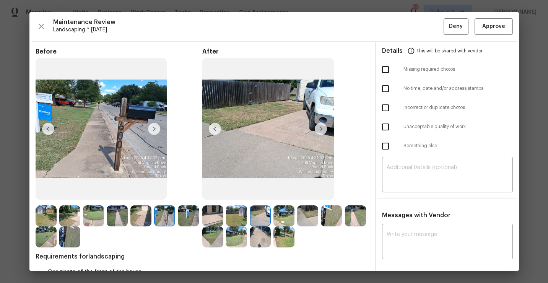
click at [287, 222] on img at bounding box center [284, 215] width 21 height 21
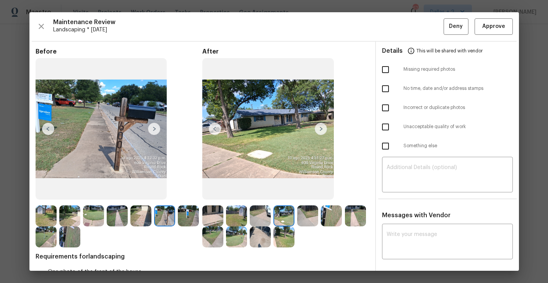
click at [285, 243] on img at bounding box center [284, 237] width 21 height 21
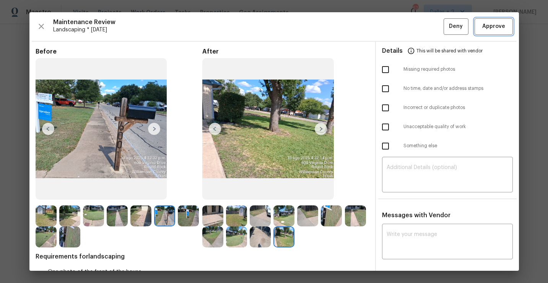
click at [502, 33] on button "Approve" at bounding box center [494, 26] width 38 height 16
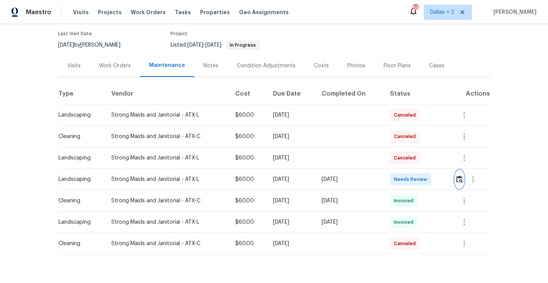
scroll to position [0, 0]
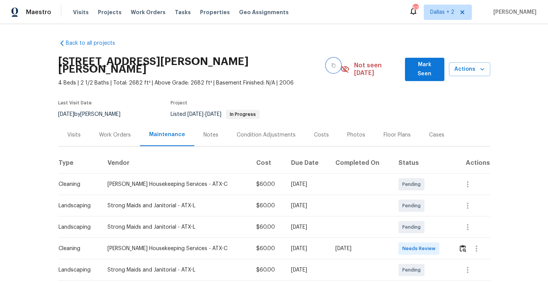
click at [331, 63] on icon "button" at bounding box center [333, 65] width 5 height 5
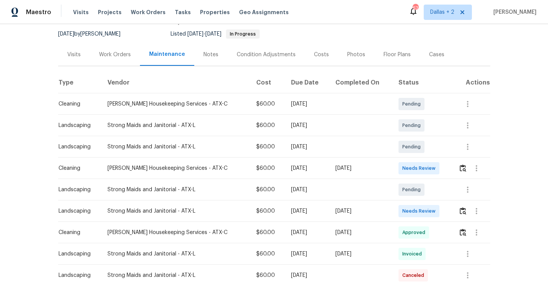
scroll to position [106, 0]
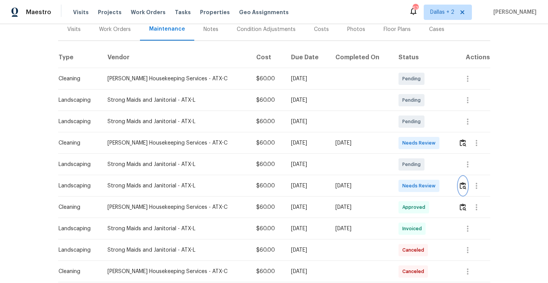
click at [462, 182] on img "button" at bounding box center [463, 185] width 7 height 7
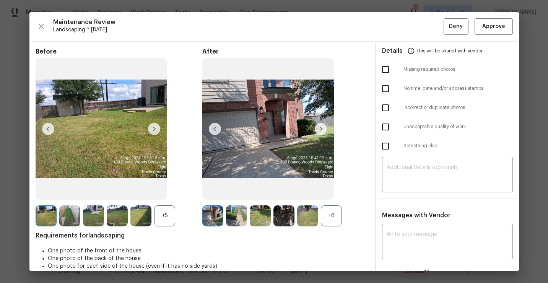
click at [329, 211] on div "+6" at bounding box center [331, 215] width 21 height 21
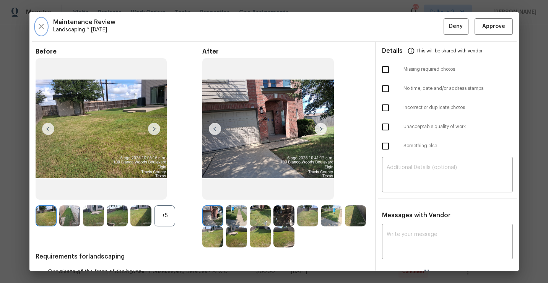
click at [37, 25] on icon "button" at bounding box center [41, 26] width 9 height 9
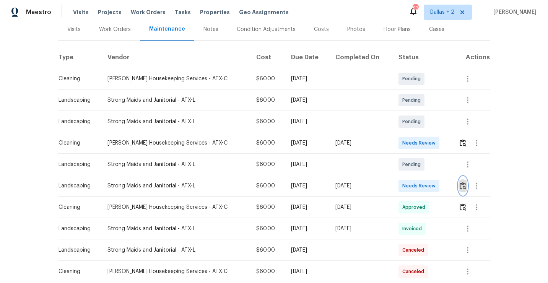
click at [461, 182] on img "button" at bounding box center [463, 185] width 7 height 7
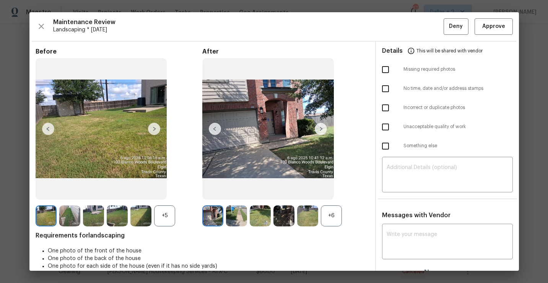
click at [328, 219] on div "+6" at bounding box center [331, 215] width 21 height 21
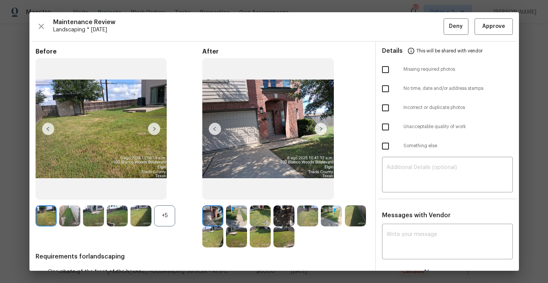
click at [154, 225] on div "+5" at bounding box center [119, 215] width 167 height 21
click at [165, 217] on div "+5" at bounding box center [164, 215] width 21 height 21
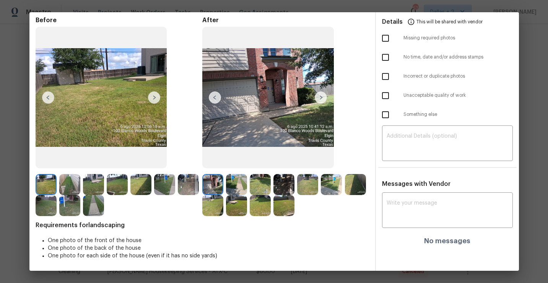
scroll to position [0, 0]
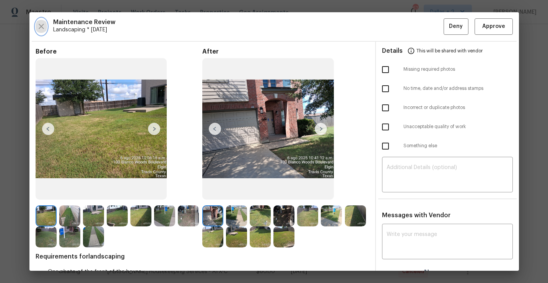
click at [40, 26] on icon "button" at bounding box center [41, 26] width 5 height 5
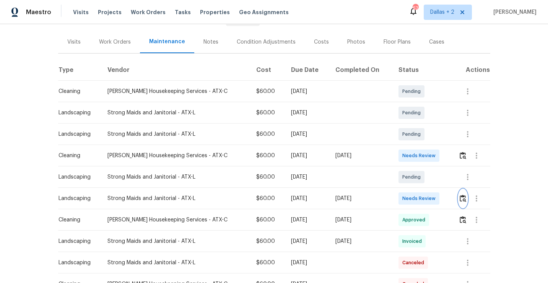
scroll to position [113, 0]
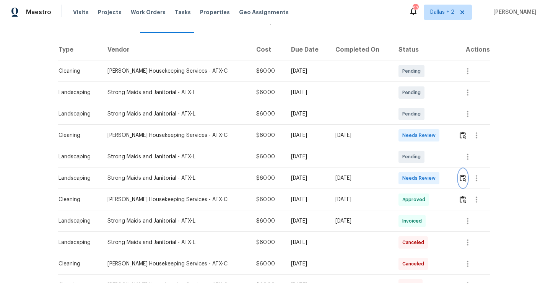
click at [461, 175] on img "button" at bounding box center [463, 178] width 7 height 7
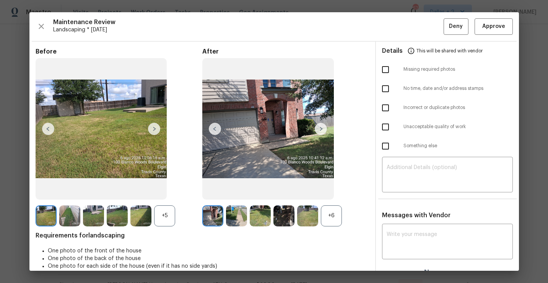
click at [337, 214] on div "+6" at bounding box center [331, 215] width 21 height 21
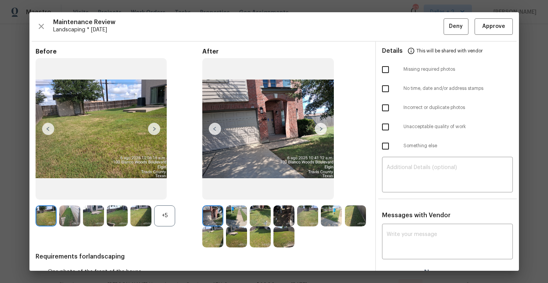
click at [162, 218] on div "+5" at bounding box center [164, 215] width 21 height 21
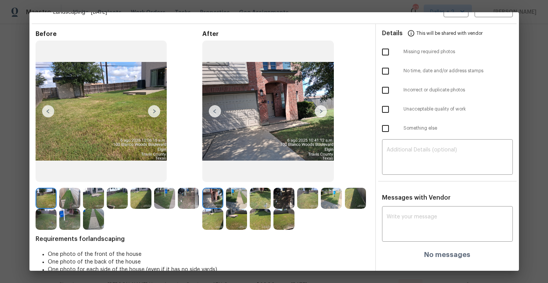
scroll to position [21, 0]
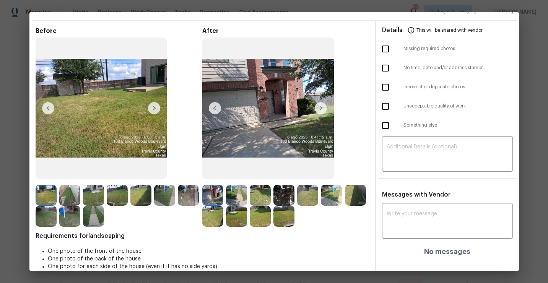
click at [243, 200] on img at bounding box center [236, 195] width 21 height 21
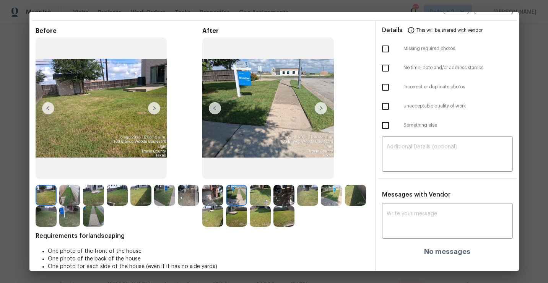
click at [264, 196] on img at bounding box center [260, 195] width 21 height 21
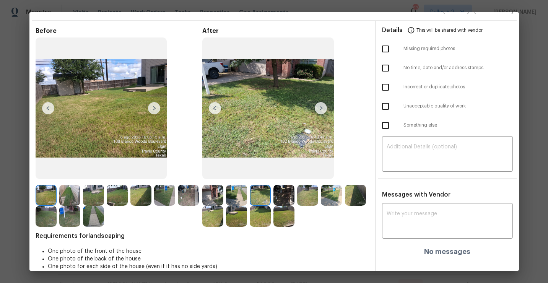
click at [282, 200] on img at bounding box center [284, 195] width 21 height 21
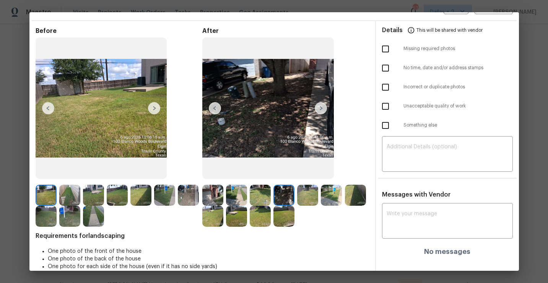
click at [303, 201] on img at bounding box center [307, 195] width 21 height 21
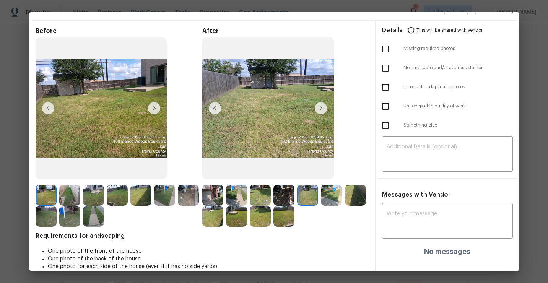
click at [214, 218] on img at bounding box center [212, 216] width 21 height 21
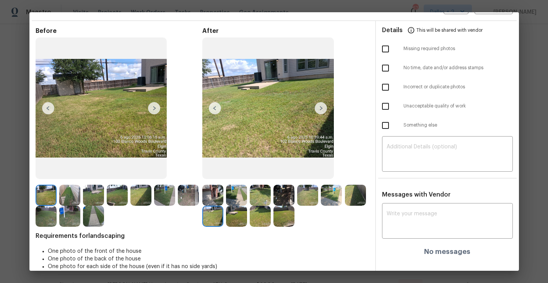
click at [208, 194] on img at bounding box center [212, 195] width 21 height 21
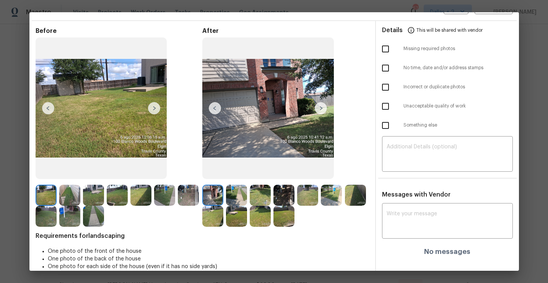
scroll to position [0, 0]
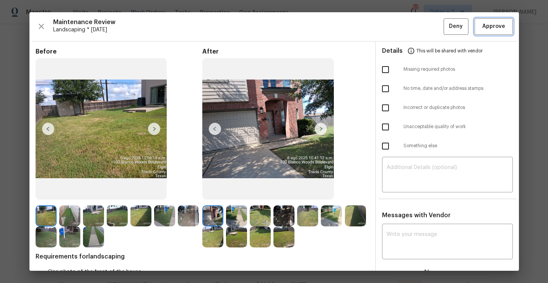
click at [501, 26] on span "Approve" at bounding box center [494, 27] width 23 height 10
